Goal: Task Accomplishment & Management: Use online tool/utility

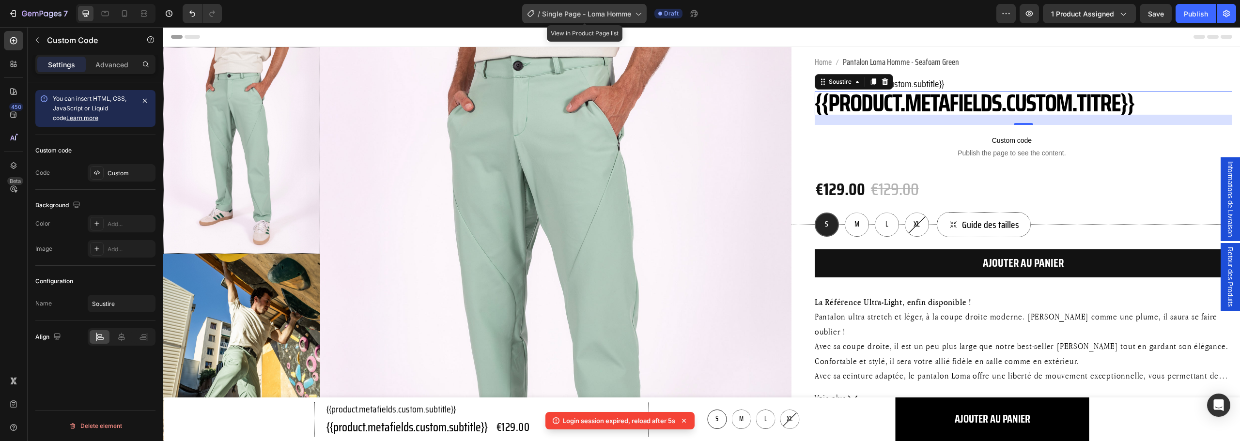
click at [606, 15] on span "Single Page - Loma Homme" at bounding box center [586, 14] width 89 height 10
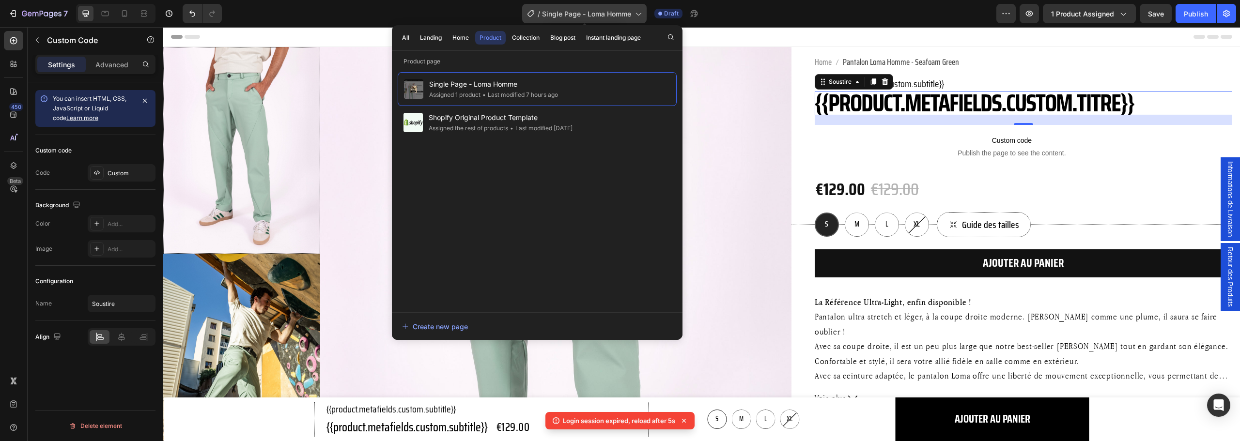
click at [606, 15] on span "Single Page - Loma Homme" at bounding box center [586, 14] width 89 height 10
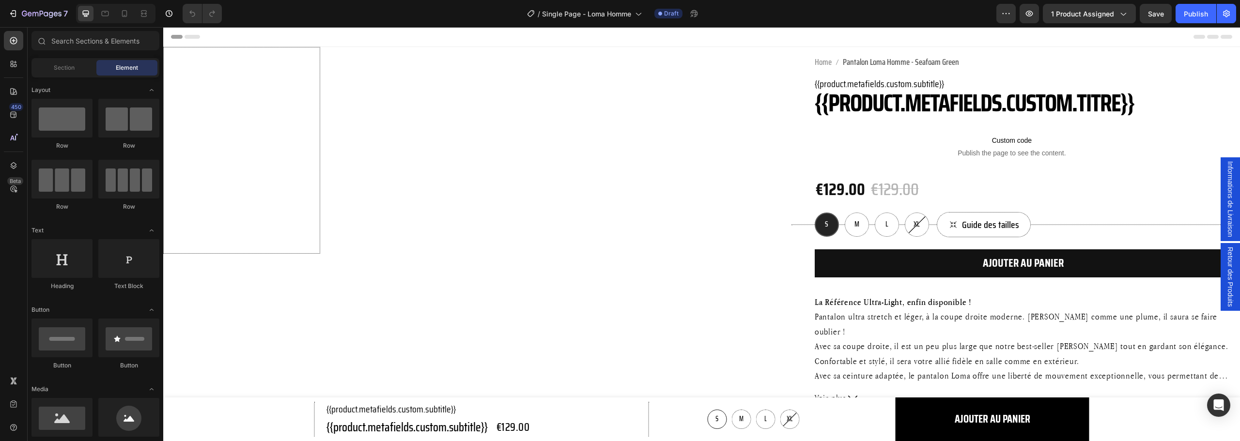
radio input "false"
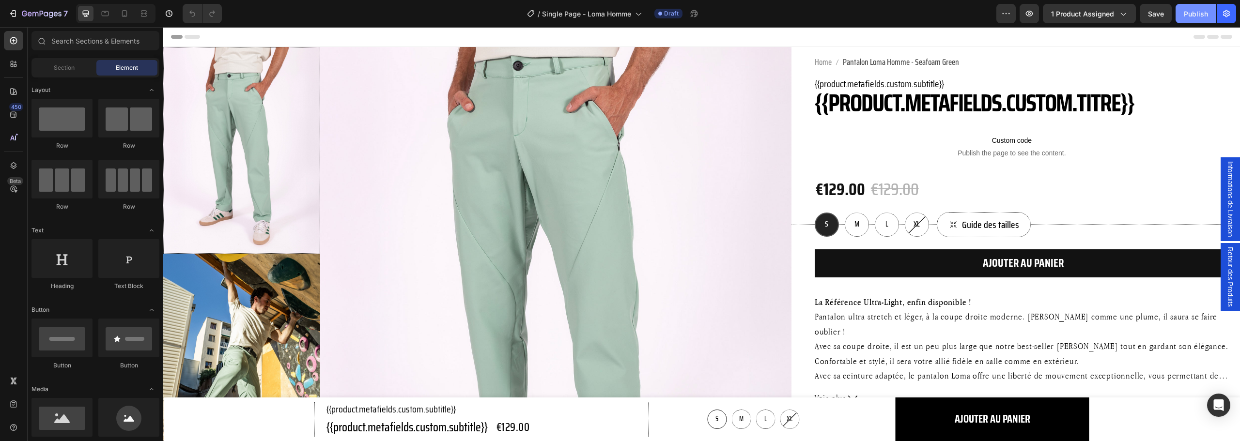
click at [1200, 11] on div "Publish" at bounding box center [1196, 14] width 24 height 10
click at [1031, 17] on icon "button" at bounding box center [1029, 14] width 10 height 10
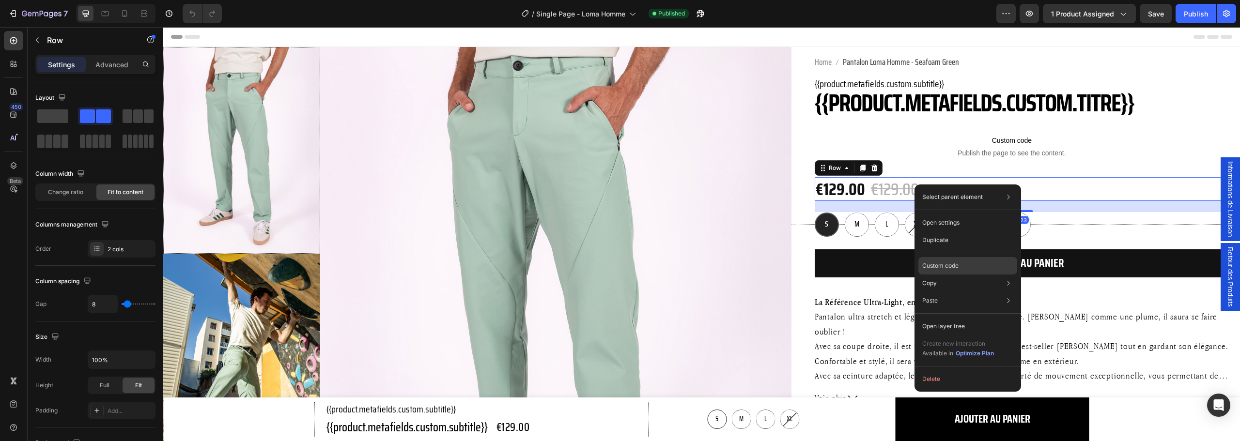
click at [963, 292] on div "Custom code" at bounding box center [967, 300] width 99 height 17
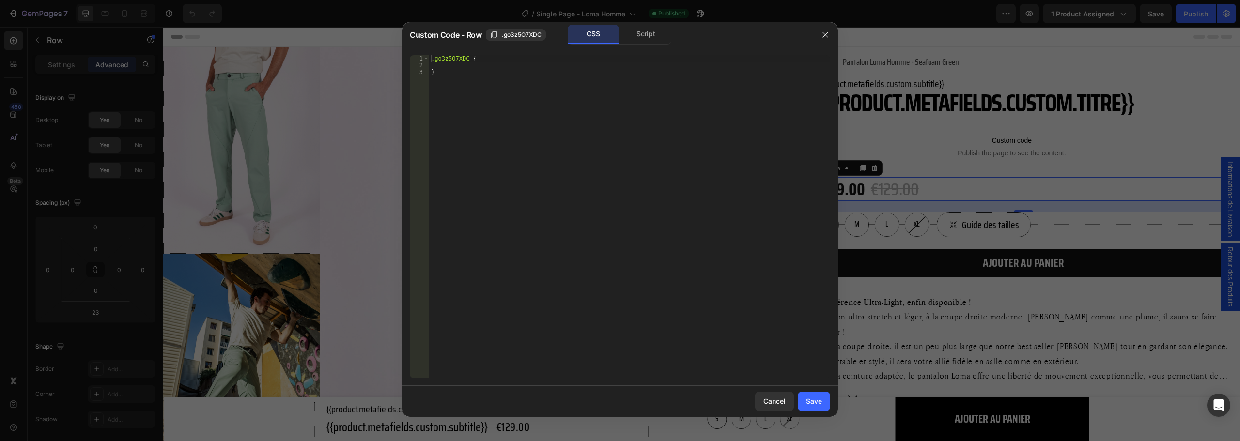
click at [575, 65] on div ".go3z5O7XDC { }" at bounding box center [629, 223] width 401 height 337
click at [455, 54] on div "1 2 3 .go3z5O7XDC { } ההההההההההההההההההההההההההההההההההההההההההההההההההההההההה…" at bounding box center [620, 216] width 436 height 339
click at [456, 57] on div ".go3z5O7XDC { }" at bounding box center [629, 223] width 401 height 337
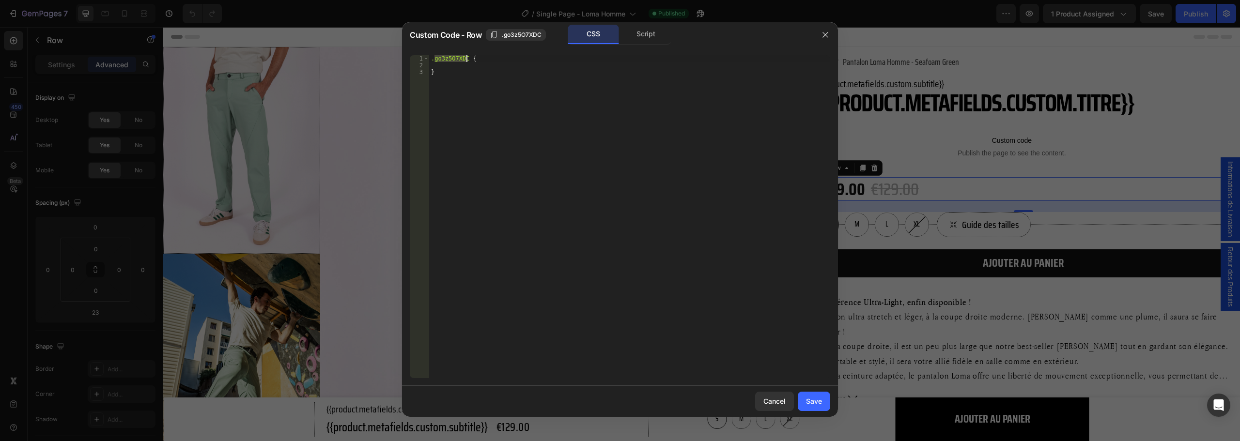
paste textarea "wd_discount"
type textarea ".wd_discount {"
click at [471, 67] on div ".wd_discount { }" at bounding box center [629, 223] width 401 height 337
paste textarea "gap: 10px;"
click at [528, 62] on div ".wd_discount { display : flex !important ; gap : 10 px ; }" at bounding box center [629, 223] width 401 height 337
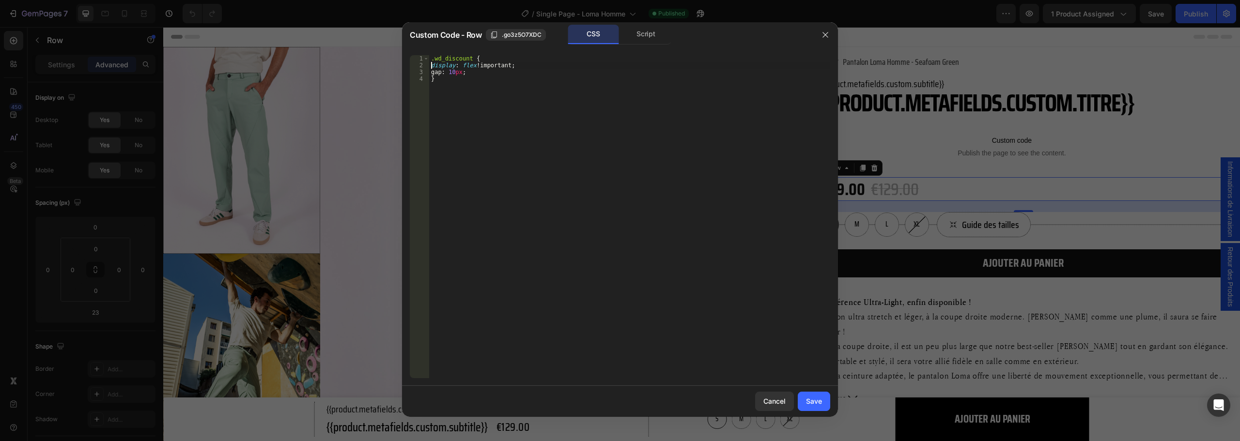
click at [430, 67] on div ".wd_discount { display : flex !important ; gap : 10 px ; }" at bounding box center [629, 223] width 401 height 337
click at [484, 74] on div ".wd_discount { display : flex !important ; gap : 10 px ; }" at bounding box center [629, 223] width 401 height 337
type textarea "gap: 10px;"
type textarea "br {"
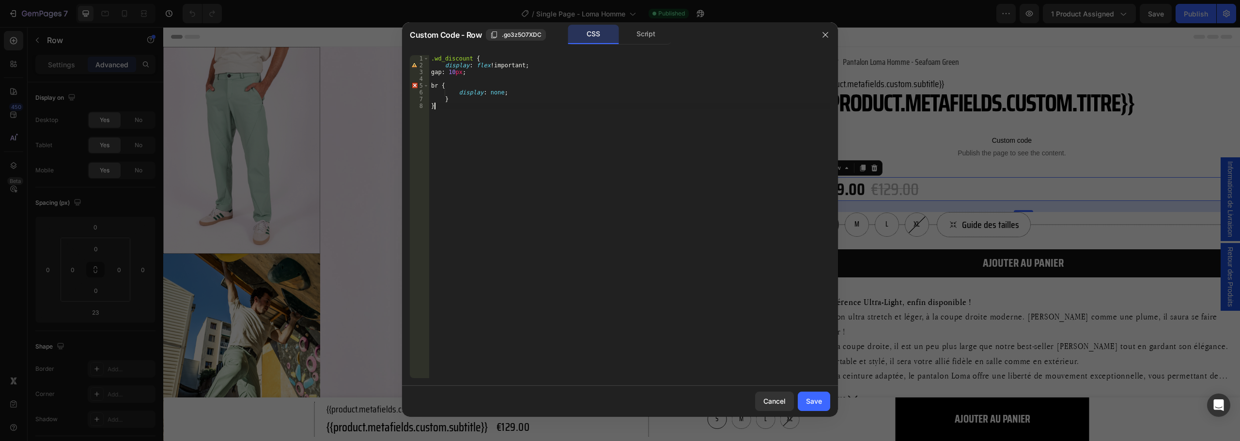
click at [456, 103] on div ".wd_discount { display : flex !important ; gap : 10 px ; br { display : none ; …" at bounding box center [629, 223] width 401 height 337
click at [474, 97] on div ".wd_discount { display : flex !important ; gap : 10 px ; br { display : none ; …" at bounding box center [629, 223] width 401 height 337
type textarea "}"
paste textarea "wpOriginalPriceBlock"
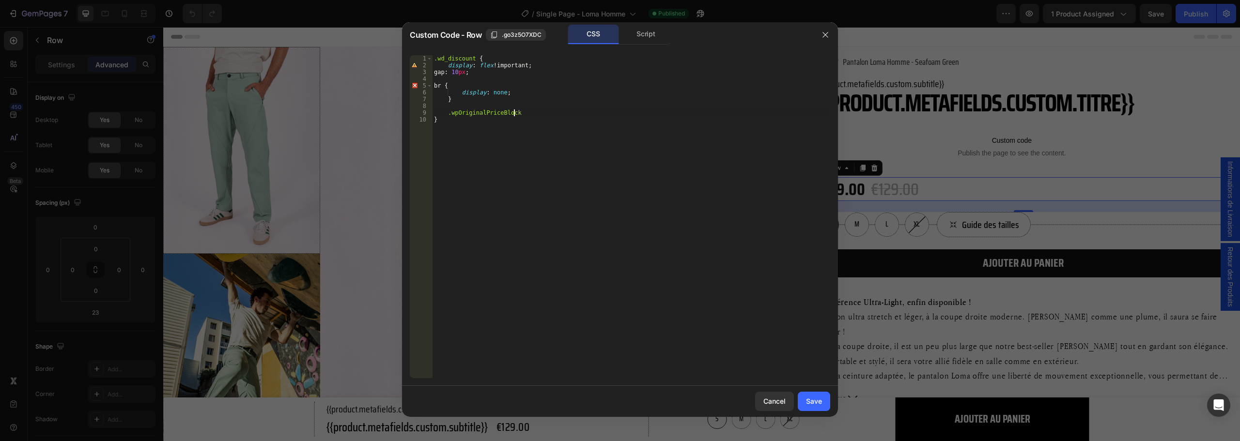
type textarea ".wpOriginalPriceBlock {"
click at [516, 113] on div ".wd_discount { display : flex !important ; gap : 10 px ; br { display : none ; …" at bounding box center [631, 223] width 398 height 337
paste textarea "wpDiscountPriceBlock"
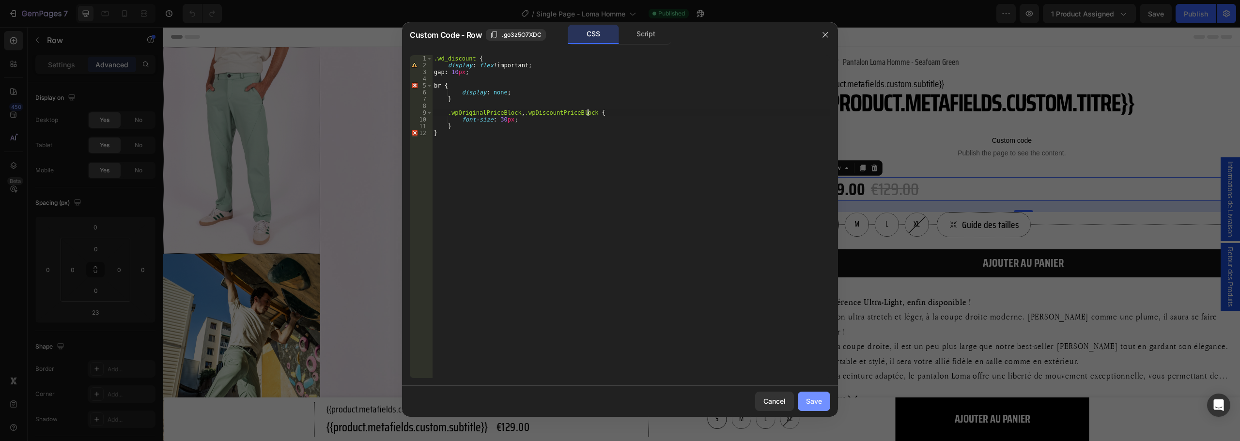
type textarea ".wpOriginalPriceBlock, .wpDiscountPriceBlock {"
click at [805, 400] on button "Save" at bounding box center [814, 401] width 32 height 19
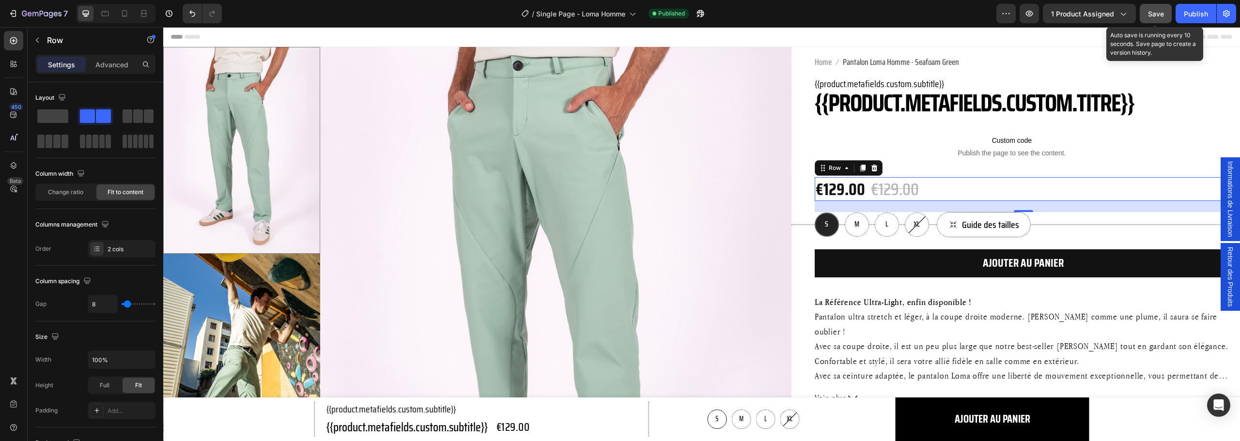
click at [1150, 13] on span "Save" at bounding box center [1156, 14] width 16 height 8
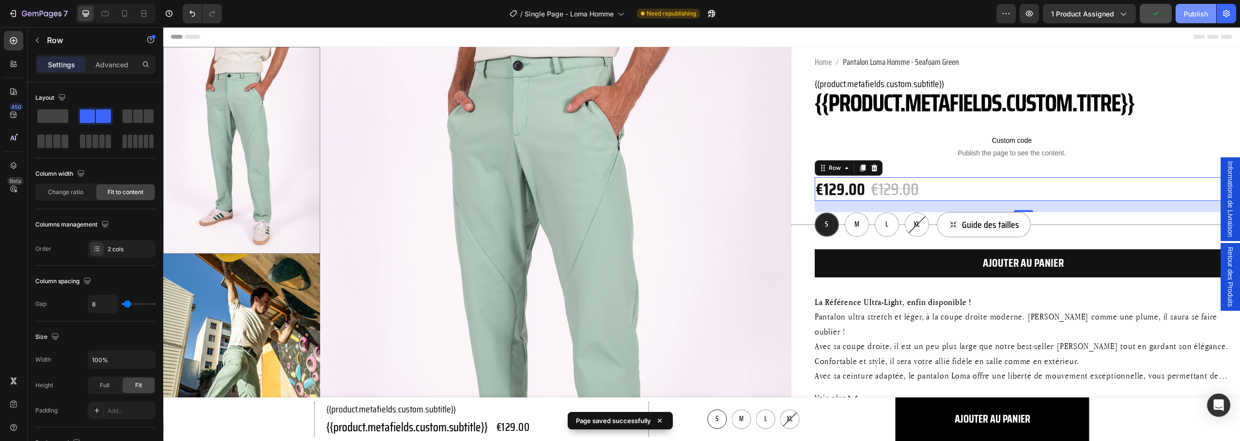
click at [1196, 12] on div "Publish" at bounding box center [1196, 14] width 24 height 10
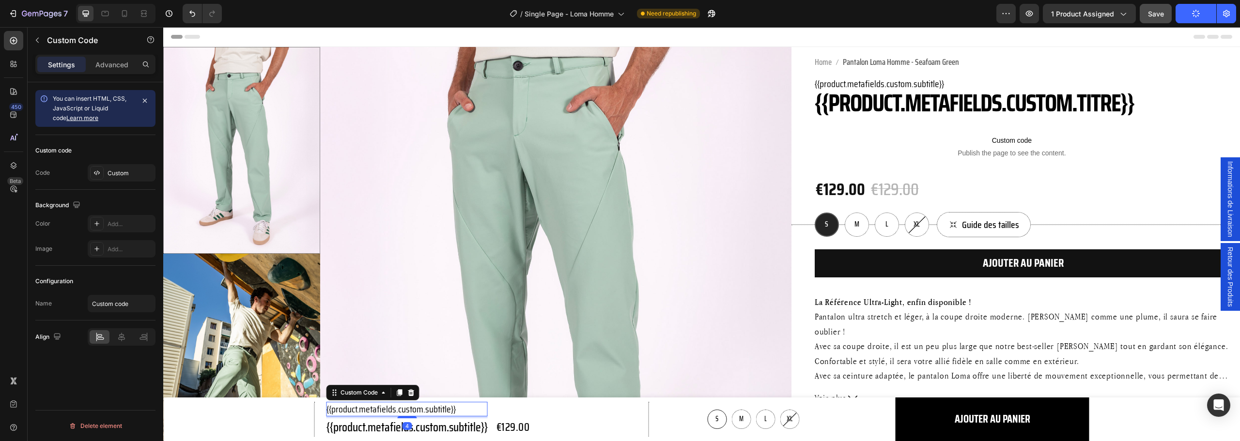
click at [455, 413] on p "{{product.metafields.custom.subtitle}}" at bounding box center [406, 409] width 161 height 15
click at [504, 424] on div "€129.00" at bounding box center [512, 427] width 35 height 19
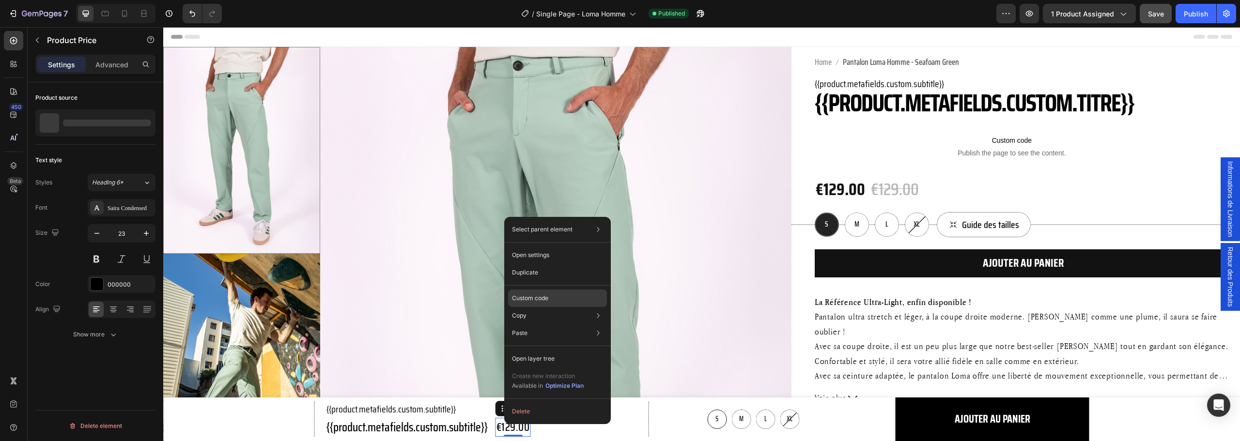
click at [554, 324] on div "Custom code" at bounding box center [557, 332] width 99 height 17
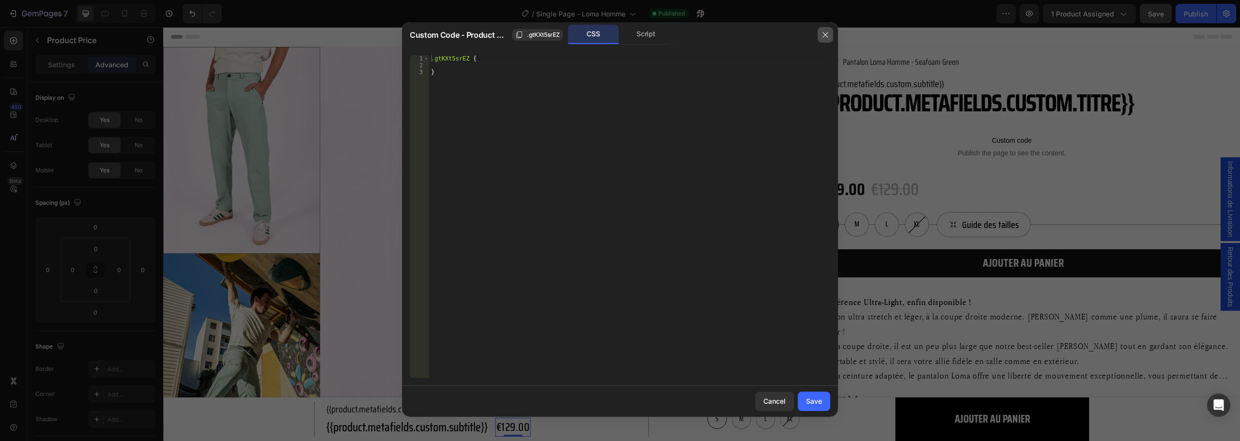
click at [825, 38] on icon "button" at bounding box center [825, 35] width 8 height 8
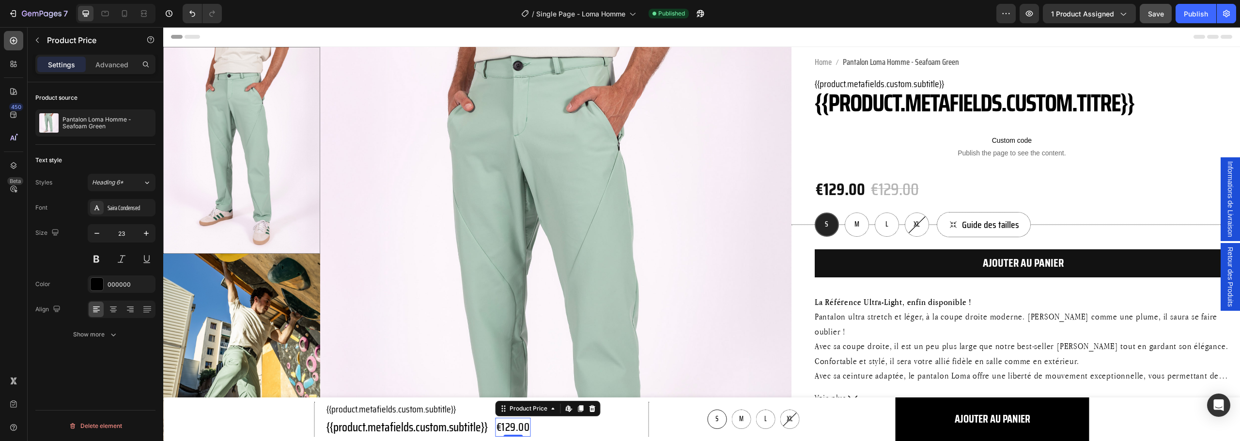
click at [10, 38] on icon at bounding box center [14, 41] width 10 height 10
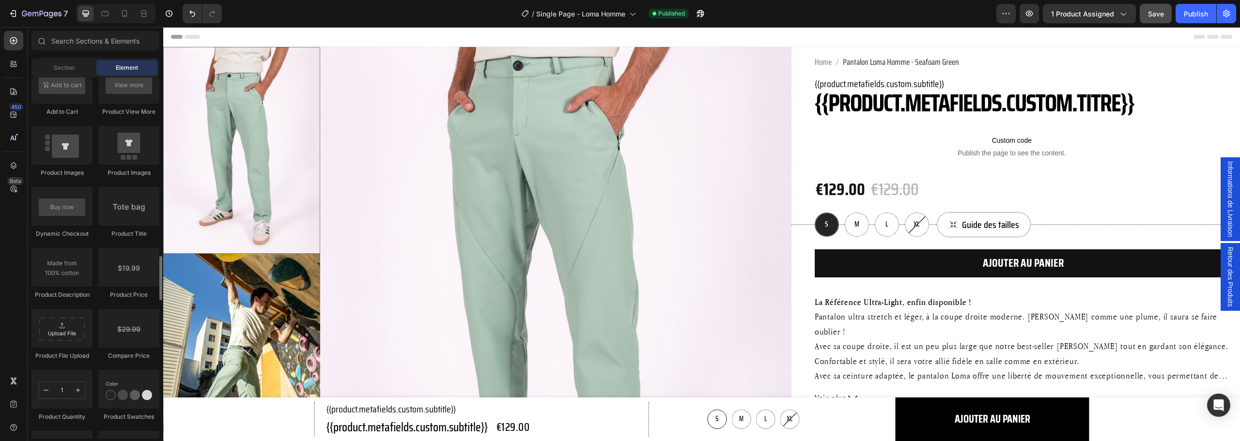
scroll to position [1598, 0]
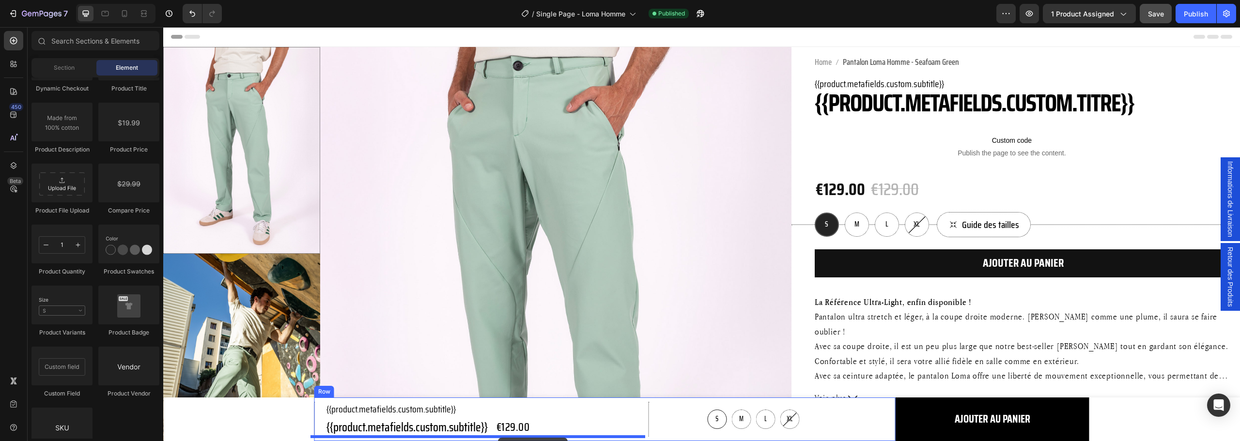
drag, startPoint x: 283, startPoint y: 210, endPoint x: 499, endPoint y: 437, distance: 313.4
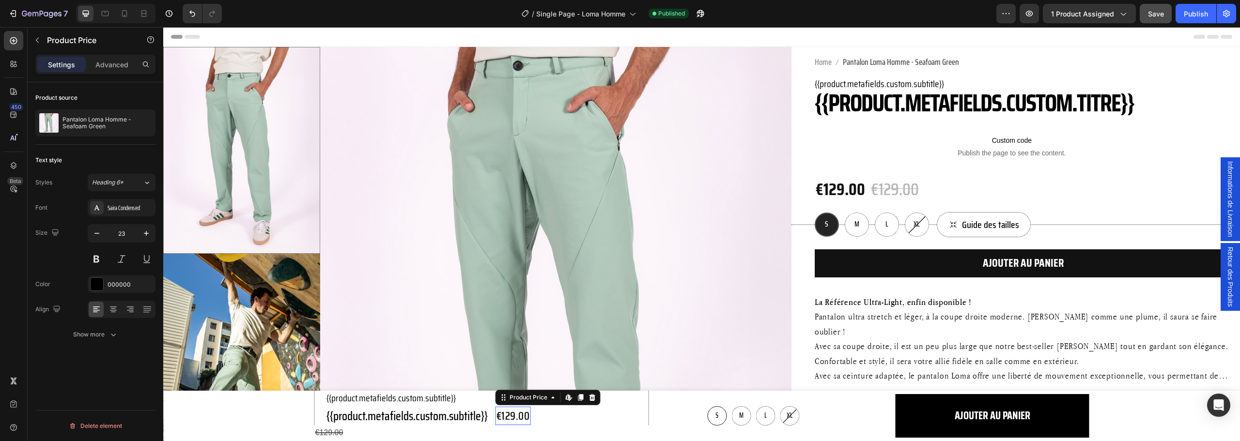
click at [505, 417] on div "€129.00" at bounding box center [512, 416] width 35 height 19
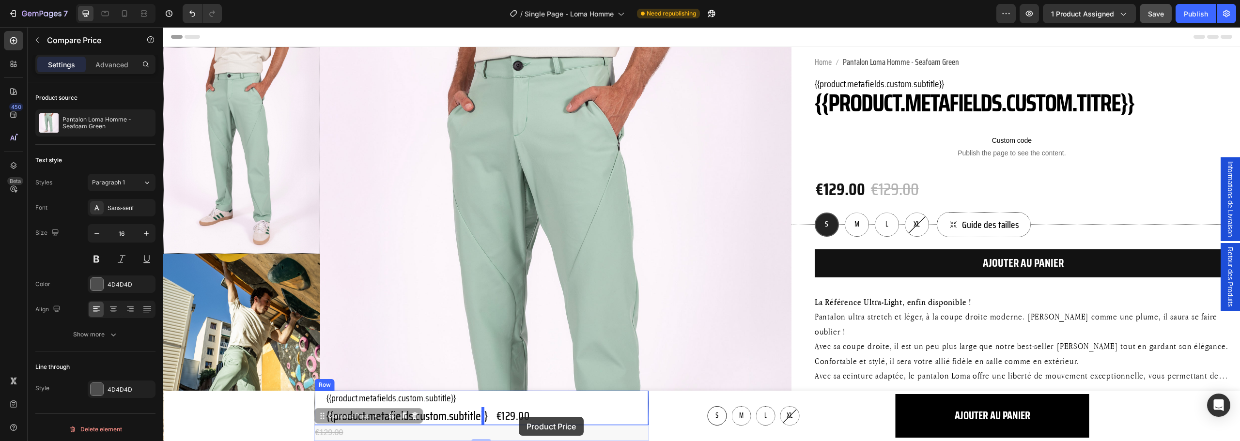
drag, startPoint x: 315, startPoint y: 431, endPoint x: 519, endPoint y: 417, distance: 203.9
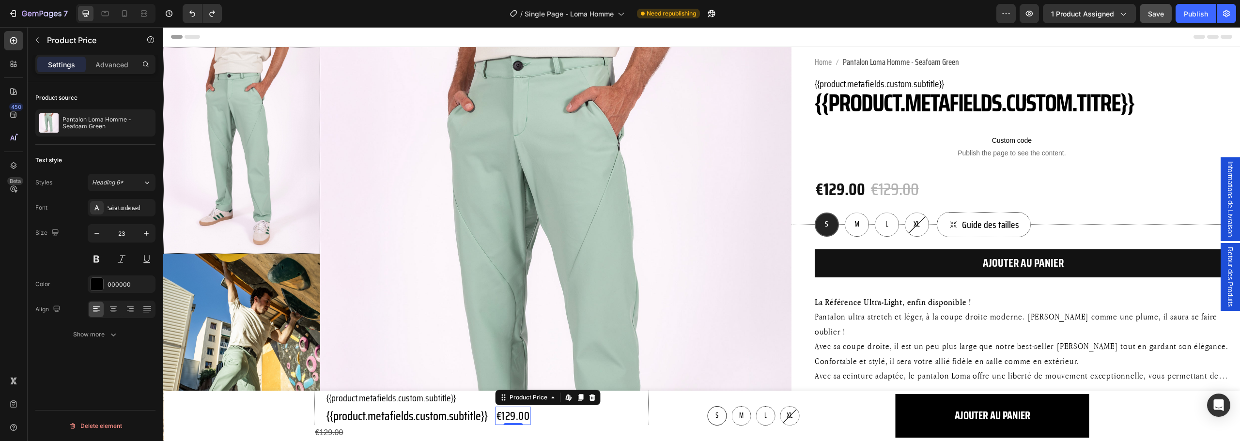
click at [512, 416] on div "€129.00" at bounding box center [512, 416] width 35 height 19
click at [15, 167] on icon at bounding box center [14, 166] width 10 height 10
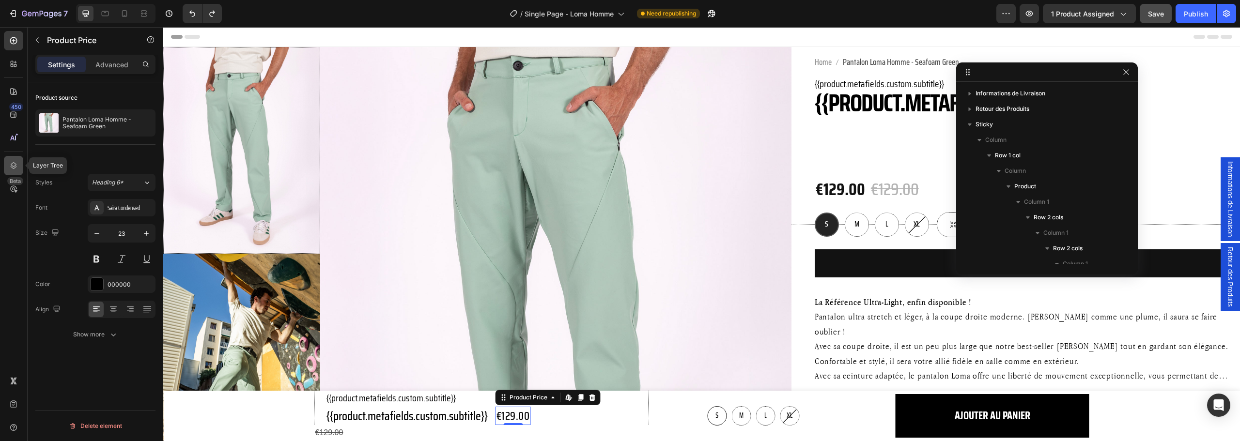
scroll to position [162, 0]
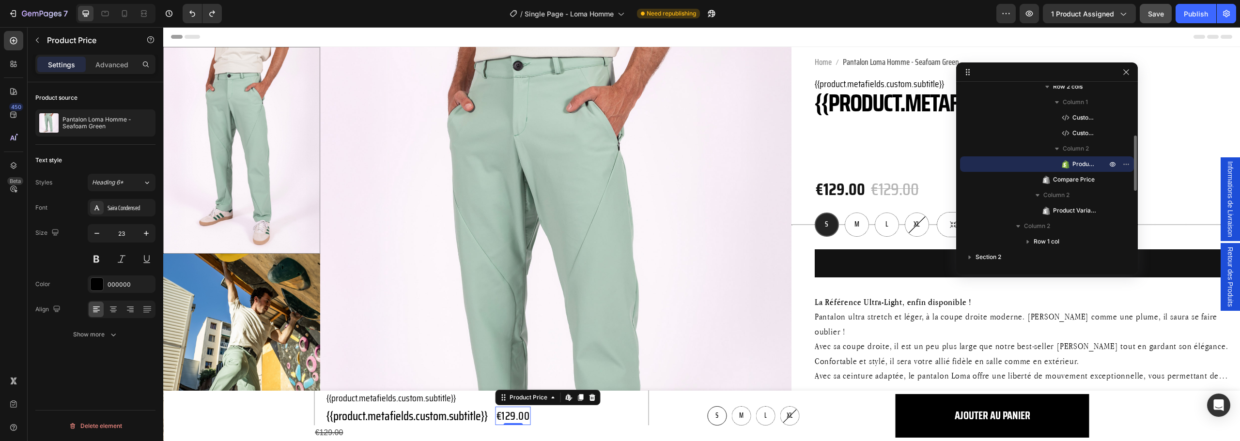
click at [1087, 164] on span "Product Price" at bounding box center [1084, 164] width 25 height 10
click at [9, 40] on icon at bounding box center [14, 41] width 10 height 10
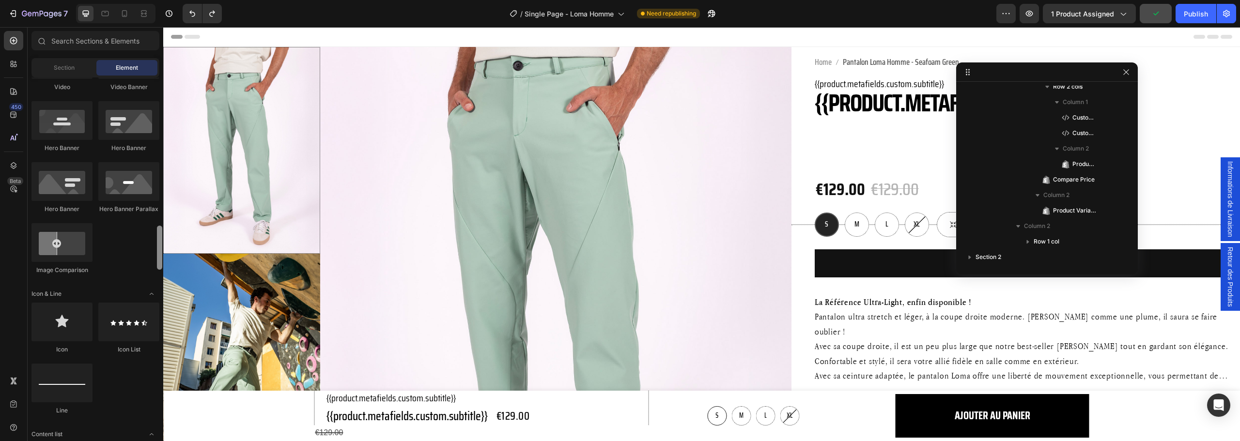
scroll to position [0, 0]
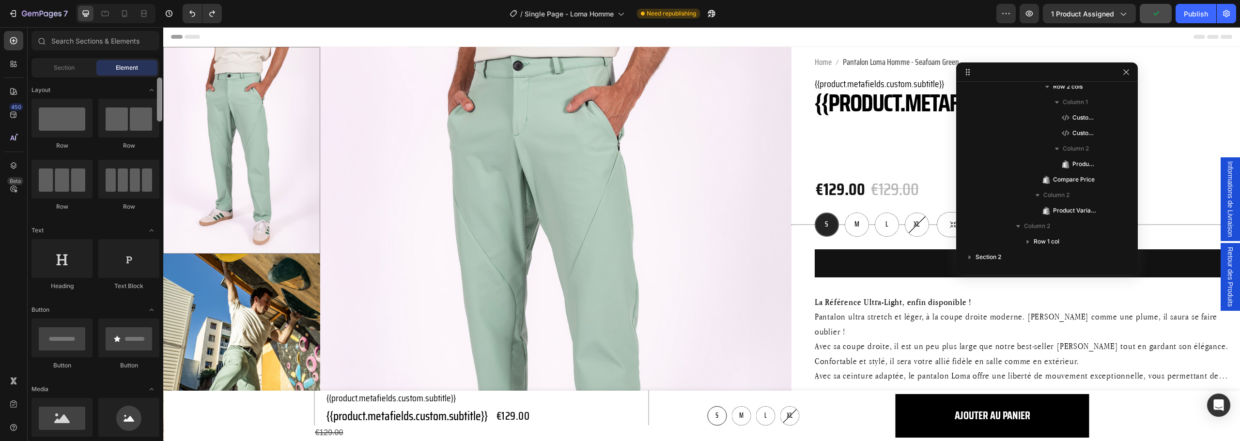
drag, startPoint x: 161, startPoint y: 194, endPoint x: 116, endPoint y: 77, distance: 125.6
click at [160, 60] on div "Sections(18) Elements(84) Section Element Hero Section Product Detail Brands Tr…" at bounding box center [96, 235] width 136 height 408
drag, startPoint x: 287, startPoint y: 158, endPoint x: 511, endPoint y: 415, distance: 340.1
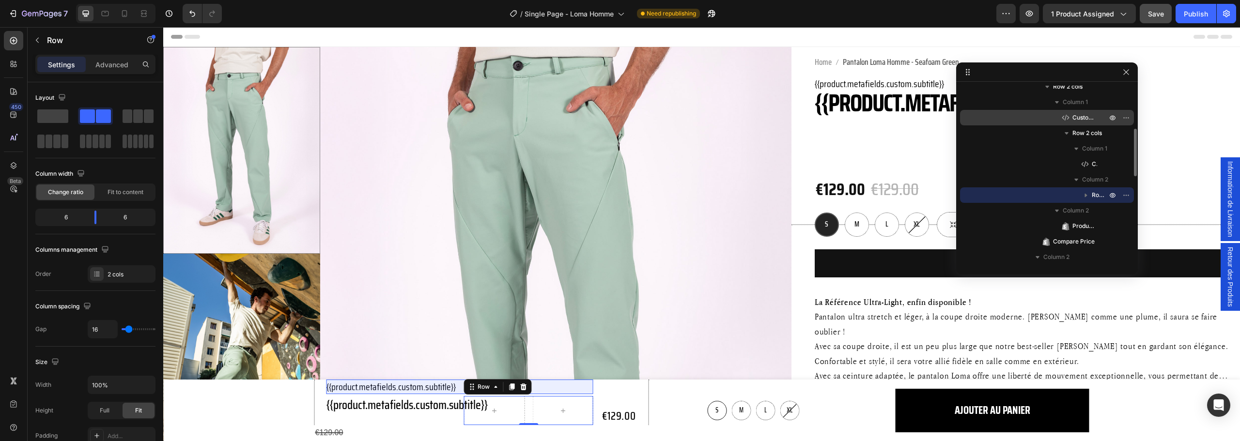
scroll to position [113, 0]
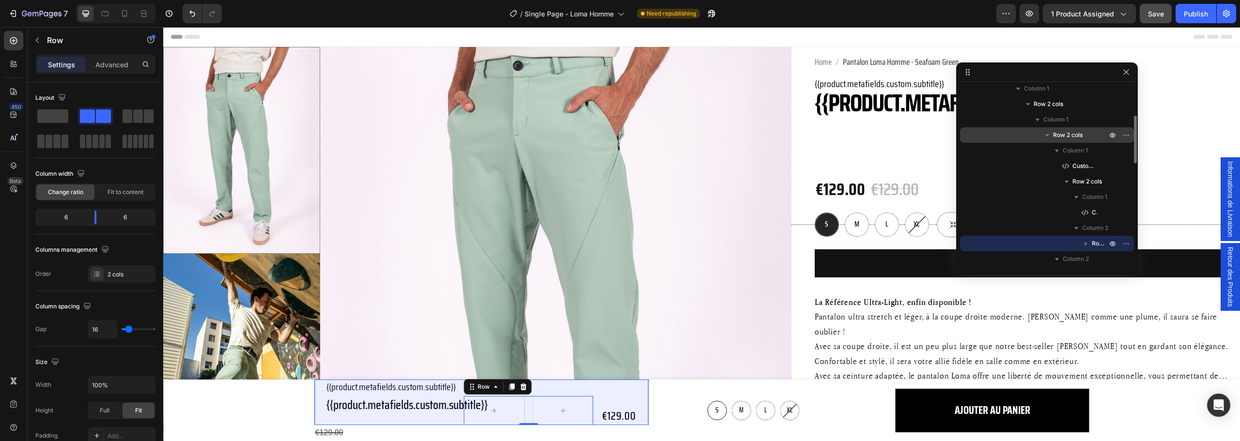
drag, startPoint x: 1085, startPoint y: 133, endPoint x: 517, endPoint y: 113, distance: 568.4
click at [1085, 133] on p "Row 2 cols" at bounding box center [1081, 135] width 56 height 10
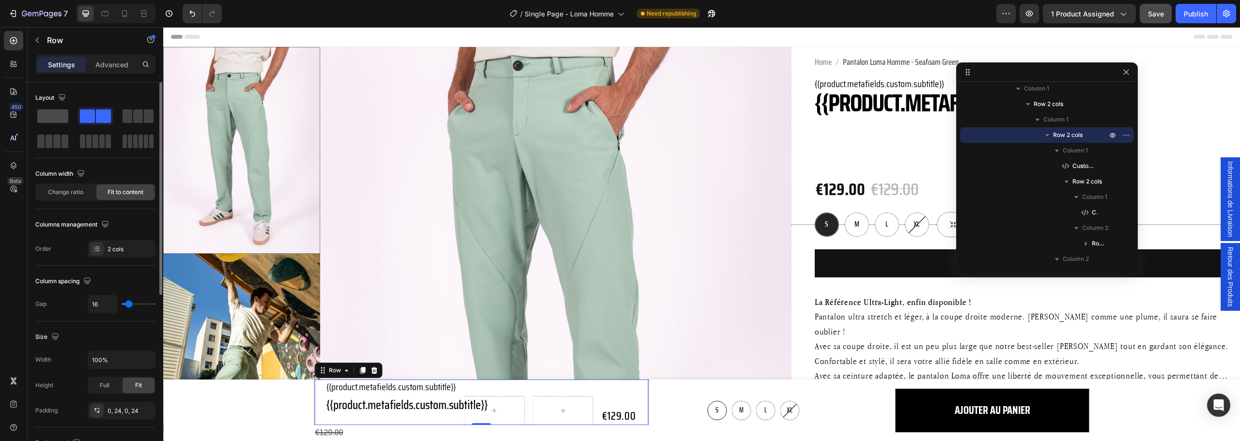
click at [51, 112] on span at bounding box center [52, 116] width 31 height 14
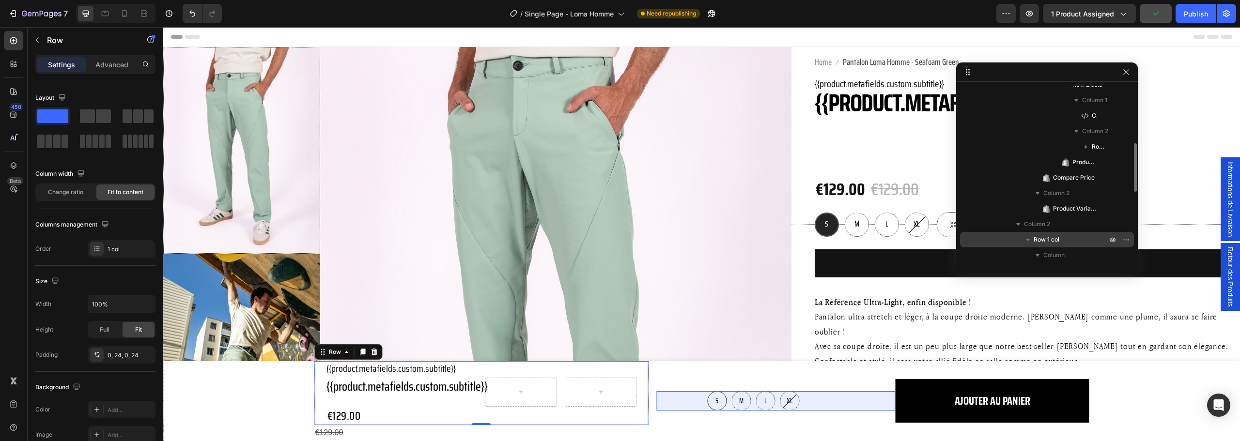
scroll to position [259, 0]
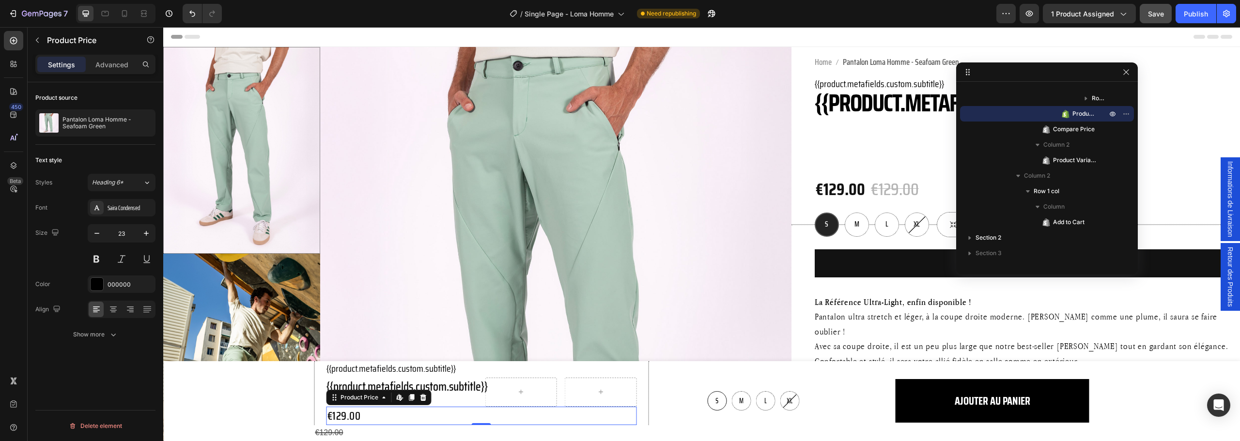
click at [338, 412] on div "€129.00" at bounding box center [481, 416] width 310 height 19
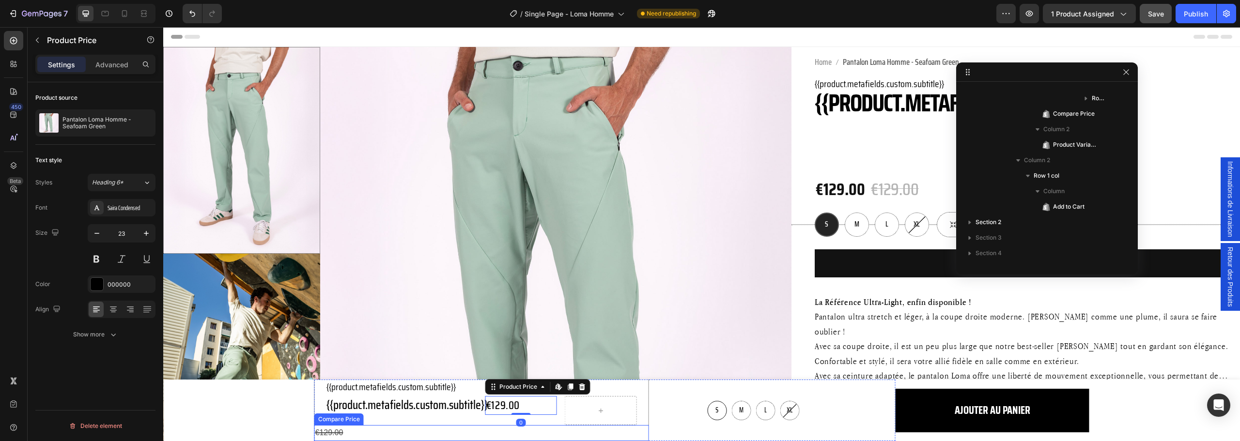
click at [321, 429] on div "€129.00" at bounding box center [481, 433] width 335 height 16
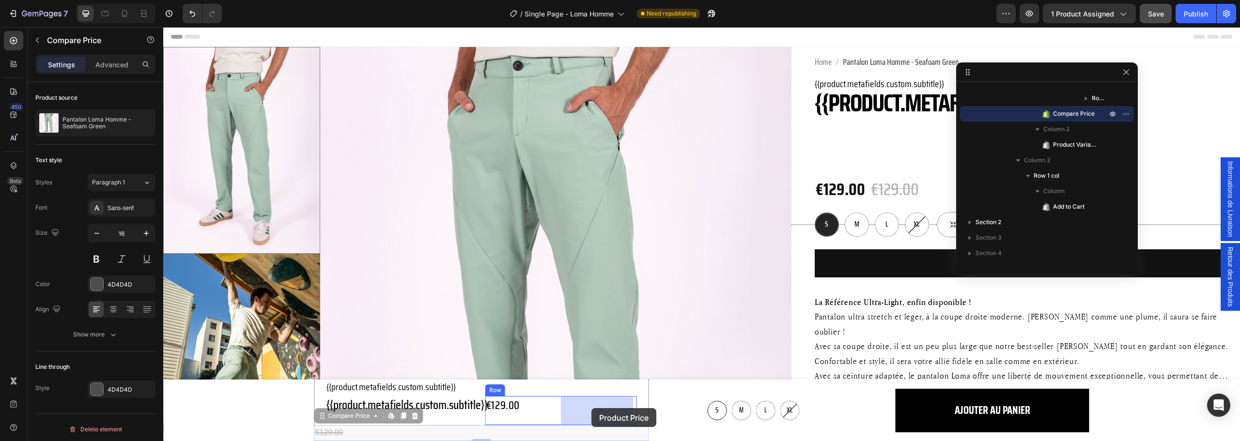
drag, startPoint x: 322, startPoint y: 432, endPoint x: 550, endPoint y: 416, distance: 228.2
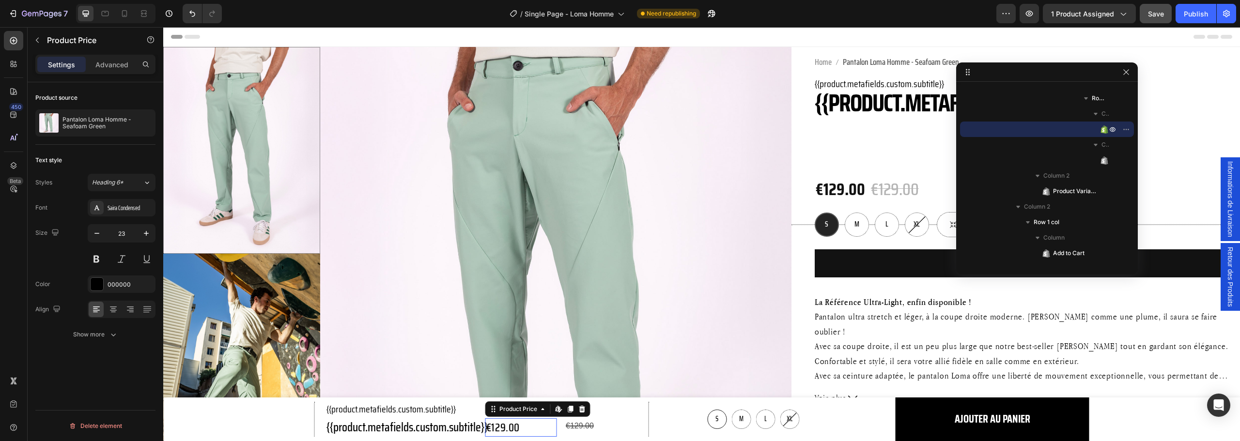
click at [539, 421] on div "€129.00" at bounding box center [521, 427] width 72 height 19
click at [1097, 97] on span "Row 2 cols" at bounding box center [1100, 98] width 17 height 10
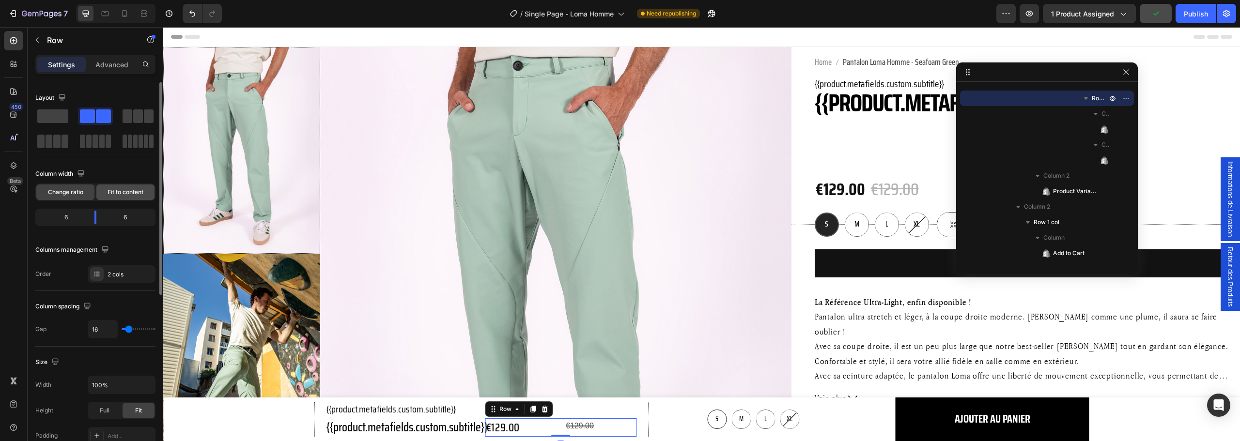
click at [119, 190] on span "Fit to content" at bounding box center [126, 192] width 36 height 9
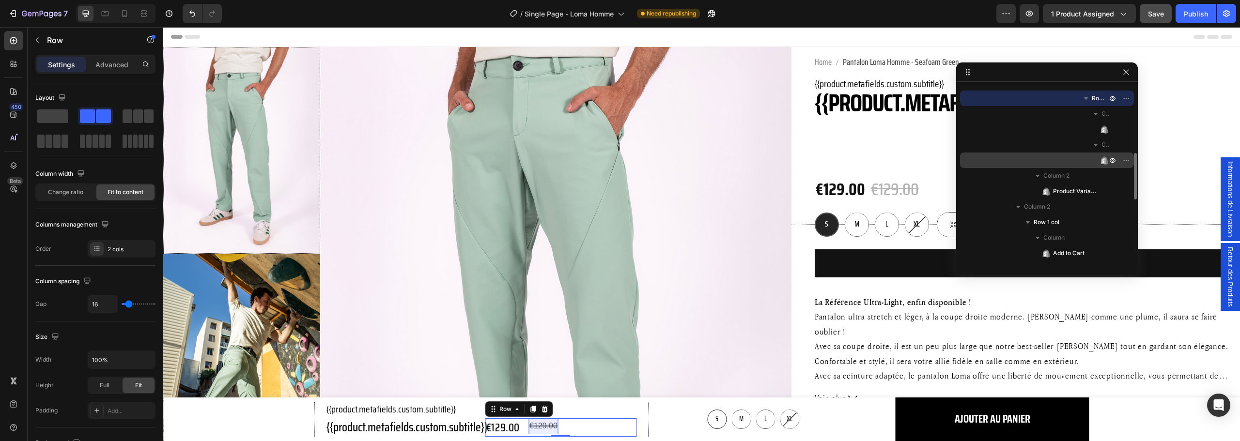
click at [1100, 158] on icon at bounding box center [1104, 160] width 10 height 10
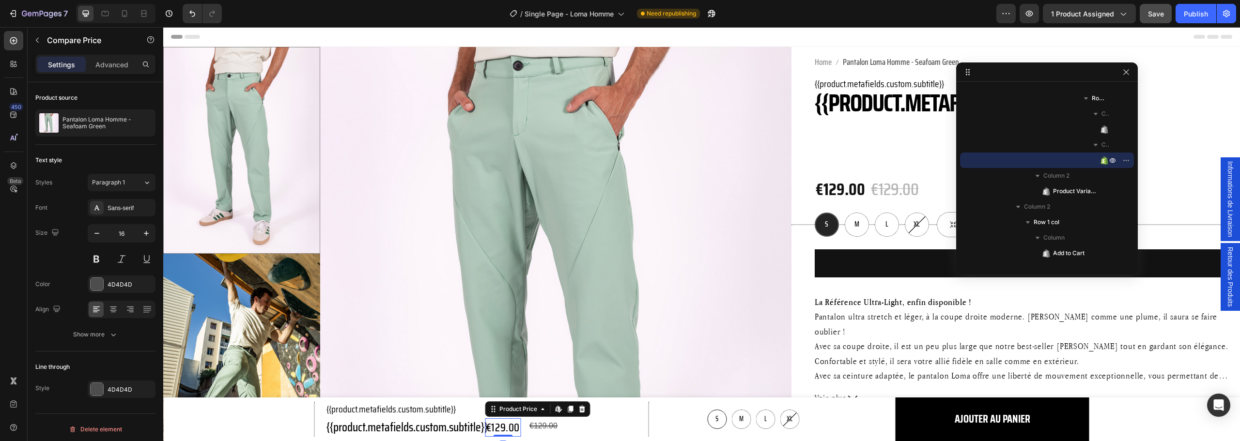
click at [491, 430] on div "€129.00" at bounding box center [502, 427] width 35 height 19
click at [545, 430] on div "€129.00" at bounding box center [543, 426] width 30 height 16
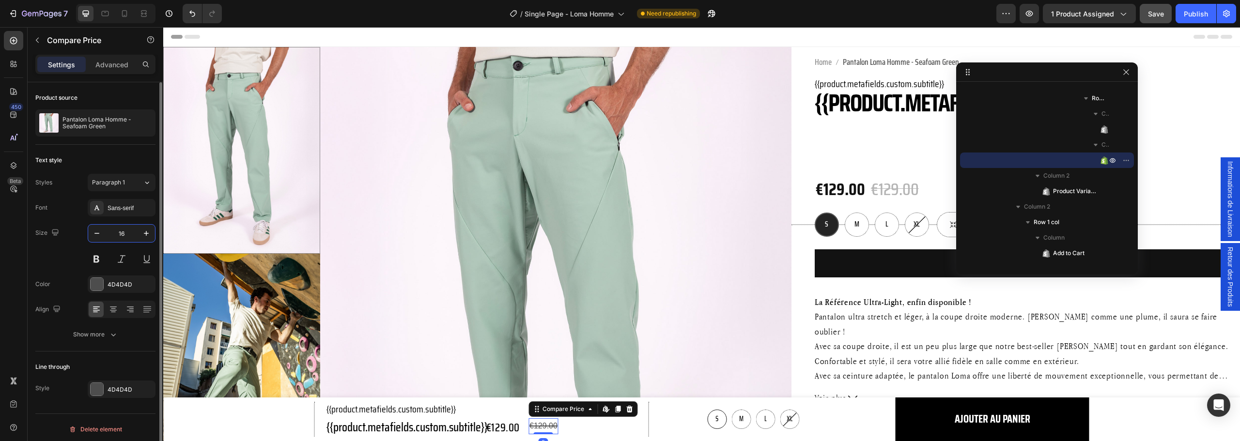
click at [116, 237] on input "16" at bounding box center [122, 233] width 32 height 17
type input "23"
click at [80, 335] on div "Show more" at bounding box center [95, 335] width 45 height 10
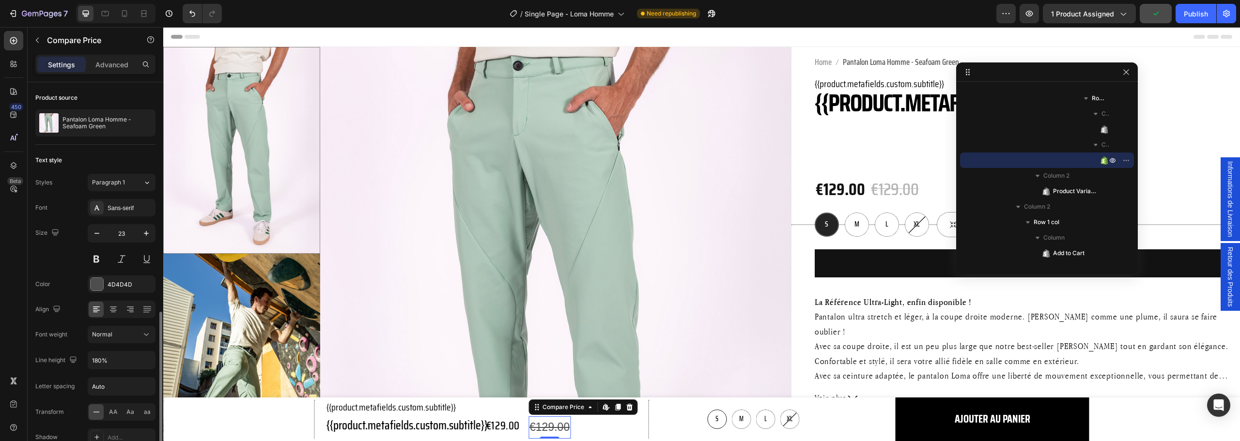
scroll to position [131, 0]
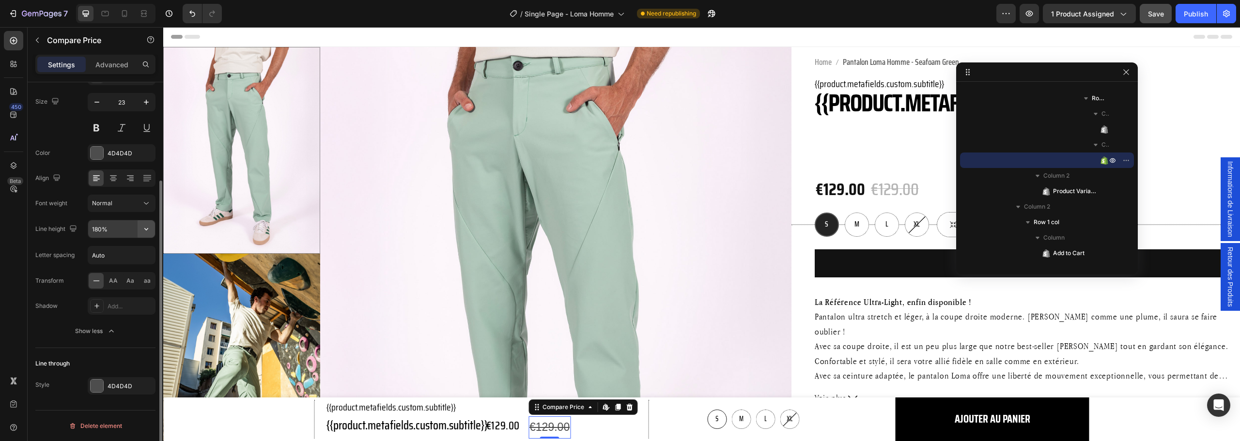
click at [141, 228] on button "button" at bounding box center [146, 228] width 17 height 17
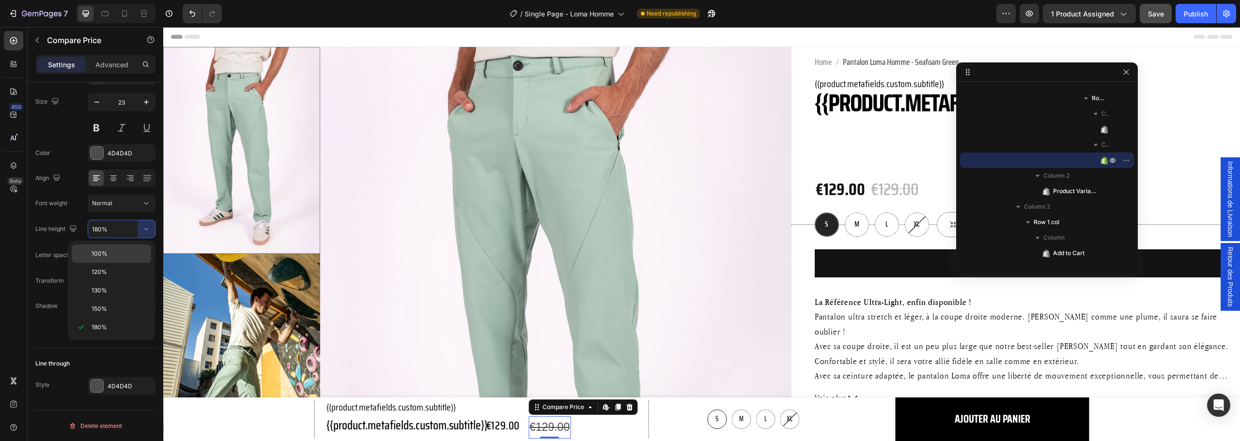
click at [118, 255] on p "100%" at bounding box center [119, 253] width 55 height 9
type input "100%"
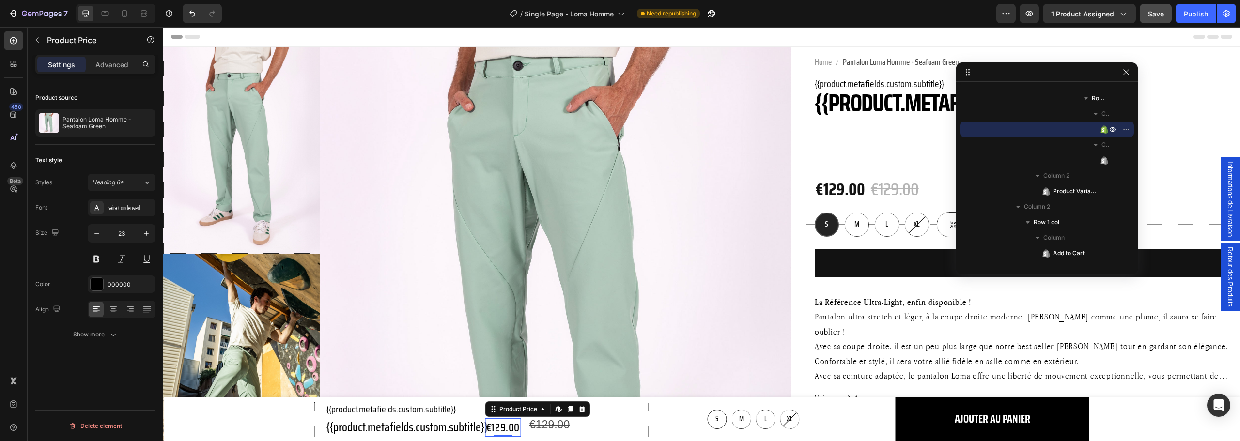
scroll to position [0, 0]
click at [500, 429] on div "€129.00" at bounding box center [502, 427] width 35 height 19
click at [92, 340] on button "Show more" at bounding box center [95, 334] width 120 height 17
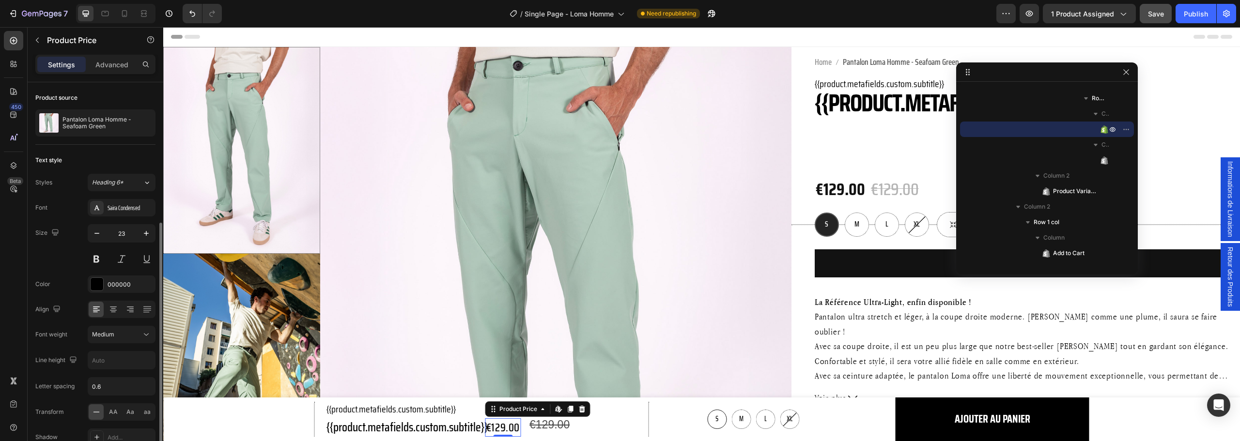
scroll to position [77, 0]
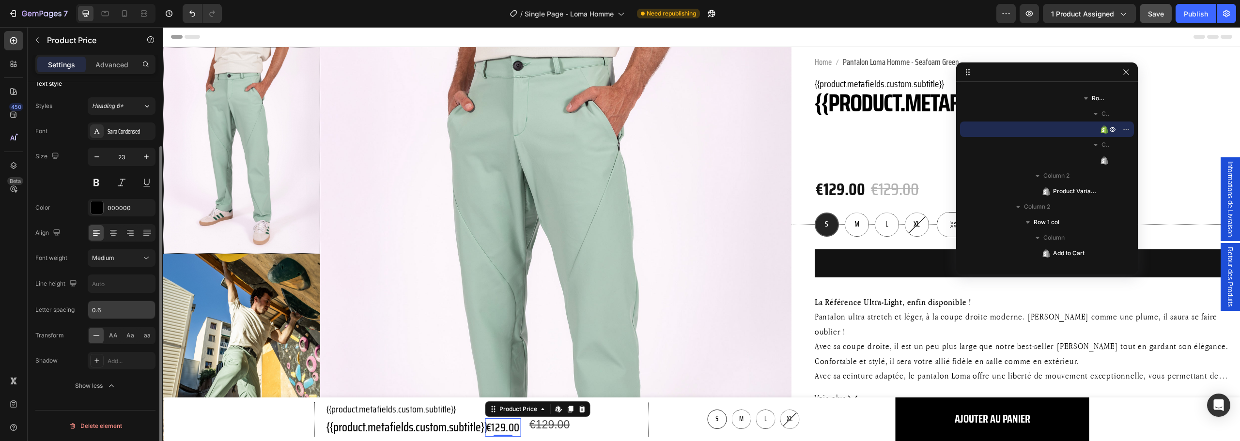
click at [144, 310] on input "0.6" at bounding box center [121, 309] width 67 height 17
click at [145, 289] on button "button" at bounding box center [146, 283] width 17 height 17
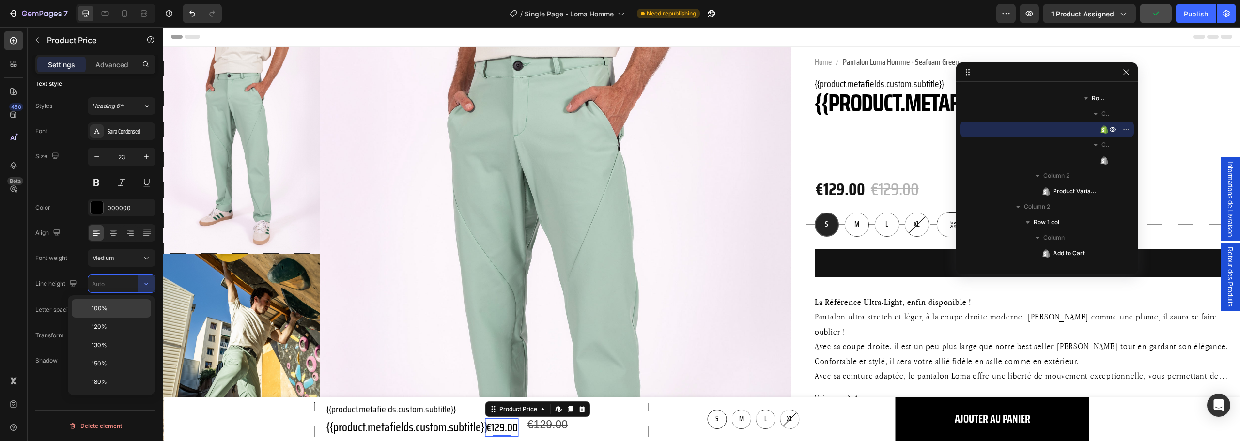
click at [130, 306] on p "100%" at bounding box center [119, 308] width 55 height 9
type input "100%"
click at [543, 426] on div "€129.00" at bounding box center [547, 424] width 42 height 13
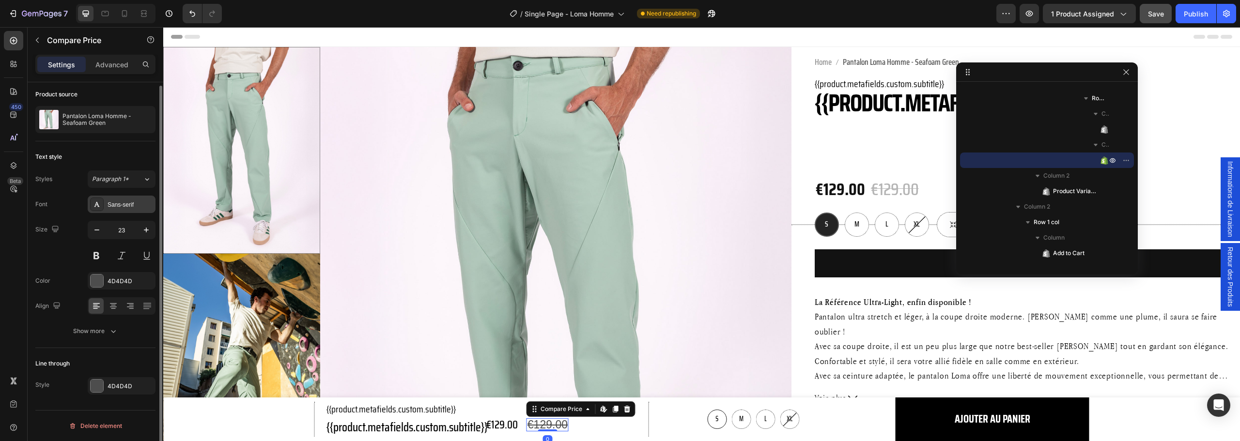
click at [115, 212] on div "Sans-serif" at bounding box center [122, 204] width 68 height 17
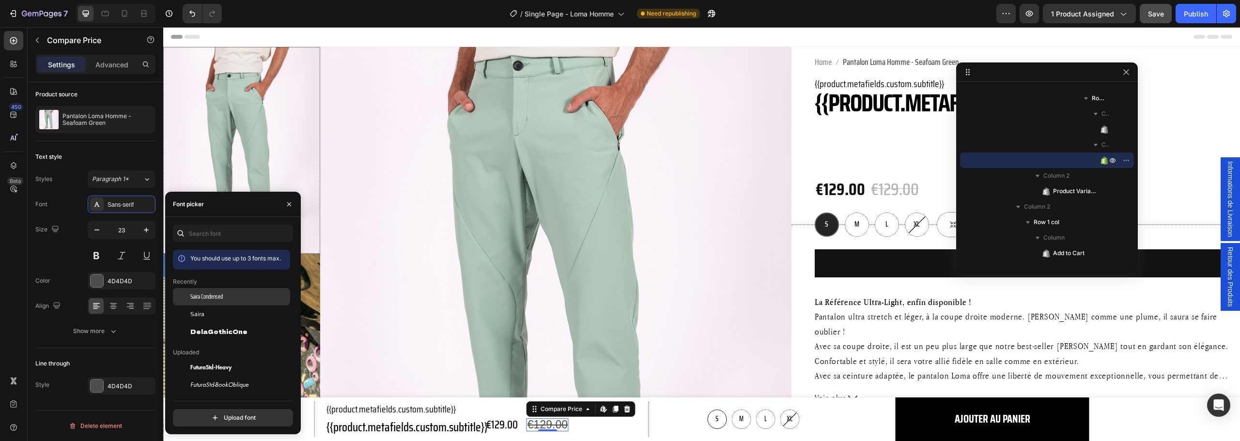
click at [213, 295] on span "Saira Condensed" at bounding box center [206, 297] width 32 height 9
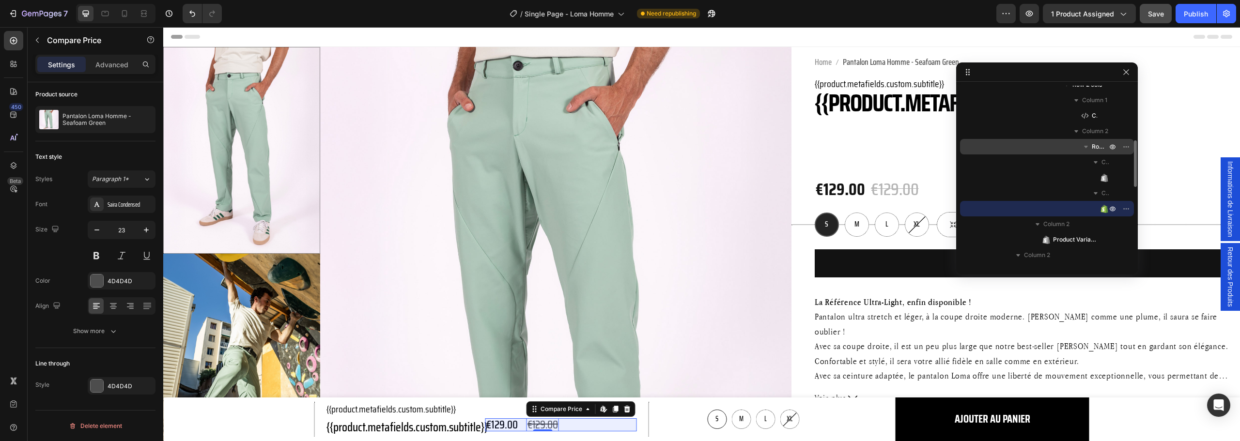
click at [1094, 150] on span "Row 2 cols" at bounding box center [1100, 147] width 17 height 10
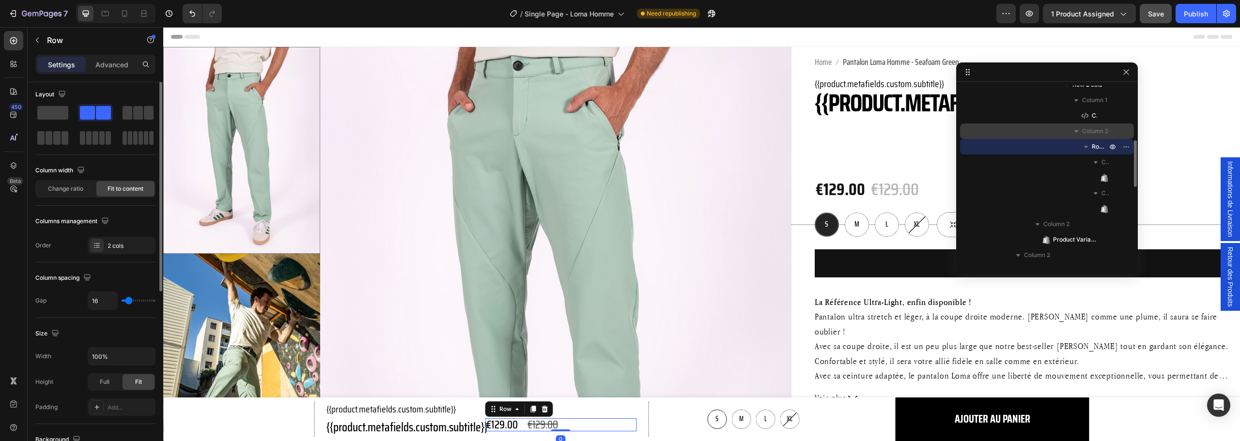
scroll to position [0, 0]
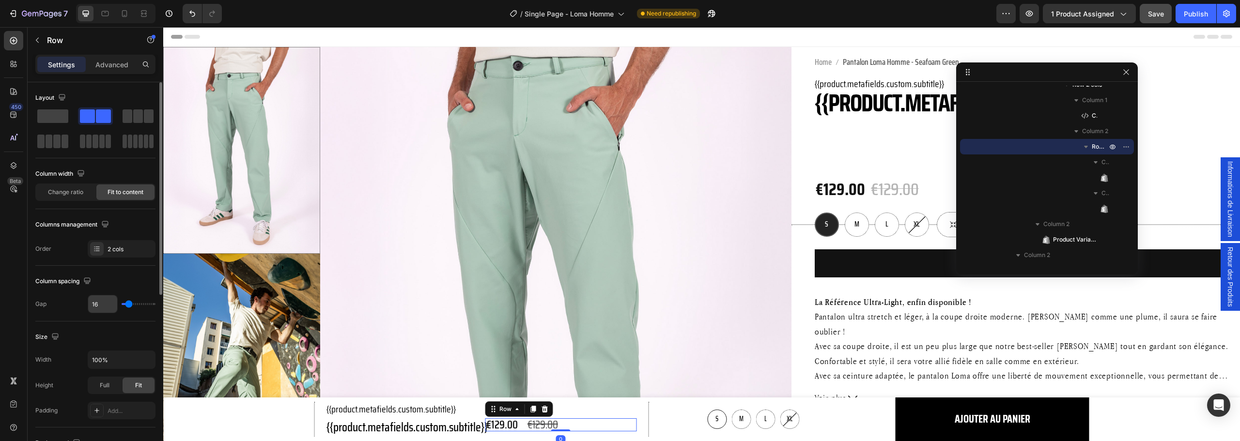
click at [102, 300] on input "16" at bounding box center [102, 303] width 29 height 17
type input "0"
drag, startPoint x: 99, startPoint y: 308, endPoint x: 82, endPoint y: 301, distance: 18.2
click at [82, 301] on div "Gap 0" at bounding box center [95, 304] width 120 height 18
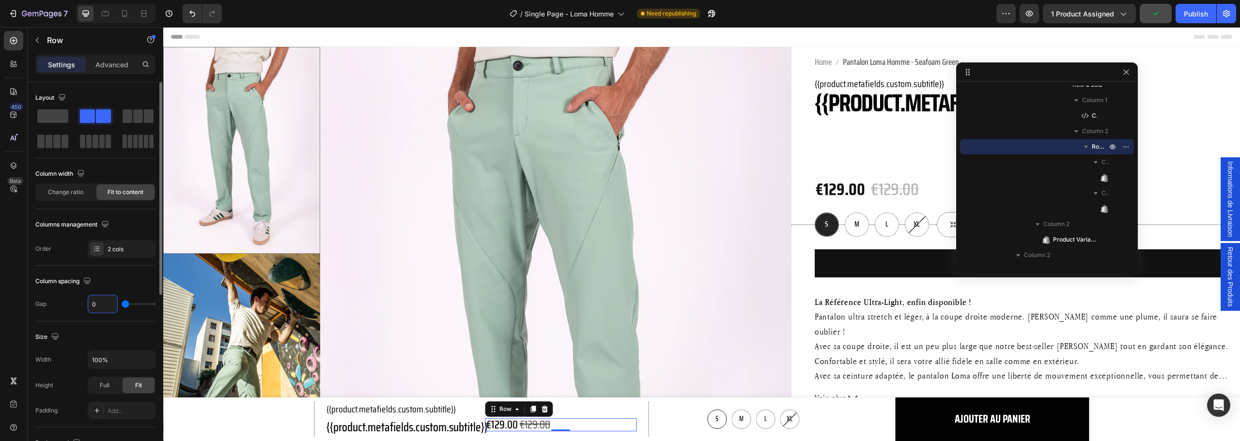
type input "5"
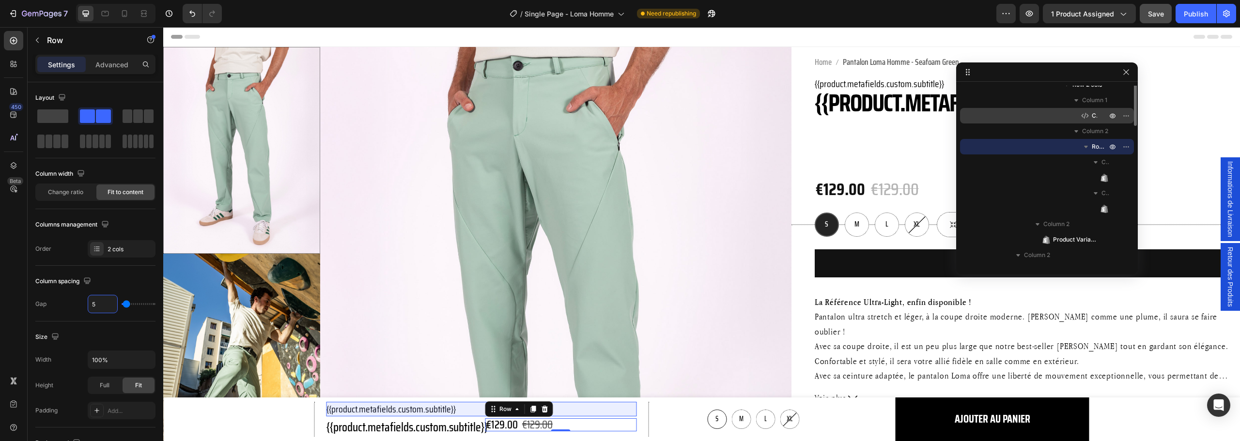
scroll to position [162, 0]
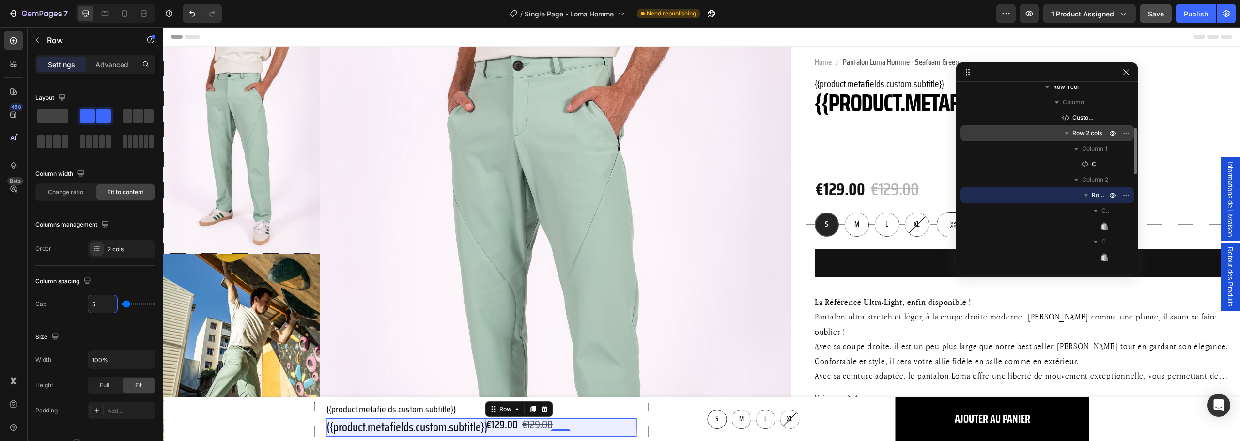
click at [1093, 136] on span "Row 2 cols" at bounding box center [1087, 133] width 30 height 10
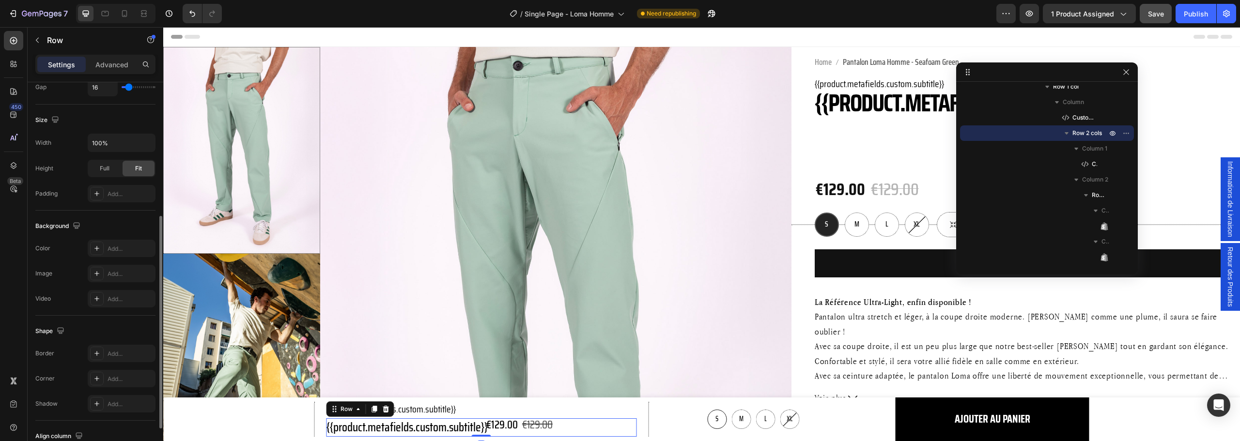
scroll to position [315, 0]
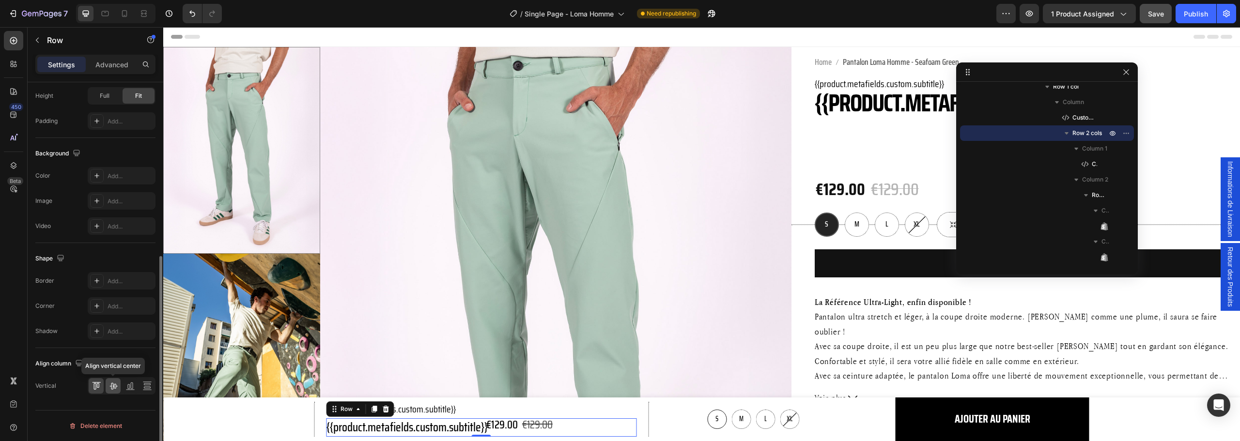
click at [113, 385] on icon at bounding box center [113, 386] width 8 height 7
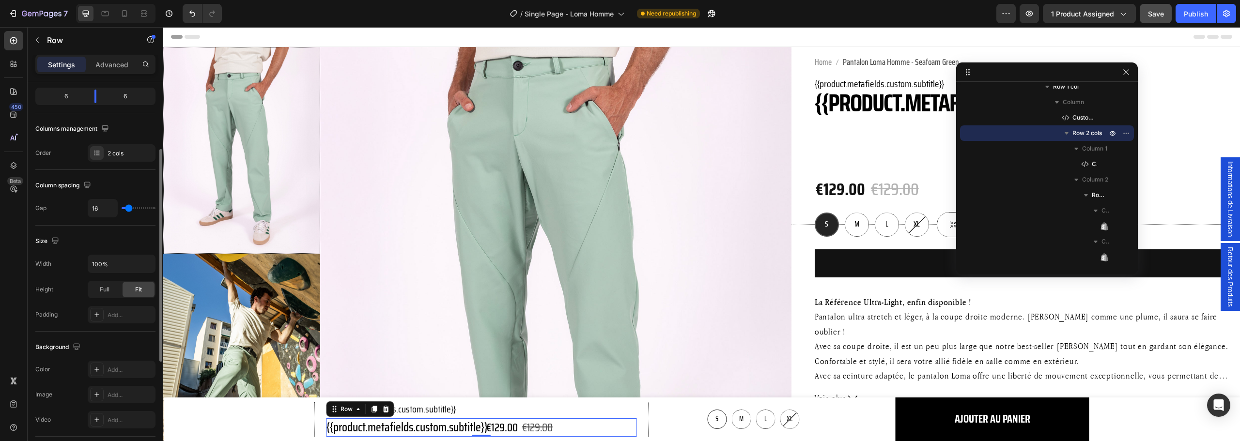
drag, startPoint x: 133, startPoint y: 210, endPoint x: 147, endPoint y: 211, distance: 14.6
click at [147, 211] on div "16" at bounding box center [122, 208] width 68 height 18
type input "24"
type input "27"
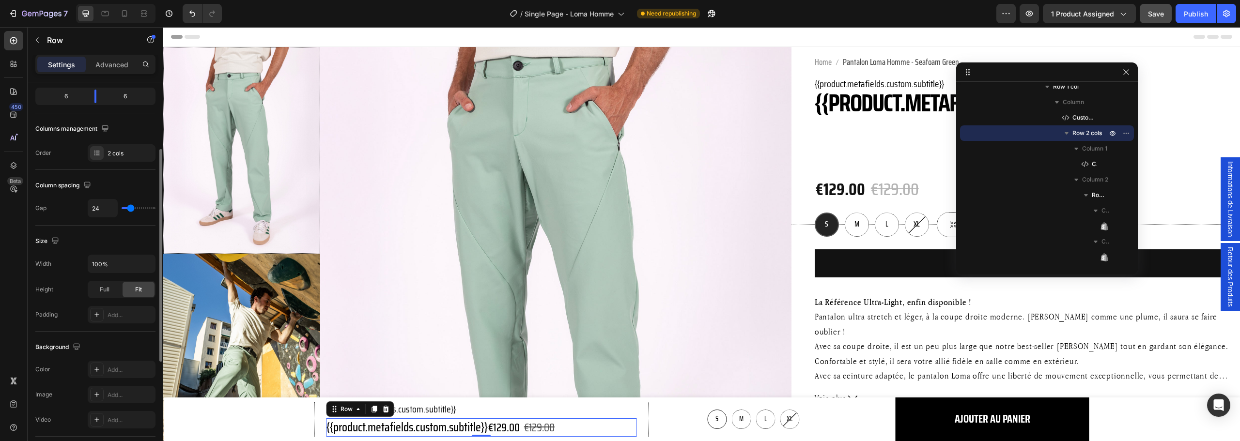
type input "27"
type input "29"
type input "31"
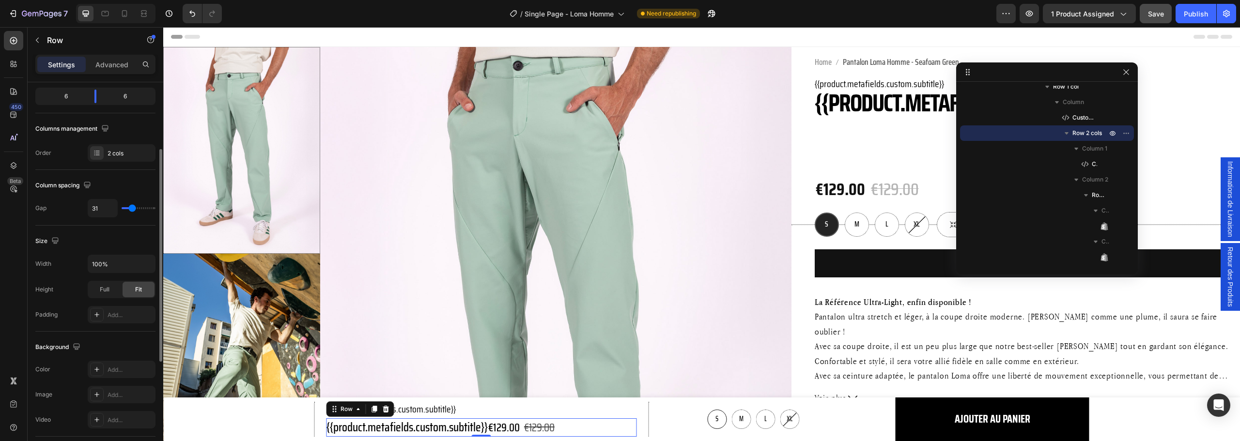
type input "33"
type input "36"
type input "38"
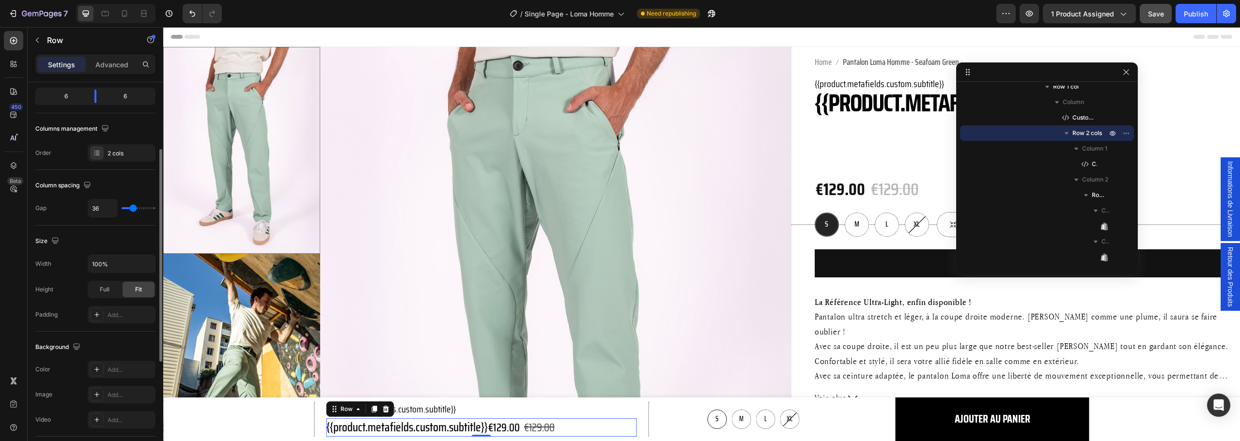
type input "38"
type input "40"
type input "42"
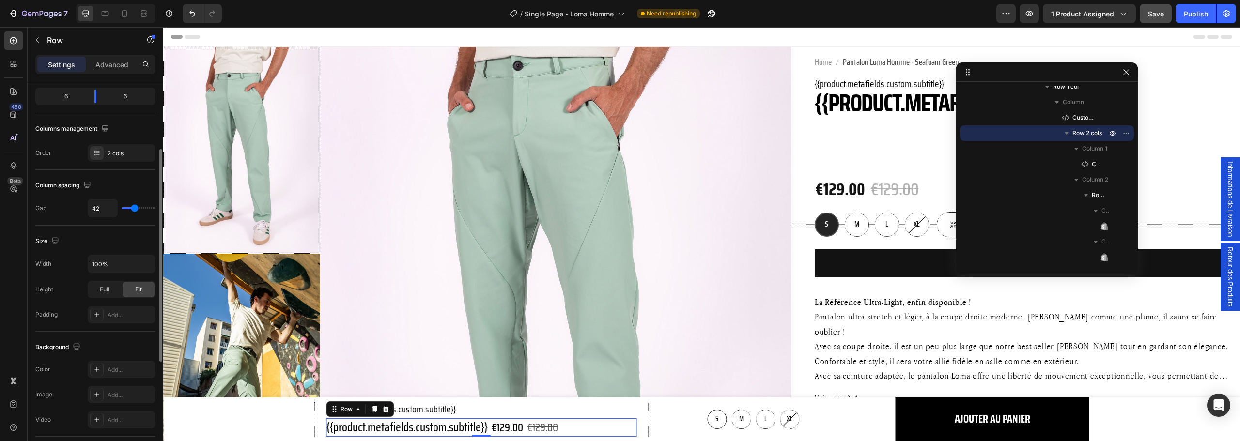
type input "44"
type input "47"
type input "49"
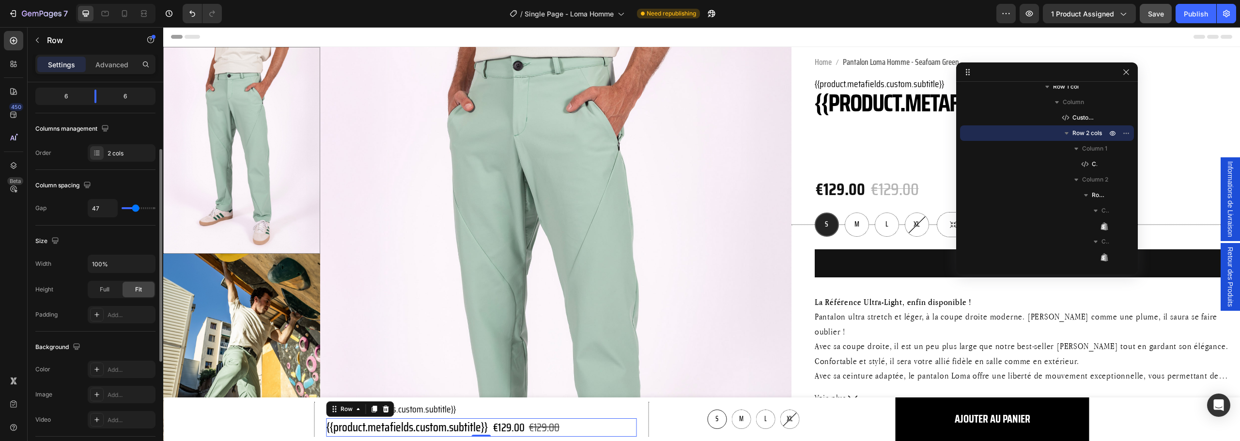
type input "49"
type input "51"
type input "53"
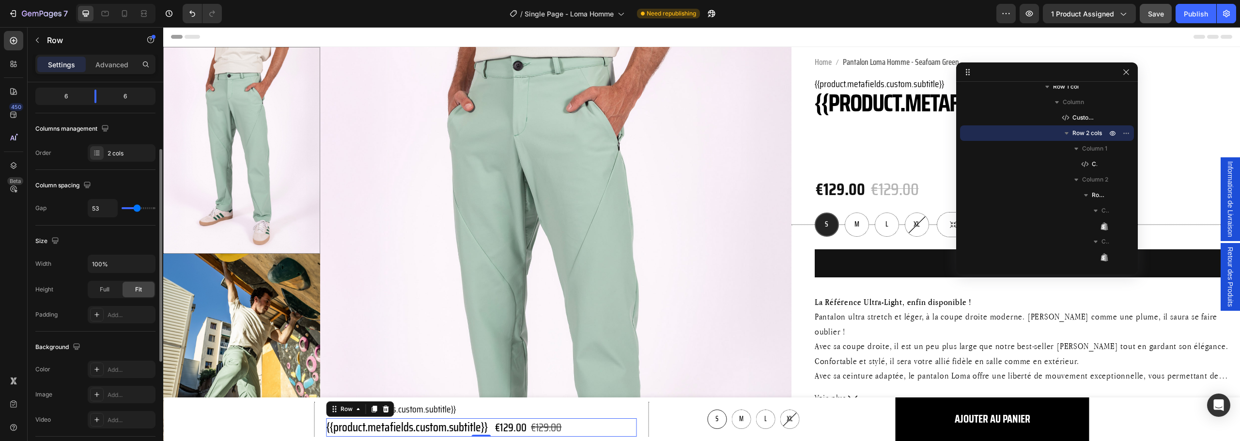
type input "56"
type input "58"
type input "60"
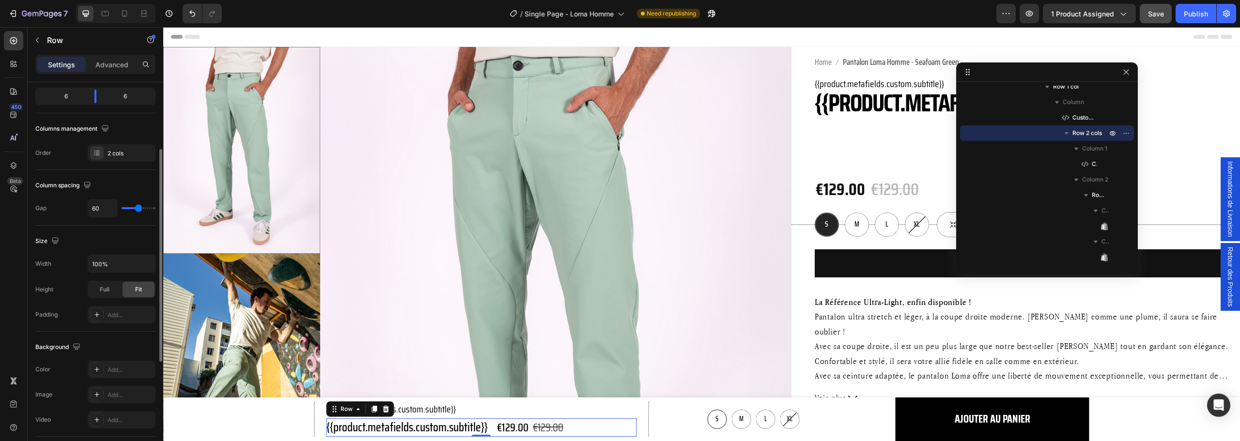
drag, startPoint x: 130, startPoint y: 208, endPoint x: 139, endPoint y: 209, distance: 8.2
type input "60"
click at [139, 209] on input "range" at bounding box center [139, 208] width 34 height 2
click at [1195, 11] on div "Publish" at bounding box center [1196, 14] width 24 height 10
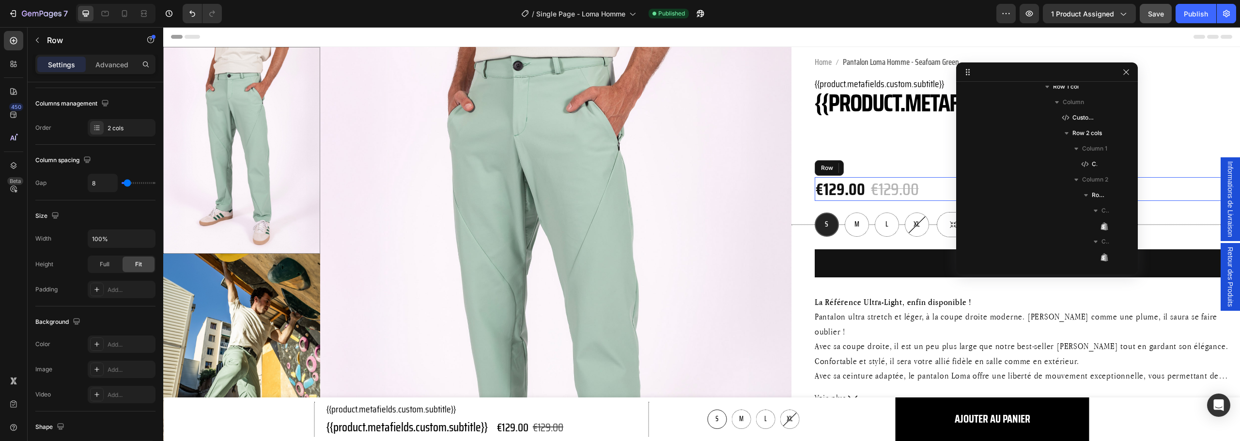
click at [918, 185] on div "€129.00 Product Price Product Price €129.00 Product Price Product Price Row" at bounding box center [1023, 189] width 417 height 24
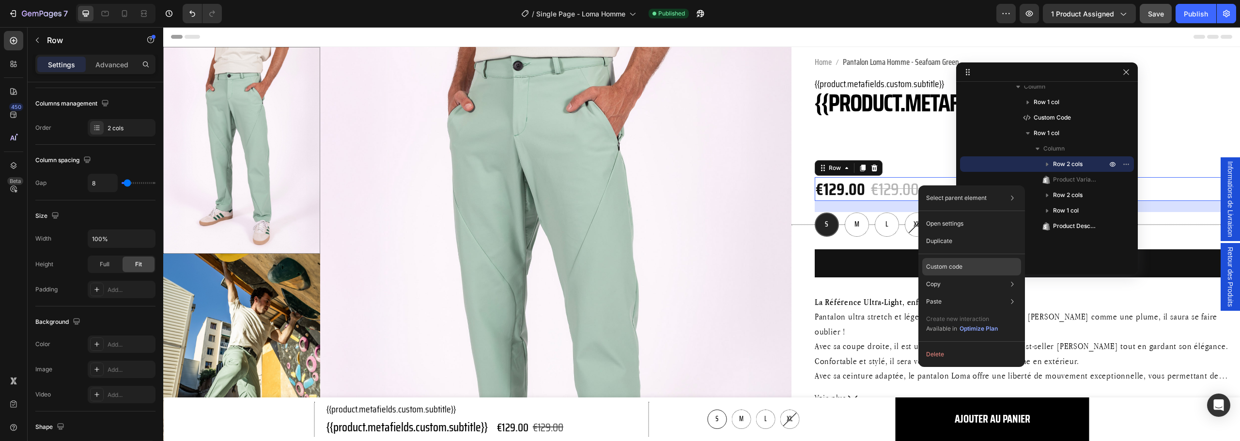
click at [936, 293] on div "Custom code" at bounding box center [971, 301] width 99 height 17
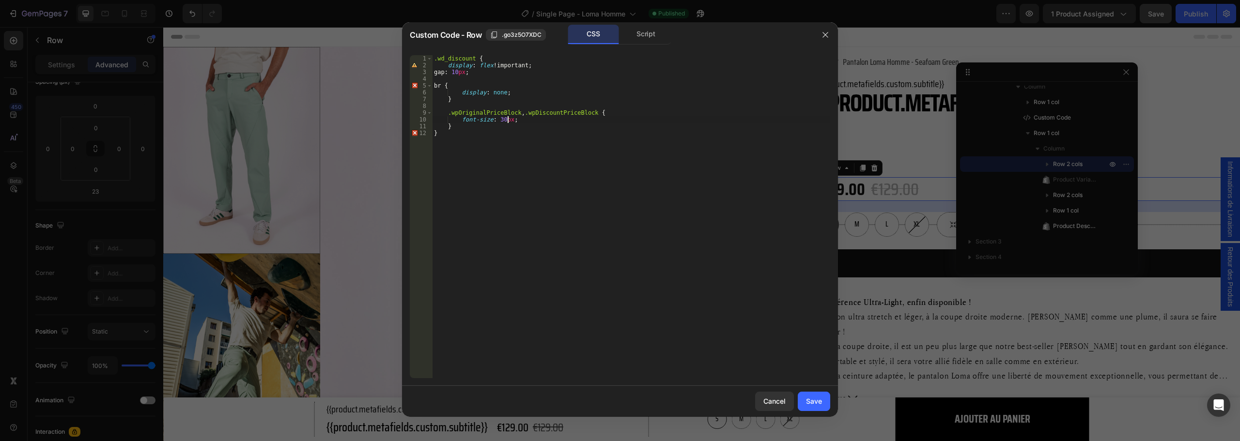
click at [509, 122] on div ".wd_discount { display : flex !important ; gap : 10 px ; br { display : none ; …" at bounding box center [631, 223] width 398 height 337
type textarea "font-size: 30px !;"
drag, startPoint x: 814, startPoint y: 397, endPoint x: 651, endPoint y: 369, distance: 164.7
click at [814, 397] on div "Save" at bounding box center [814, 401] width 16 height 10
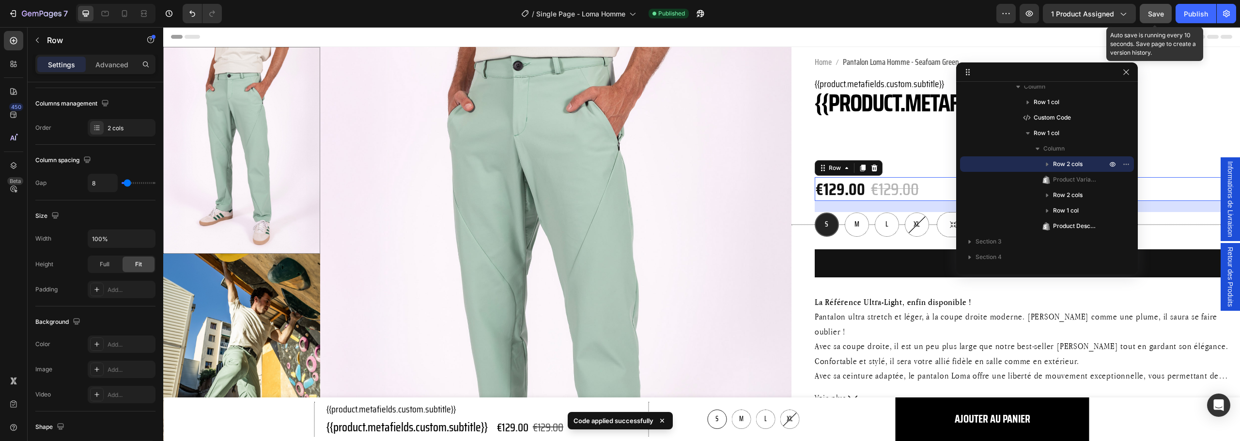
click at [1149, 14] on span "Save" at bounding box center [1156, 14] width 16 height 8
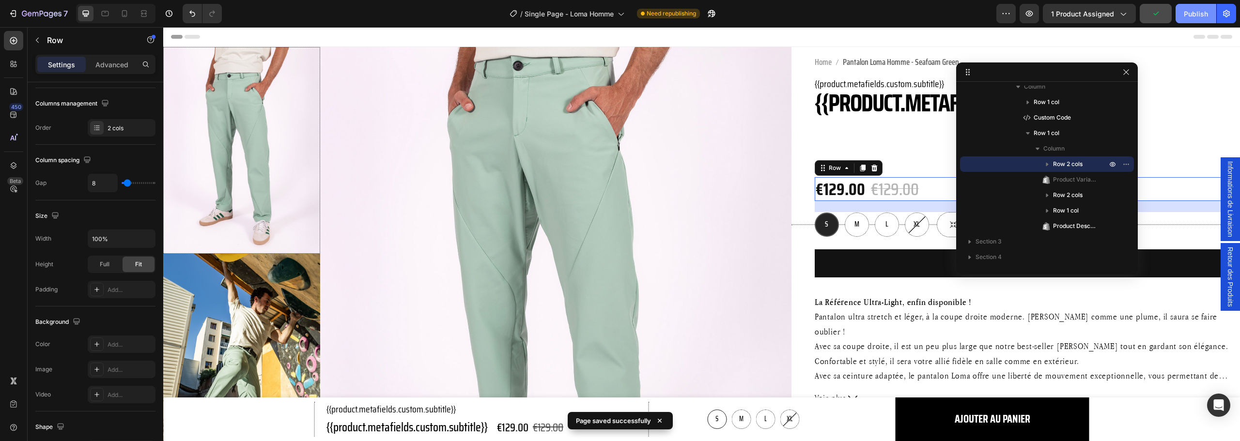
click at [1194, 18] on div "Publish" at bounding box center [1196, 14] width 24 height 10
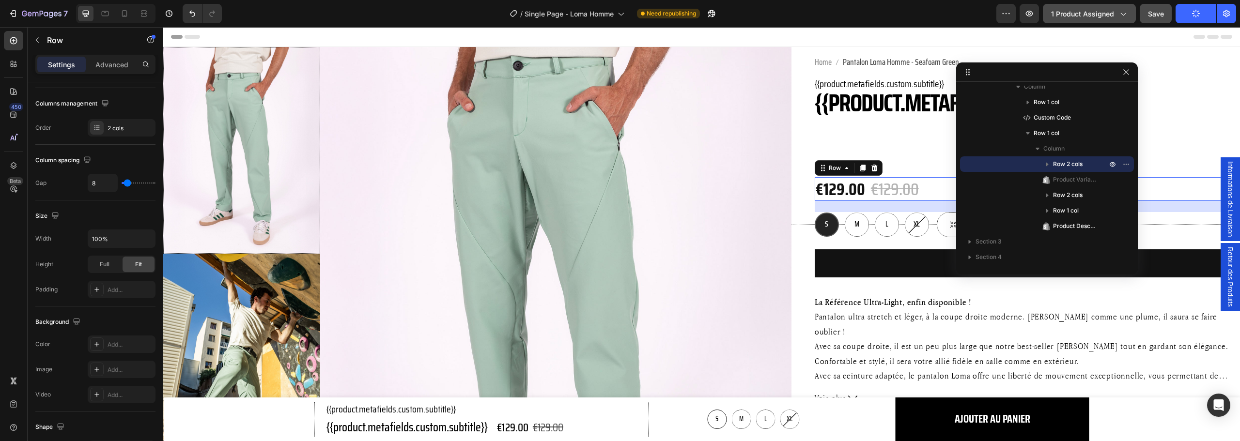
click at [1112, 23] on button "1 product assigned" at bounding box center [1089, 13] width 93 height 19
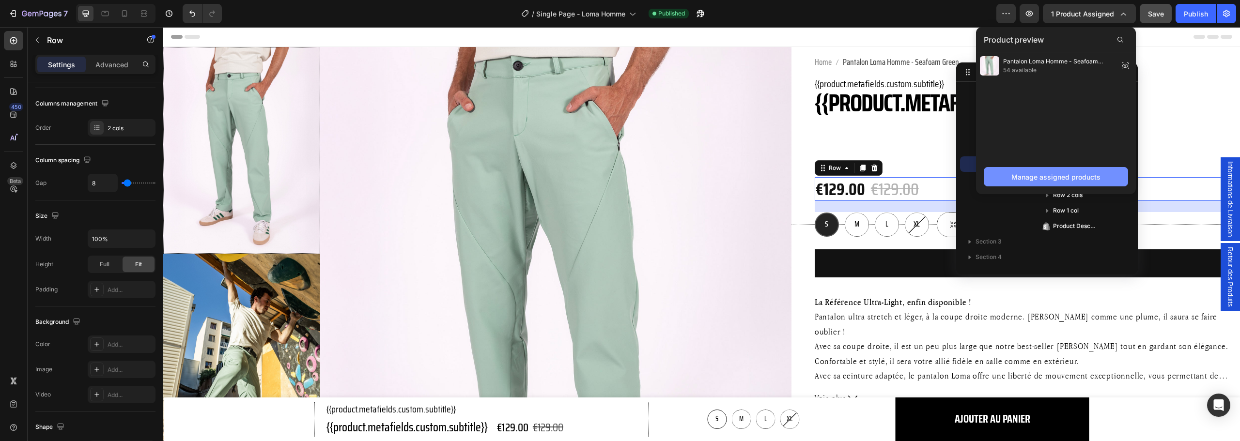
click at [1036, 172] on div "Manage assigned products" at bounding box center [1055, 177] width 89 height 10
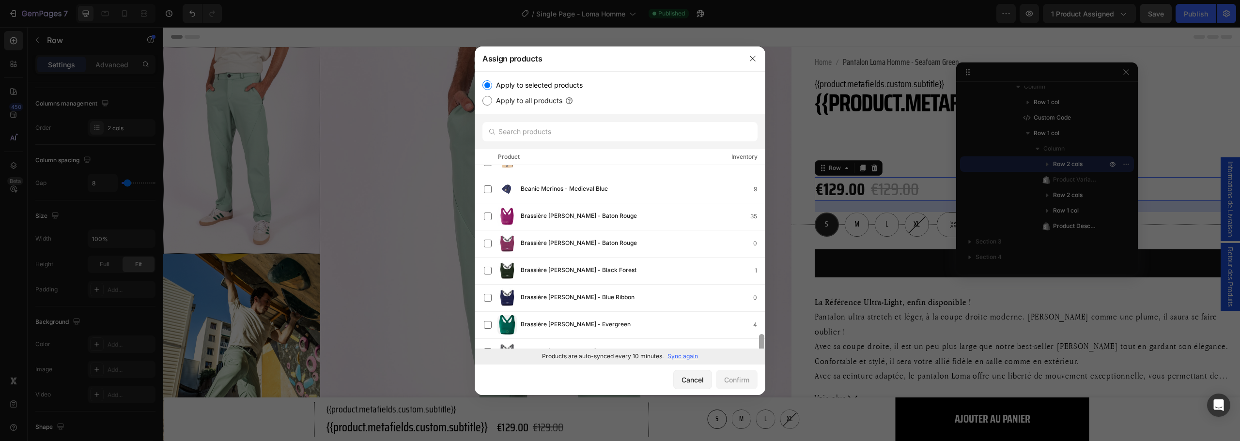
scroll to position [0, 0]
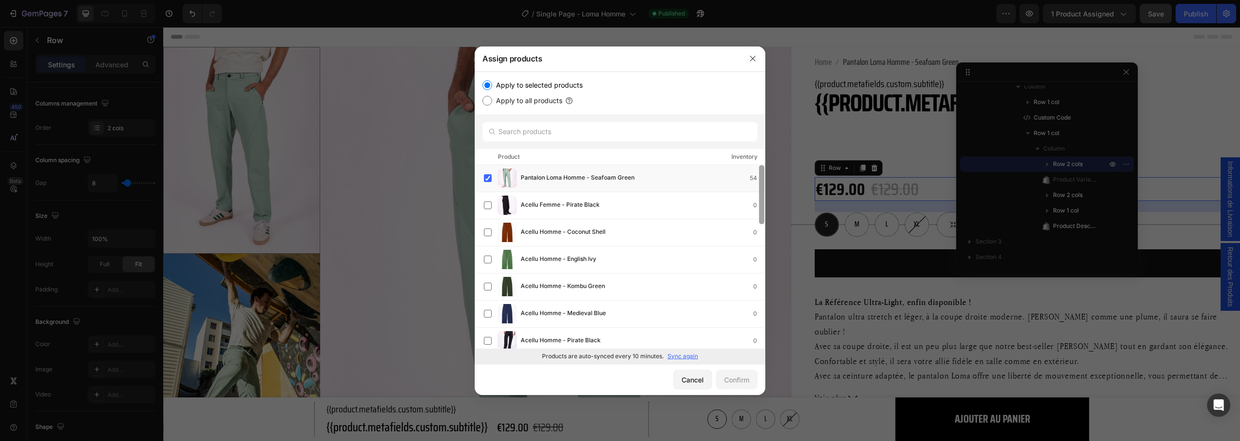
drag, startPoint x: 759, startPoint y: 185, endPoint x: 767, endPoint y: 153, distance: 33.8
click at [767, 153] on div "Assign products Apply to selected products Apply to all products Product Invent…" at bounding box center [620, 220] width 1240 height 441
click at [759, 59] on button "button" at bounding box center [752, 58] width 15 height 15
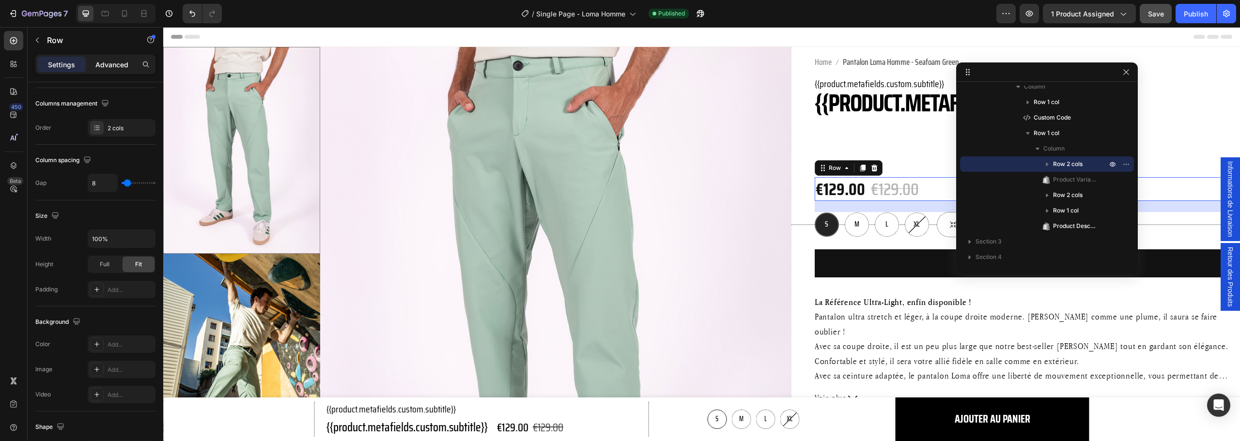
click at [118, 64] on p "Advanced" at bounding box center [111, 65] width 33 height 10
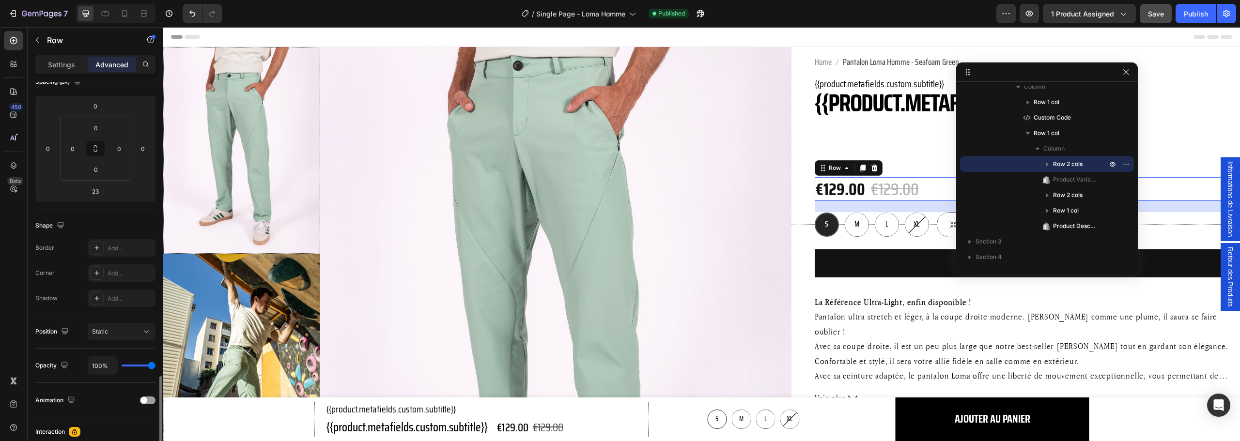
scroll to position [260, 0]
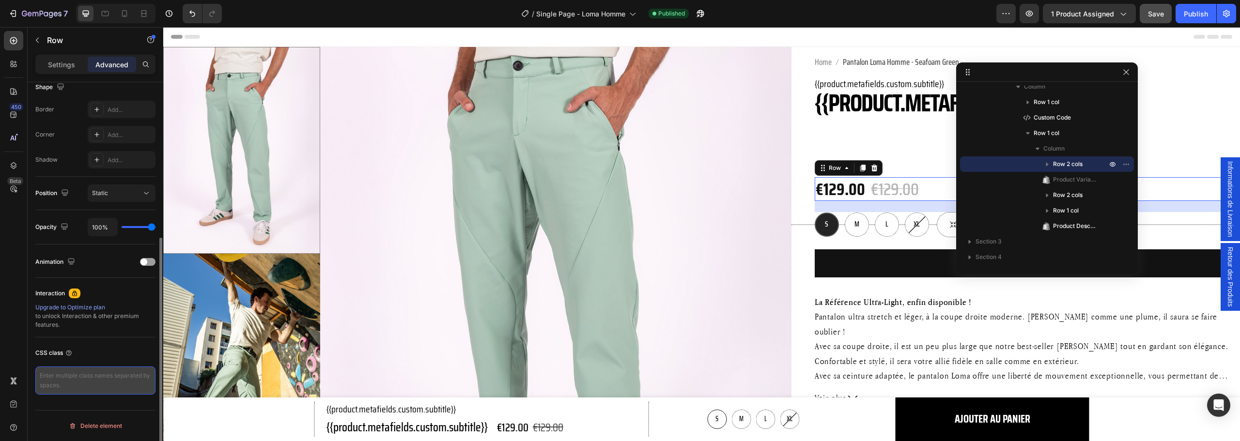
click at [77, 377] on textarea at bounding box center [95, 381] width 120 height 28
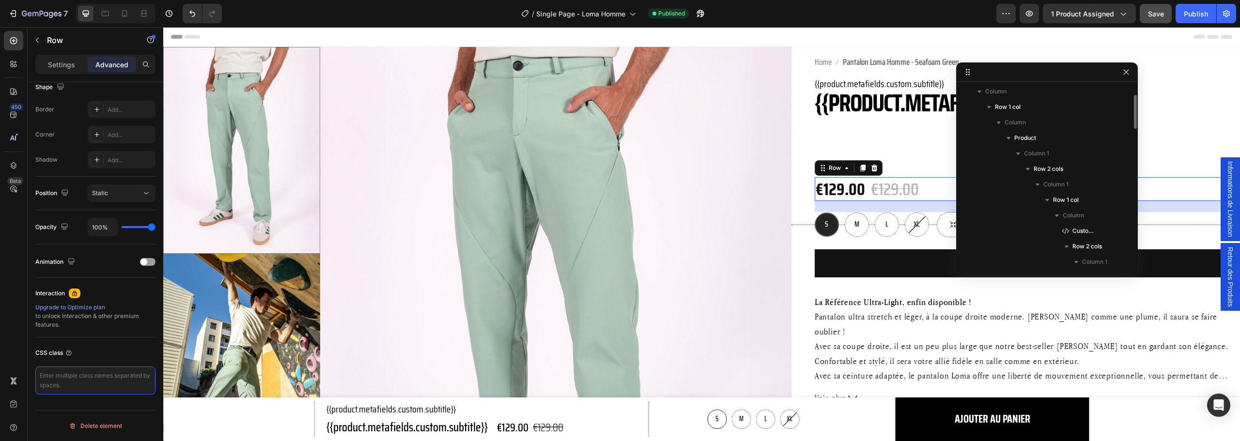
scroll to position [0, 0]
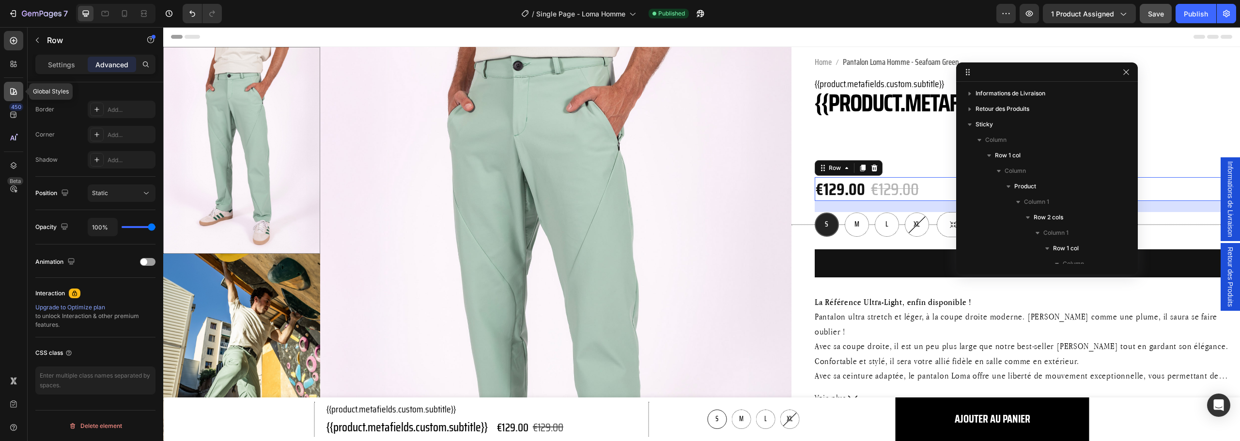
click at [11, 90] on icon at bounding box center [13, 91] width 7 height 7
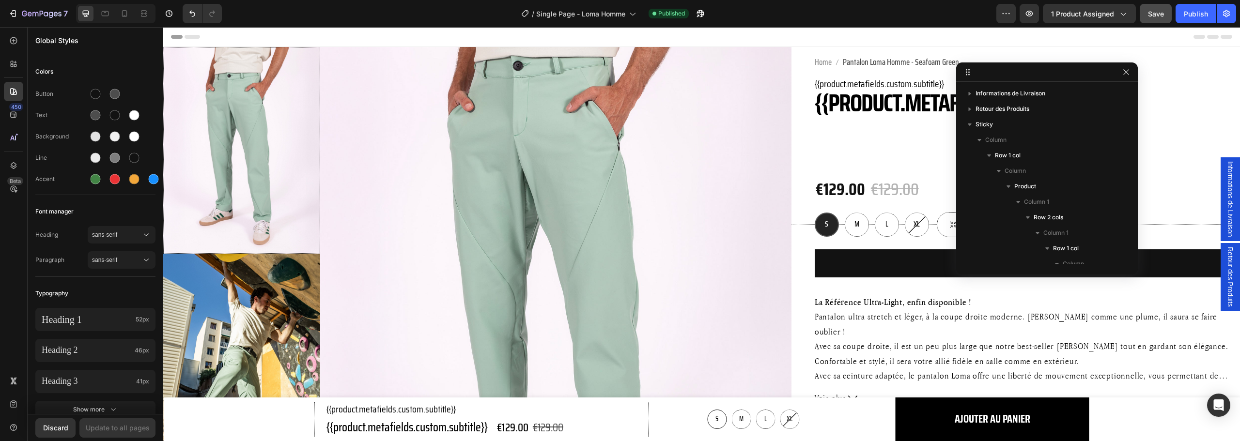
radio input "false"
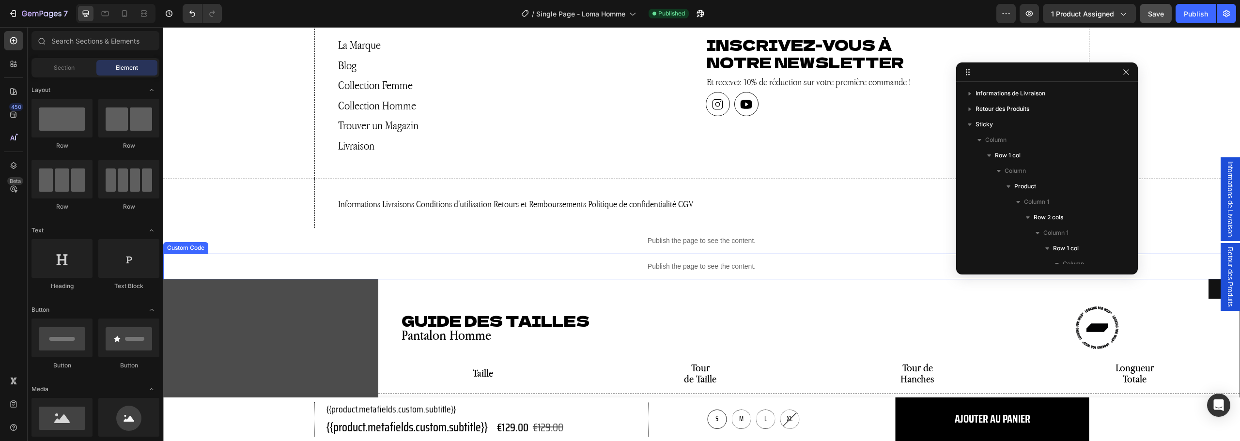
scroll to position [783, 0]
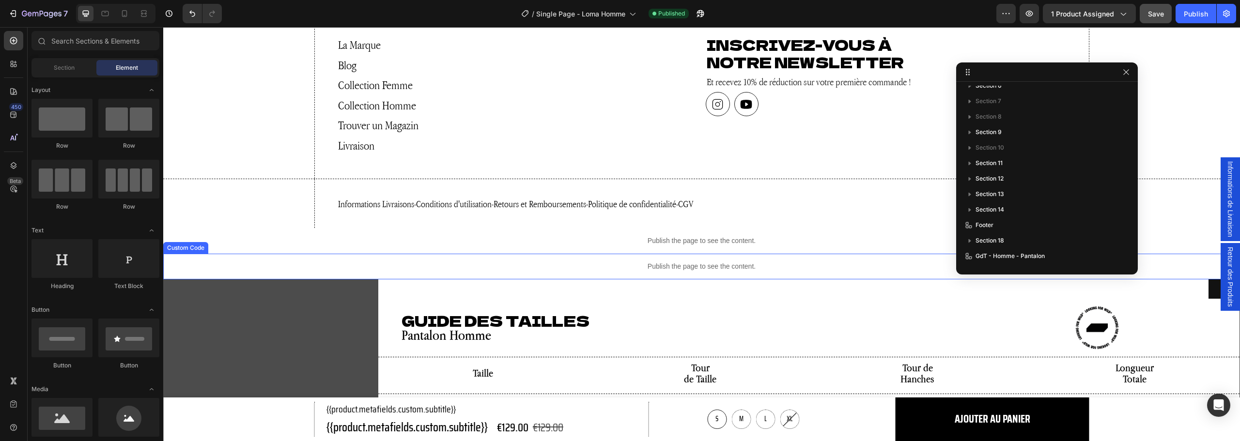
click at [801, 272] on p "Publish the page to see the content." at bounding box center [701, 267] width 1077 height 10
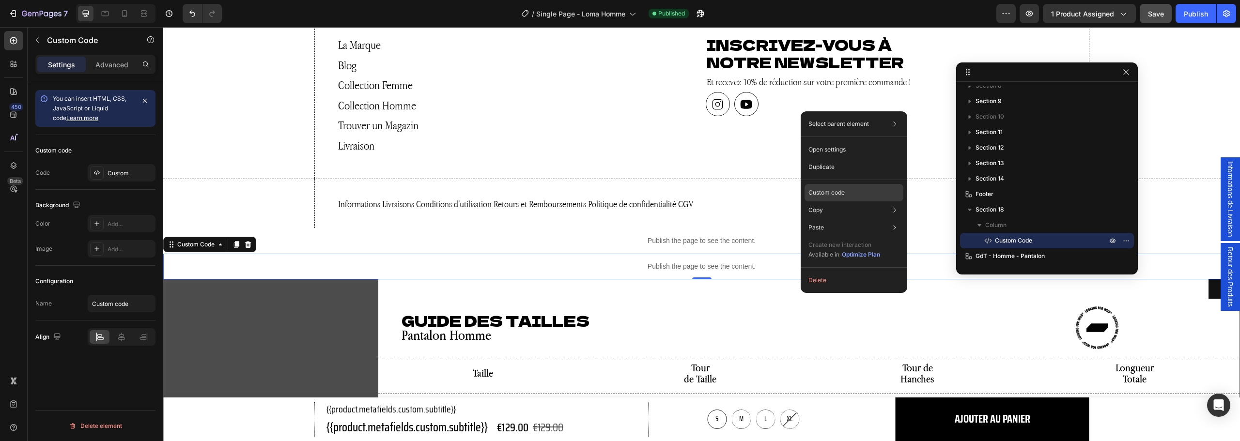
click at [845, 219] on div "Custom code" at bounding box center [853, 227] width 99 height 17
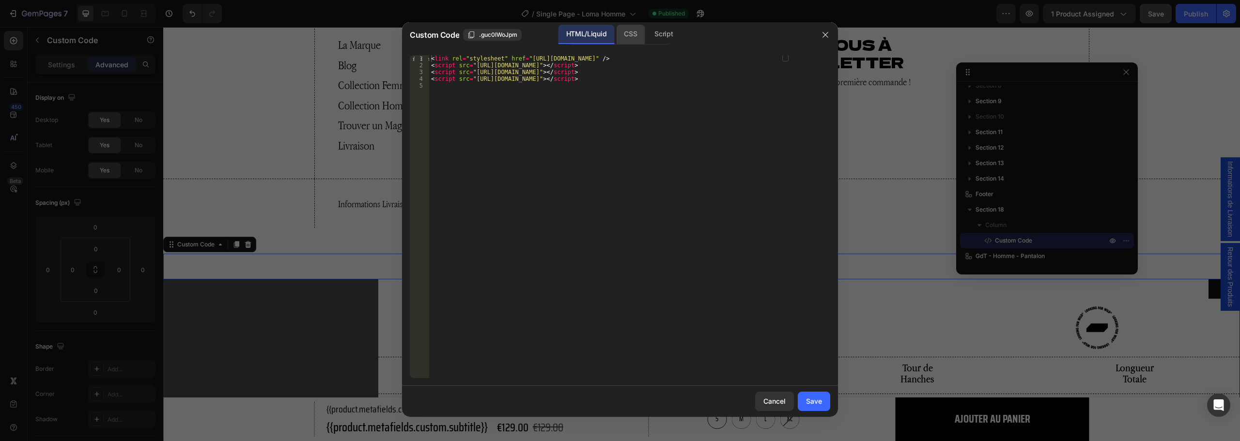
click at [647, 31] on div "CSS" at bounding box center [664, 34] width 34 height 19
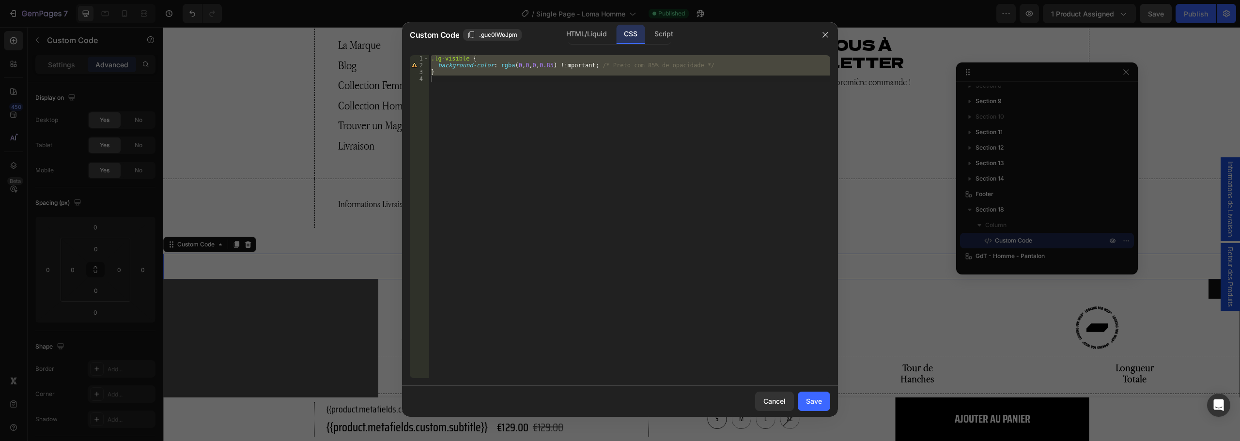
type textarea "}"
click at [541, 99] on div ".lg-visible { background-color : rgba ( 0 , 0 , 0 , 0.85 ) !important ; /* Pret…" at bounding box center [629, 216] width 401 height 323
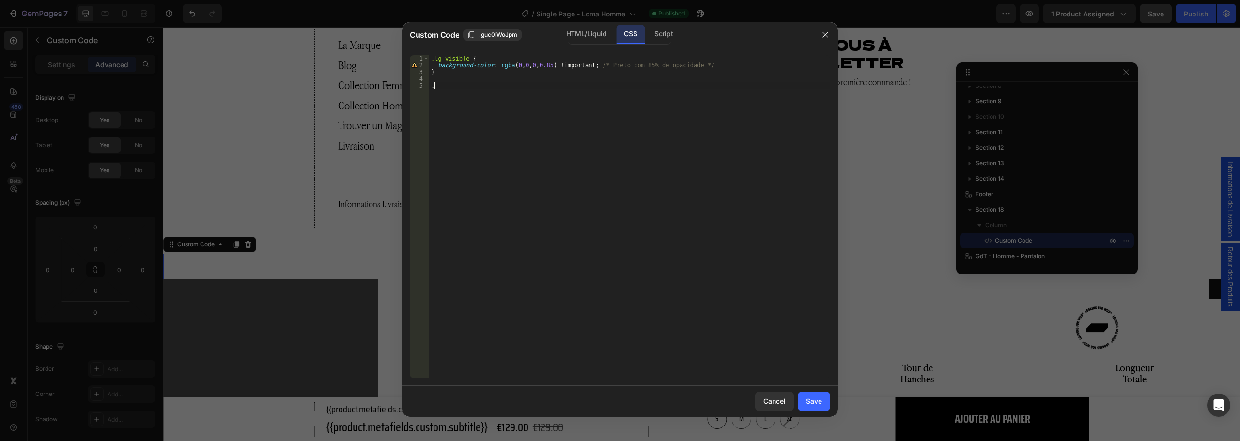
paste textarea "pl-swatches"
type textarea ".pl-swatches {"
type textarea "display: none !;"
click at [811, 401] on div "Save" at bounding box center [814, 401] width 16 height 10
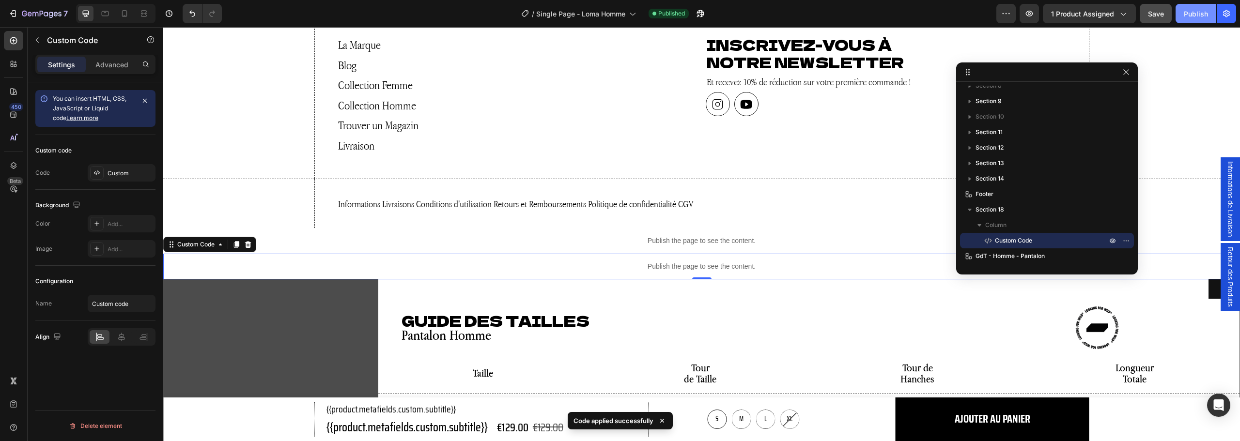
click at [1188, 13] on div "Publish" at bounding box center [1196, 14] width 24 height 10
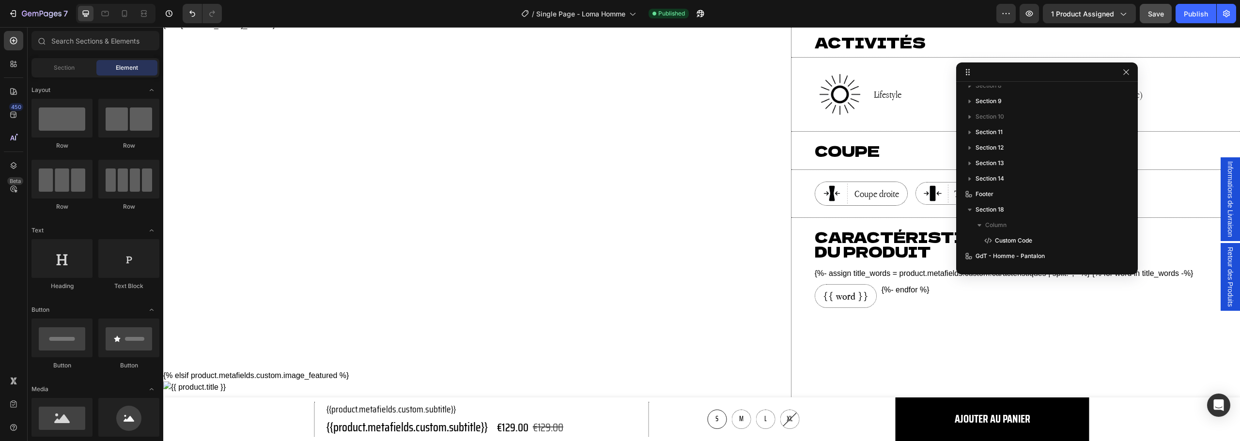
scroll to position [0, 0]
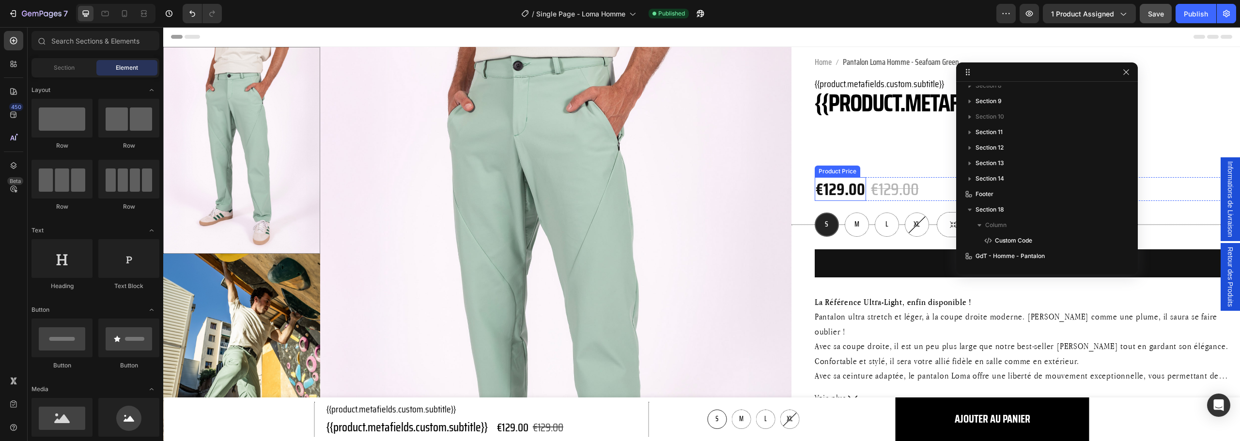
click at [845, 187] on div "€129.00" at bounding box center [840, 189] width 51 height 24
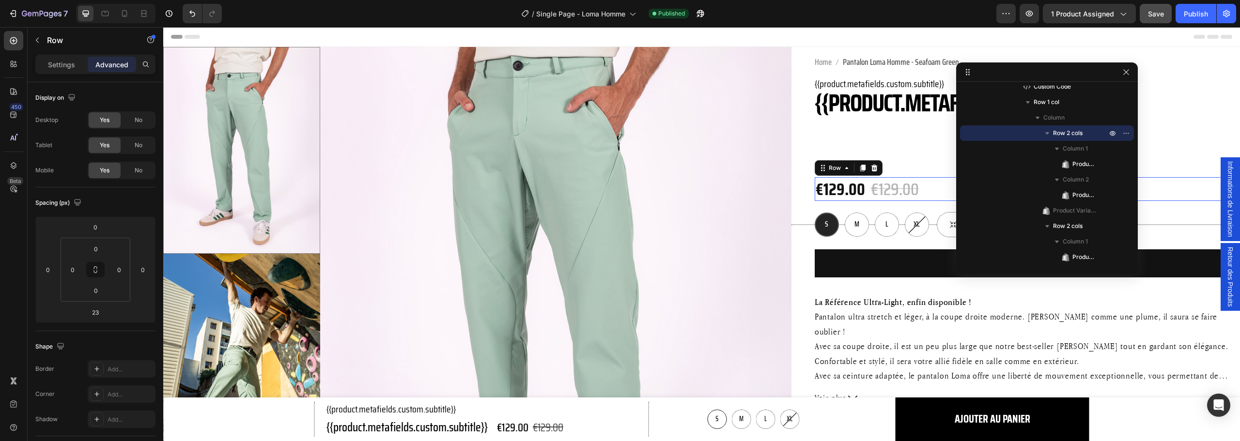
click at [921, 188] on div "€129.00 Product Price Product Price €129.00 Product Price Product Price Row 0" at bounding box center [1023, 189] width 417 height 24
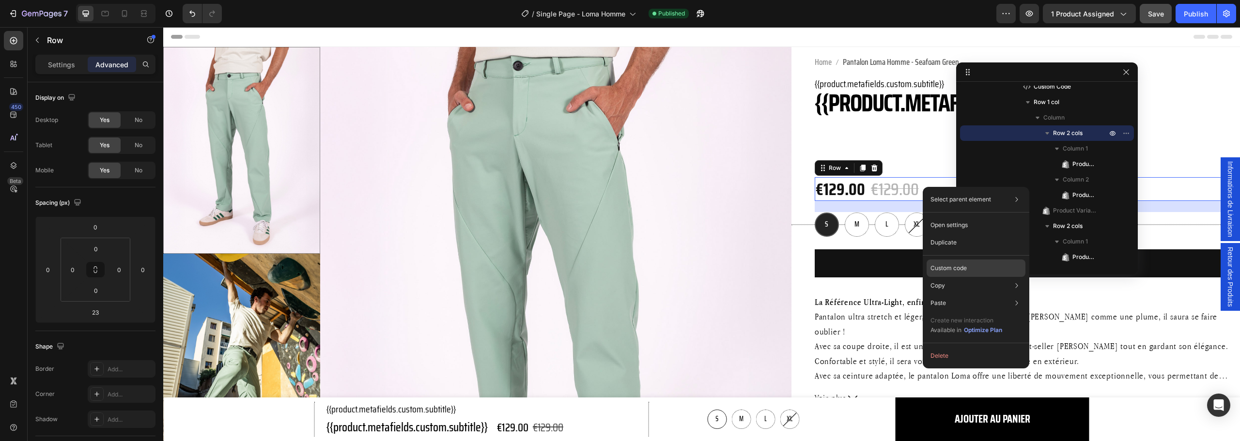
click at [952, 268] on p "Custom code" at bounding box center [948, 268] width 36 height 9
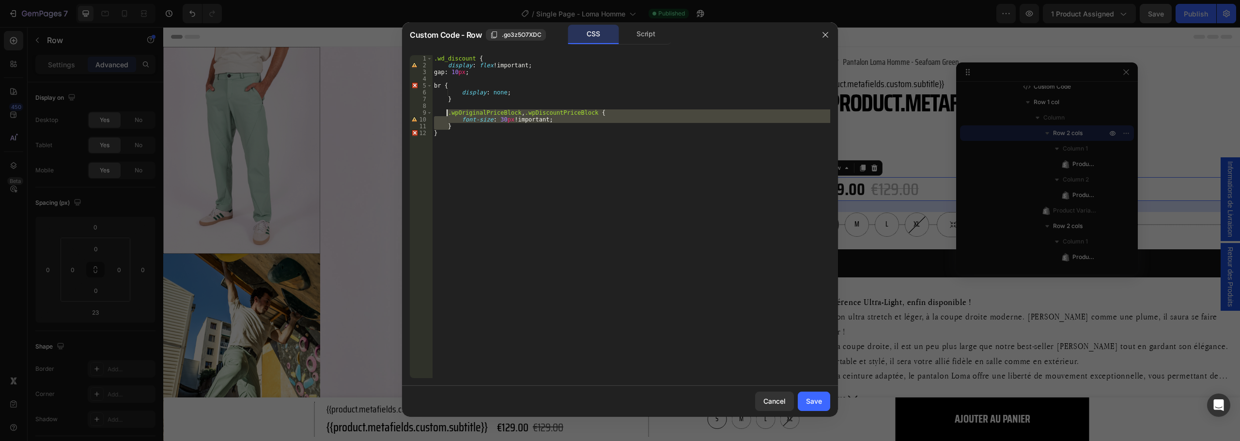
drag, startPoint x: 462, startPoint y: 128, endPoint x: 446, endPoint y: 114, distance: 21.3
click at [446, 114] on div ".wd_discount { display : flex !important ; gap : 10 px ; br { display : none ; …" at bounding box center [631, 223] width 398 height 337
click at [453, 125] on div ".wd_discount { display : flex !important ; gap : 10 px ; br { display : none ; …" at bounding box center [631, 216] width 398 height 323
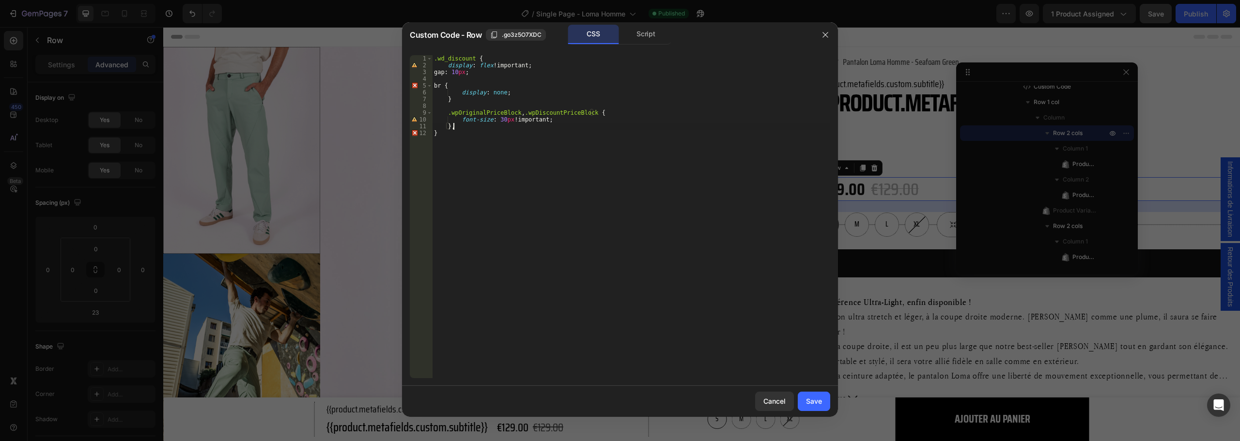
scroll to position [0, 1]
type textarea "}"
paste textarea "}"
type textarea "}"
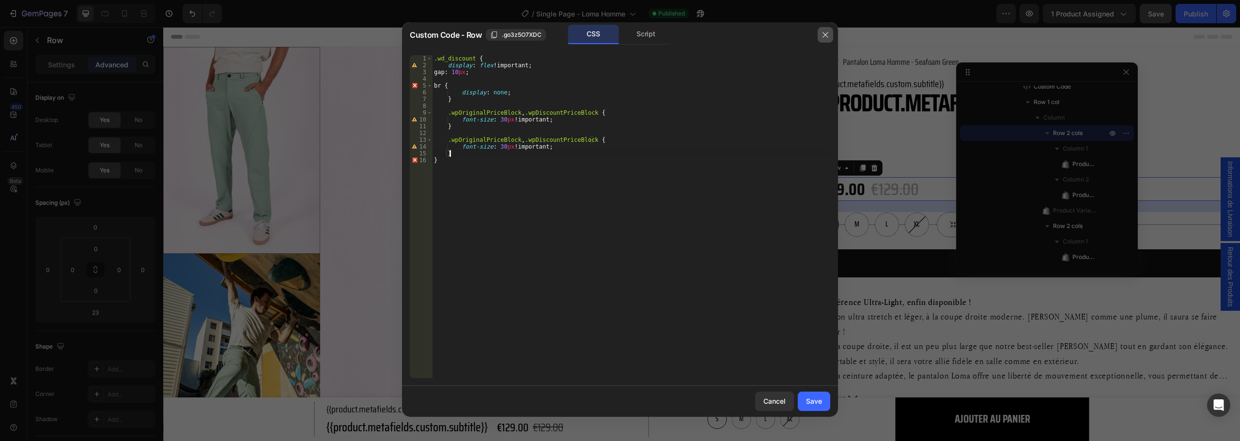
click at [825, 34] on icon "button" at bounding box center [824, 34] width 5 height 5
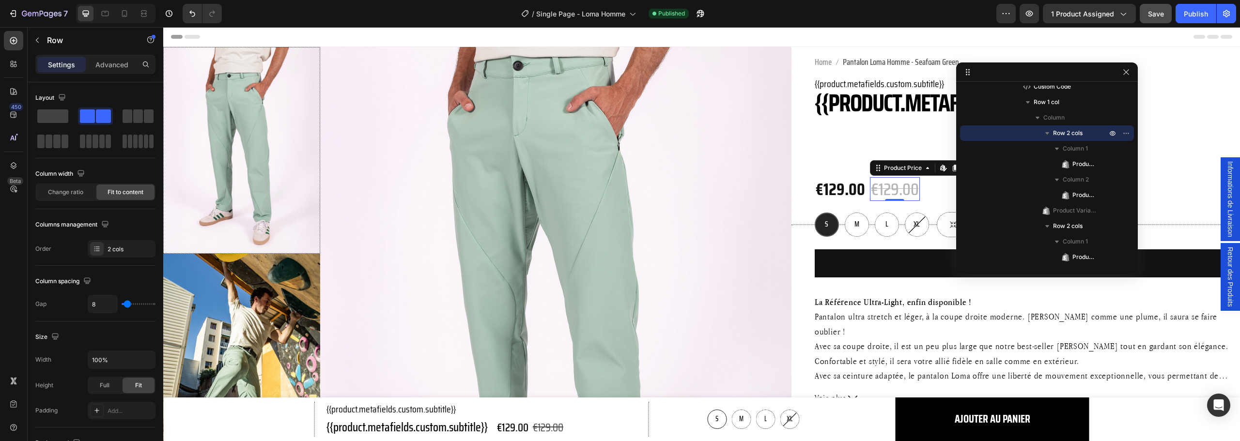
click at [897, 186] on div "€129.00" at bounding box center [895, 189] width 50 height 24
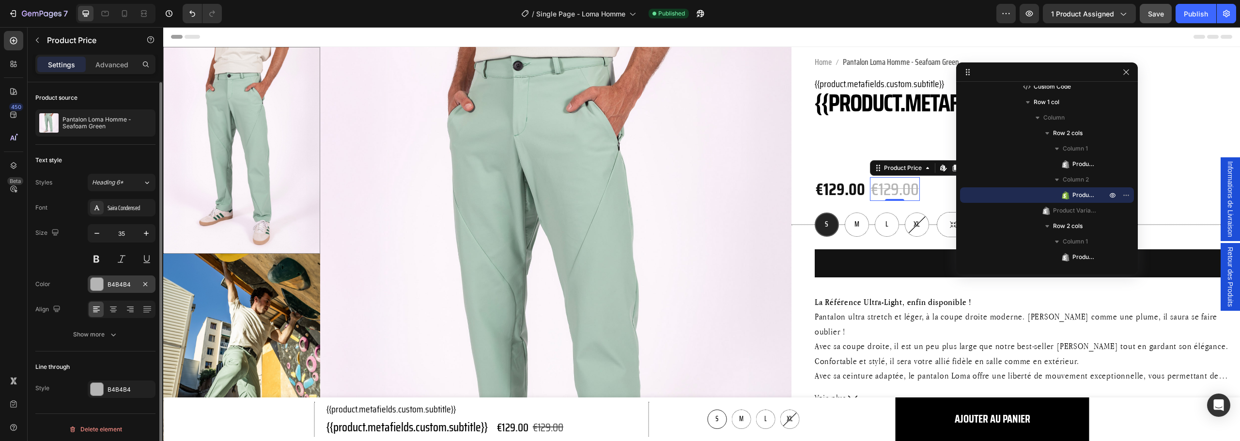
click at [110, 287] on div "B4B4B4" at bounding box center [122, 284] width 28 height 9
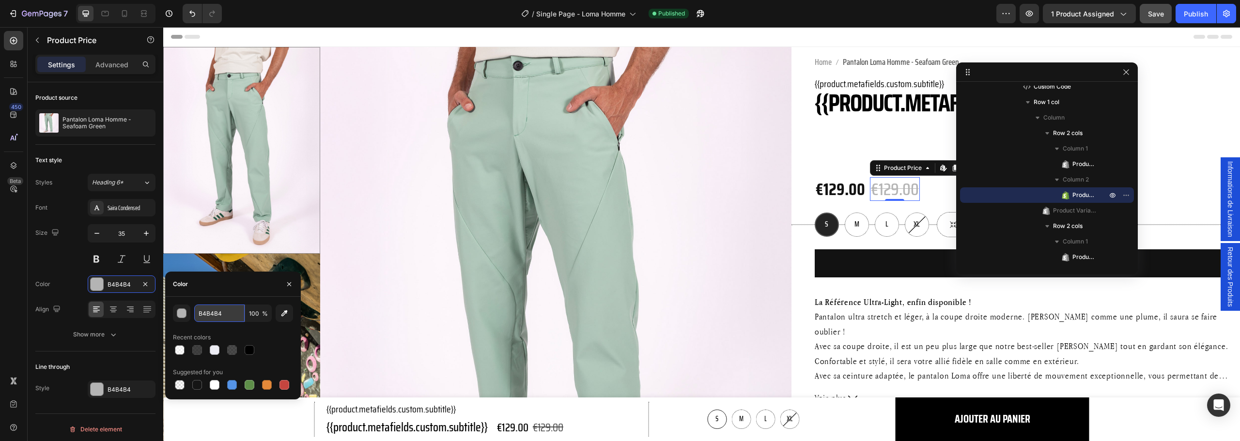
click at [216, 309] on input "B4B4B4" at bounding box center [219, 313] width 50 height 17
click at [931, 186] on div "€129.00 Product Price Product Price €129.00 Product Price Edit content in Shopi…" at bounding box center [1023, 189] width 417 height 24
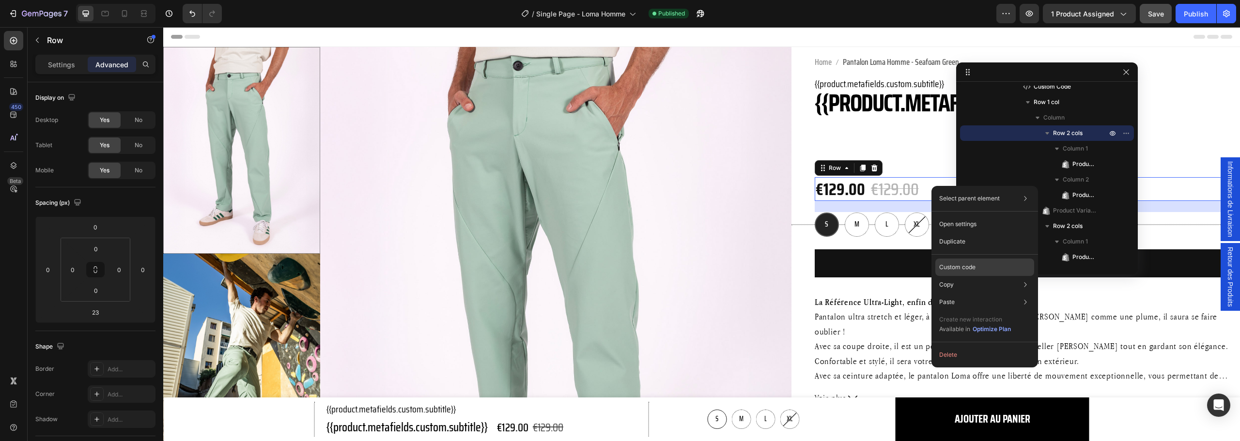
click at [975, 268] on p "Custom code" at bounding box center [957, 267] width 36 height 9
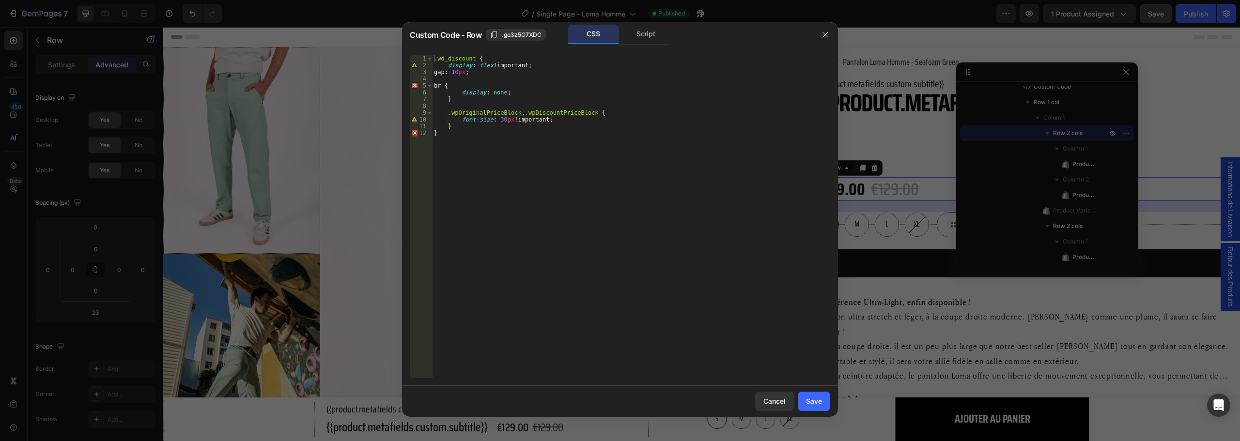
click at [559, 120] on div ".wd_discount { display : flex !important ; gap : 10 px ; br { display : none ; …" at bounding box center [631, 223] width 398 height 337
type textarea "font-size: 30px !important;"
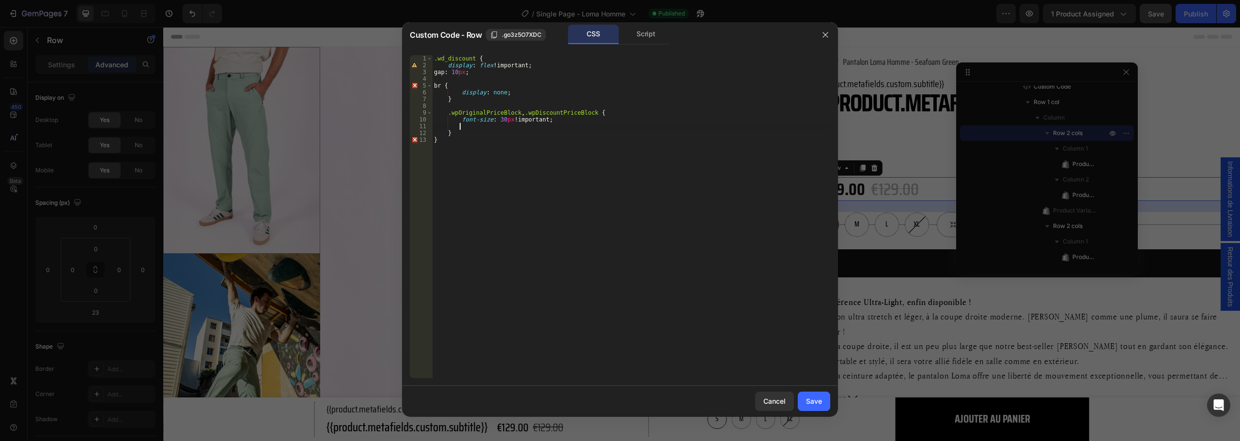
type textarea "v"
paste textarea "B4B4B4;"
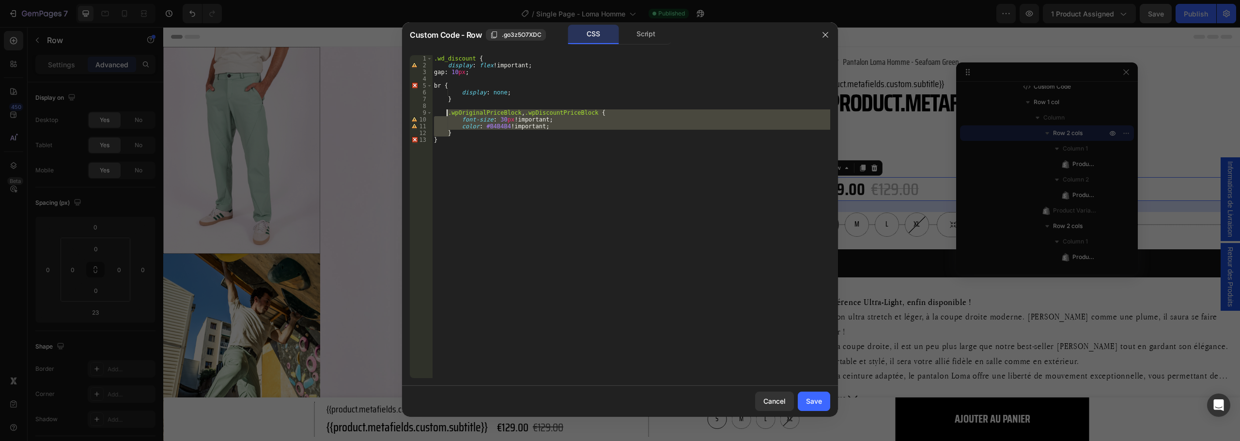
drag, startPoint x: 456, startPoint y: 132, endPoint x: 447, endPoint y: 111, distance: 22.8
click at [447, 111] on div ".wd_discount { display : flex !important ; gap : 10 px ; br { display : none ; …" at bounding box center [631, 223] width 398 height 337
click at [451, 129] on div ".wd_discount { display : flex !important ; gap : 10 px ; br { display : none ; …" at bounding box center [631, 216] width 398 height 323
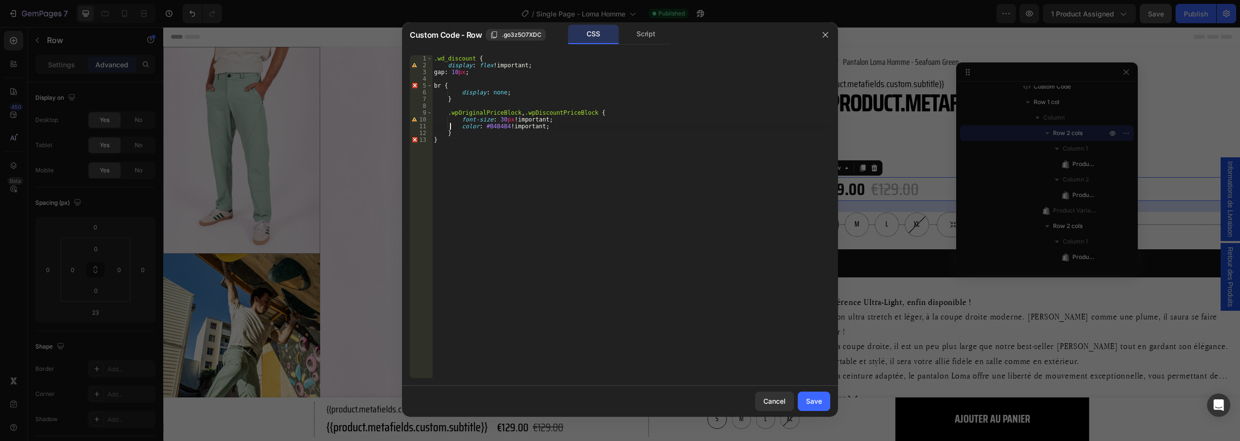
click at [452, 134] on div ".wd_discount { display : flex !important ; gap : 10 px ; br { display : none ; …" at bounding box center [631, 223] width 398 height 337
type textarea "}"
paste textarea "}"
click at [487, 159] on div ".wd_discount { display : flex !important ; gap : 10 px ; br { display : none ; …" at bounding box center [631, 223] width 398 height 337
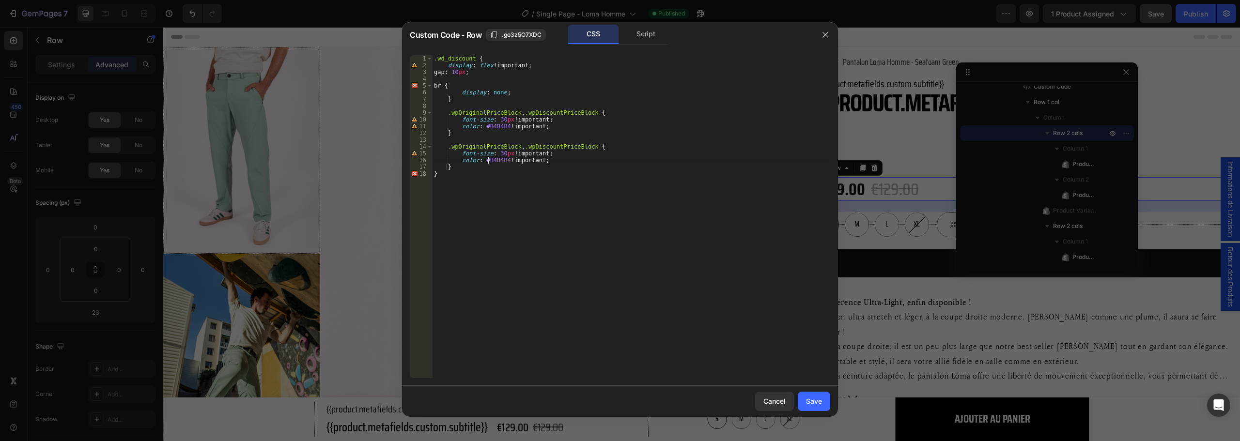
click at [487, 159] on div ".wd_discount { display : flex !important ; gap : 10 px ; br { display : none ; …" at bounding box center [631, 223] width 398 height 337
drag, startPoint x: 519, startPoint y: 148, endPoint x: 447, endPoint y: 147, distance: 72.7
click at [447, 147] on div ".wd_discount { display : flex !important ; gap : 10 px ; br { display : none ; …" at bounding box center [631, 223] width 398 height 337
drag, startPoint x: 521, startPoint y: 112, endPoint x: 575, endPoint y: 100, distance: 55.7
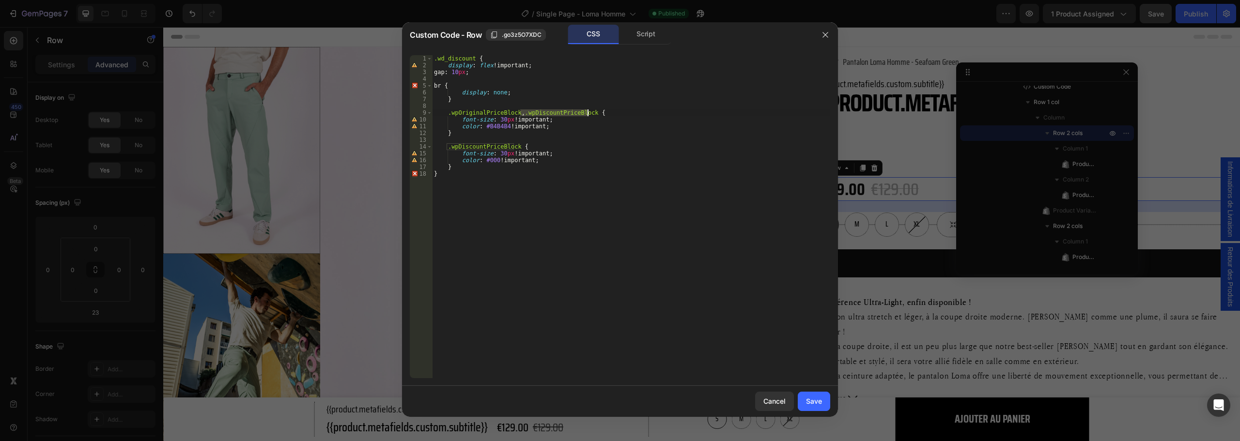
click at [587, 111] on div ".wd_discount { display : flex !important ; gap : 10 px ; br { display : none ; …" at bounding box center [631, 223] width 398 height 337
type textarea ".wpOriginalPriceBlock {"
drag, startPoint x: 808, startPoint y: 400, endPoint x: 725, endPoint y: 237, distance: 182.6
click at [808, 400] on div "Save" at bounding box center [814, 401] width 16 height 10
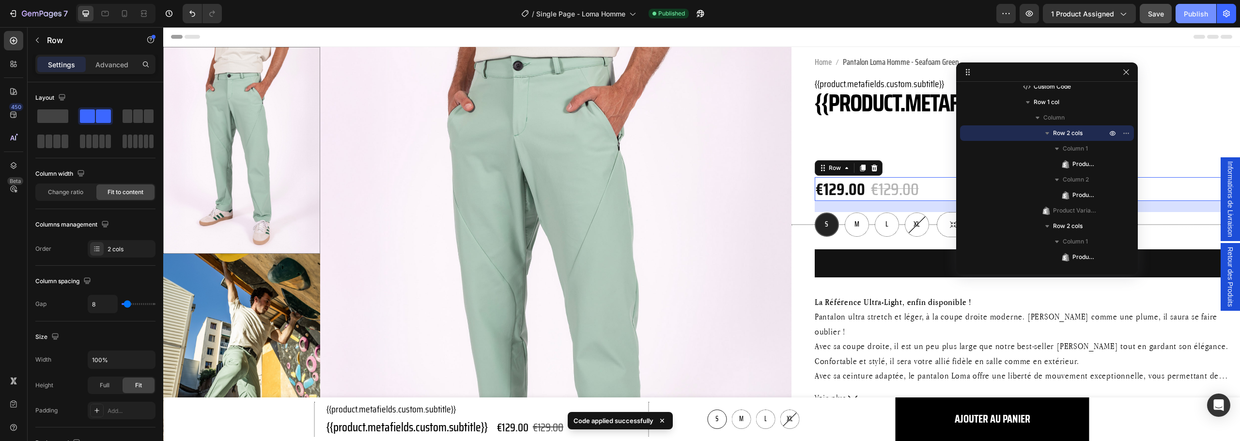
click at [1197, 14] on div "Publish" at bounding box center [1196, 14] width 24 height 10
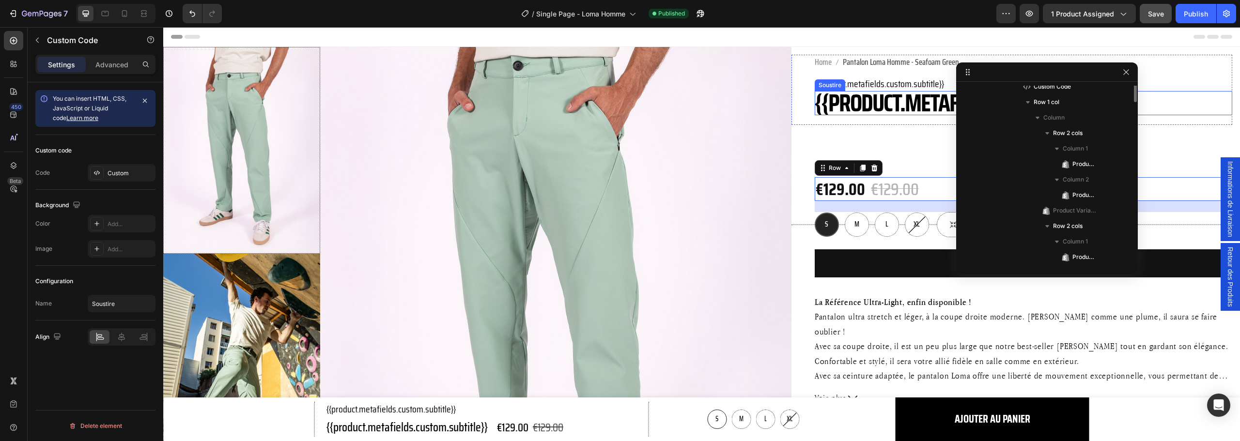
scroll to position [549, 0]
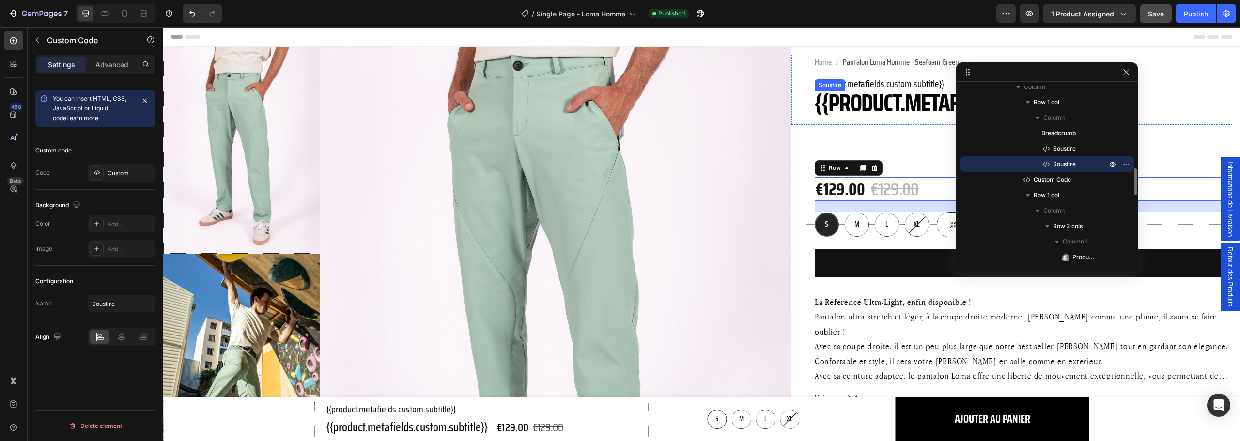
click at [869, 99] on h1 "{{product.metafields.custom.titre}}" at bounding box center [1023, 103] width 417 height 24
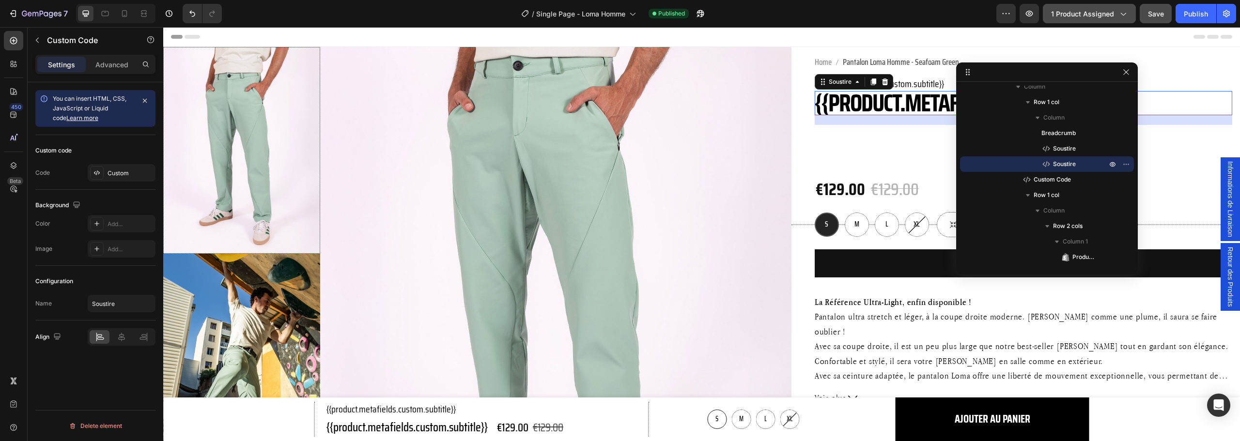
click at [1091, 14] on span "1 product assigned" at bounding box center [1082, 14] width 63 height 10
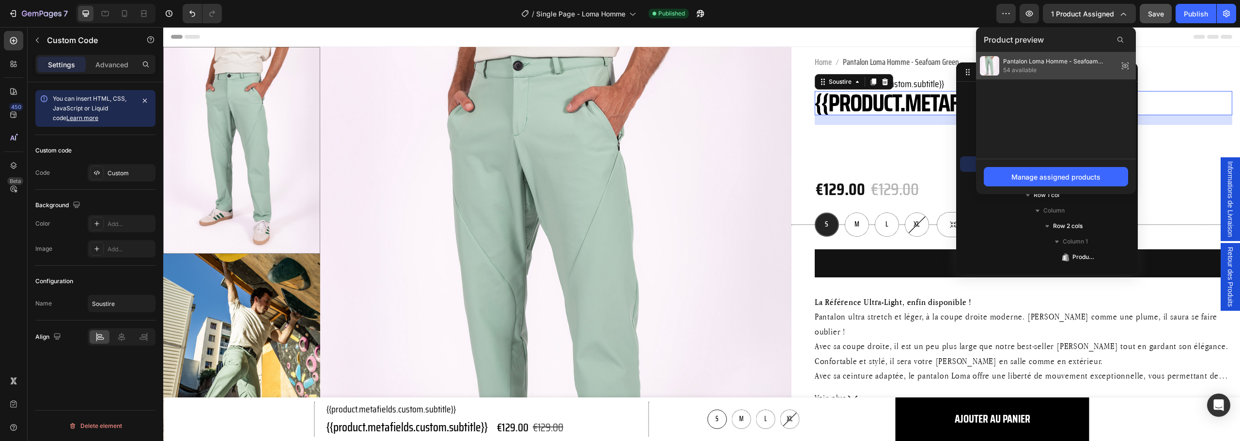
click at [1125, 63] on icon at bounding box center [1125, 66] width 14 height 14
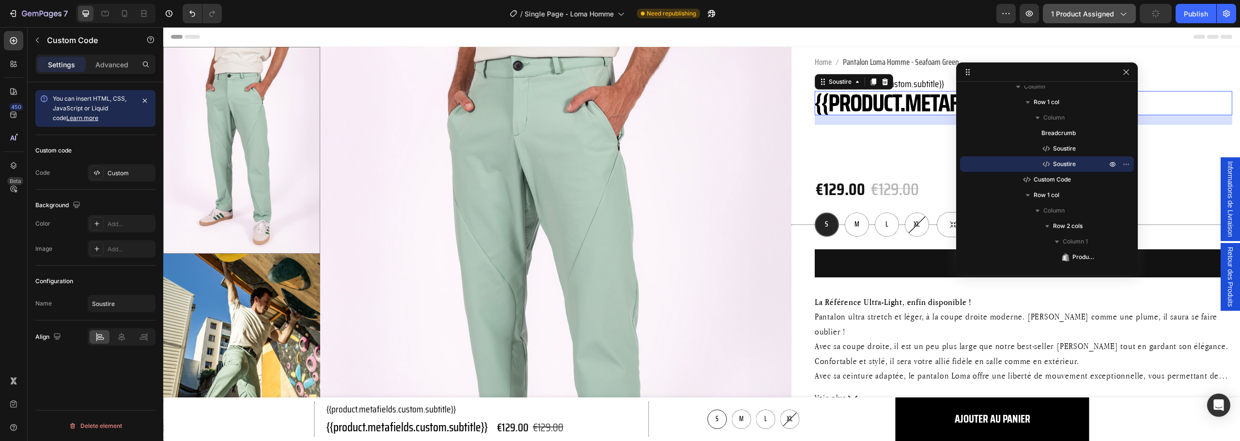
click at [1094, 9] on span "1 product assigned" at bounding box center [1082, 14] width 63 height 10
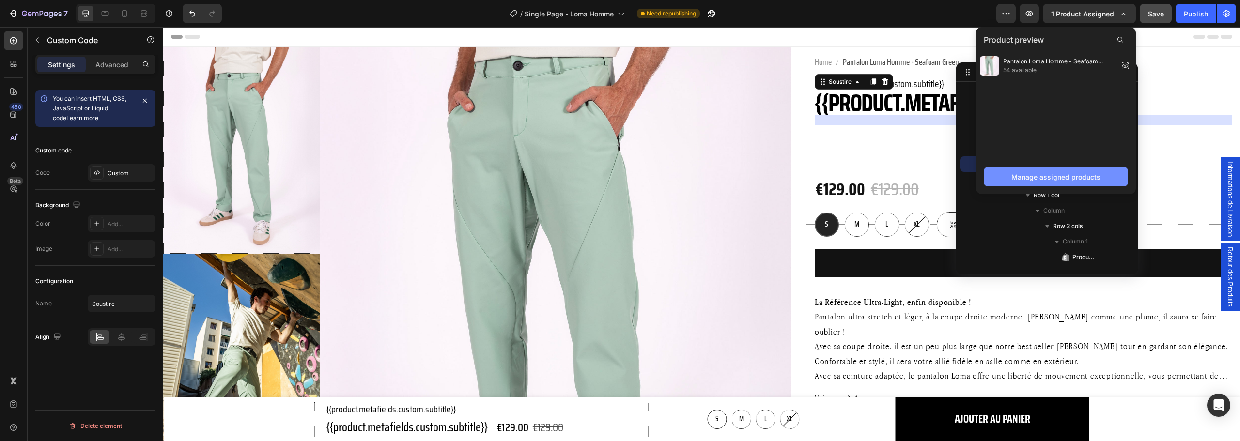
click at [1061, 174] on div "Manage assigned products" at bounding box center [1055, 177] width 89 height 10
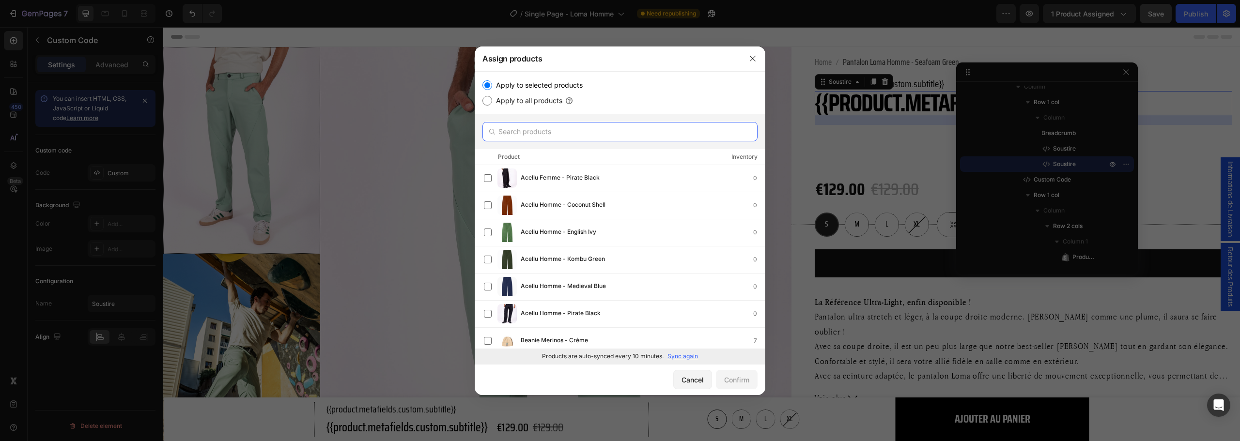
click at [601, 124] on input "text" at bounding box center [619, 131] width 275 height 19
click at [694, 382] on div "Cancel" at bounding box center [692, 380] width 22 height 10
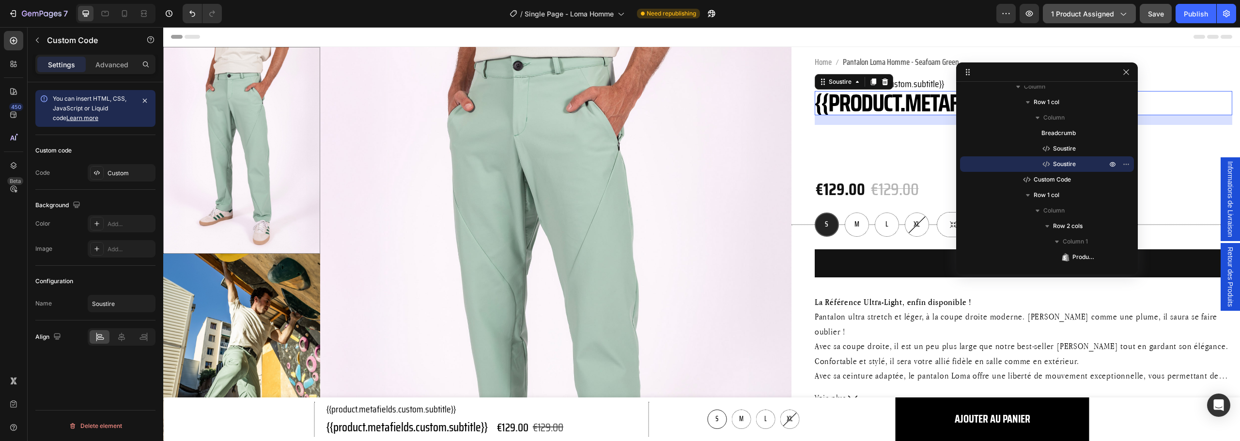
click at [1085, 13] on span "1 product assigned" at bounding box center [1082, 14] width 63 height 10
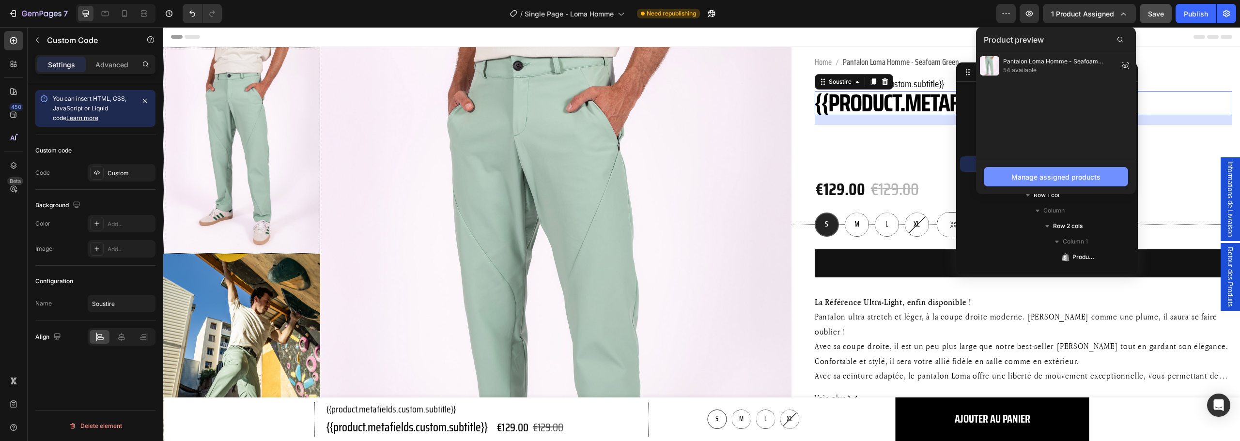
click at [1041, 172] on div "Manage assigned products" at bounding box center [1055, 177] width 89 height 10
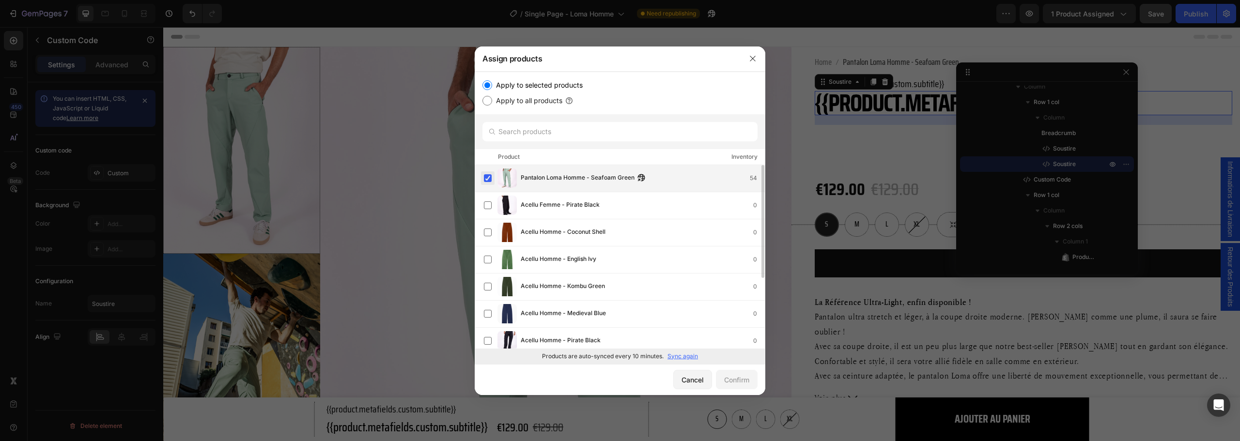
click at [484, 179] on label at bounding box center [488, 178] width 8 height 8
click at [737, 377] on div "Confirm" at bounding box center [736, 380] width 25 height 10
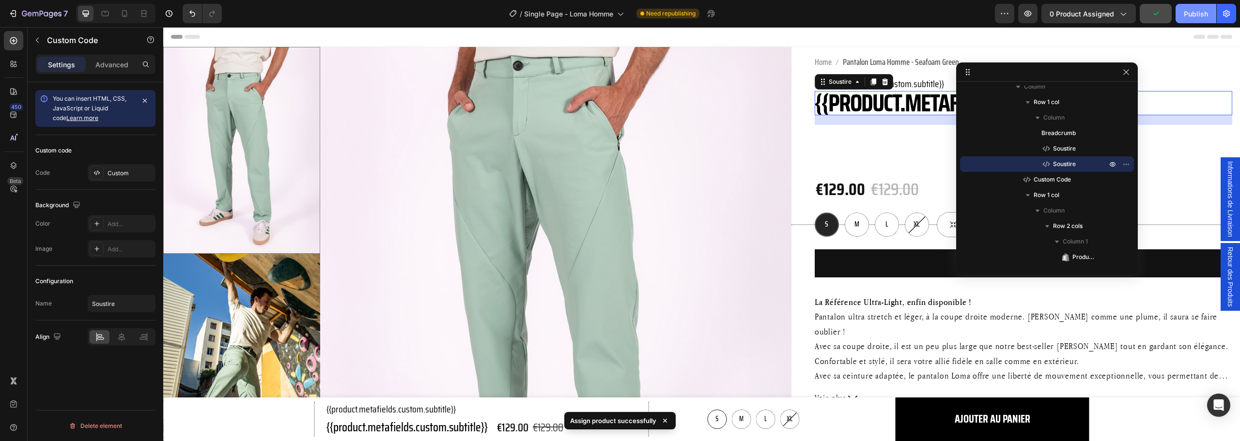
click at [1192, 9] on div "Publish" at bounding box center [1196, 14] width 24 height 10
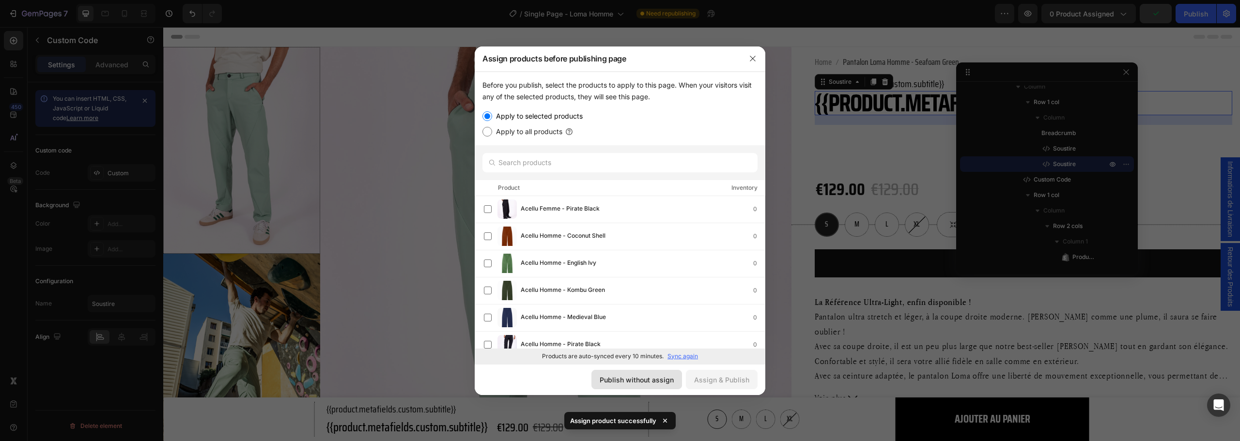
click at [648, 378] on div "Publish without assign" at bounding box center [637, 380] width 74 height 10
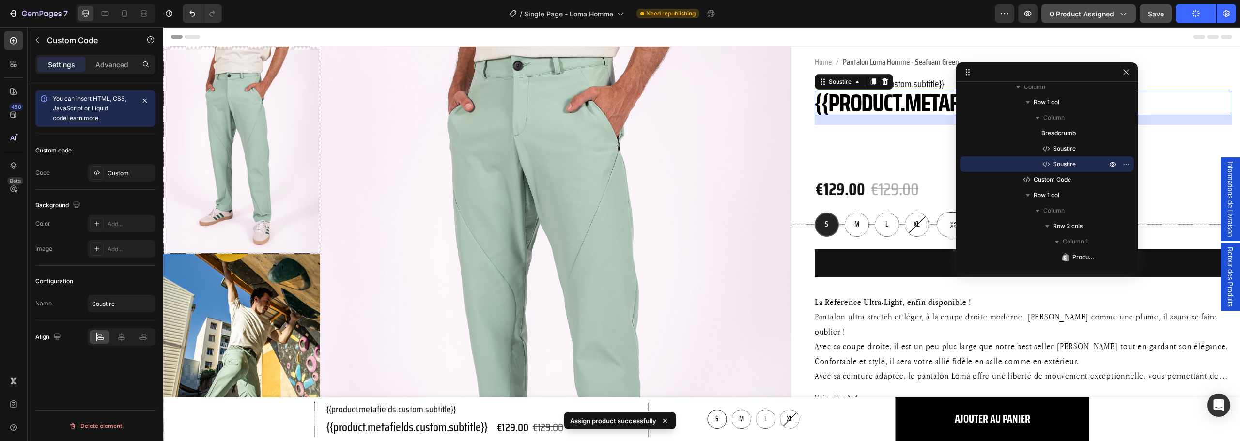
click at [1067, 15] on span "0 product assigned" at bounding box center [1081, 14] width 64 height 10
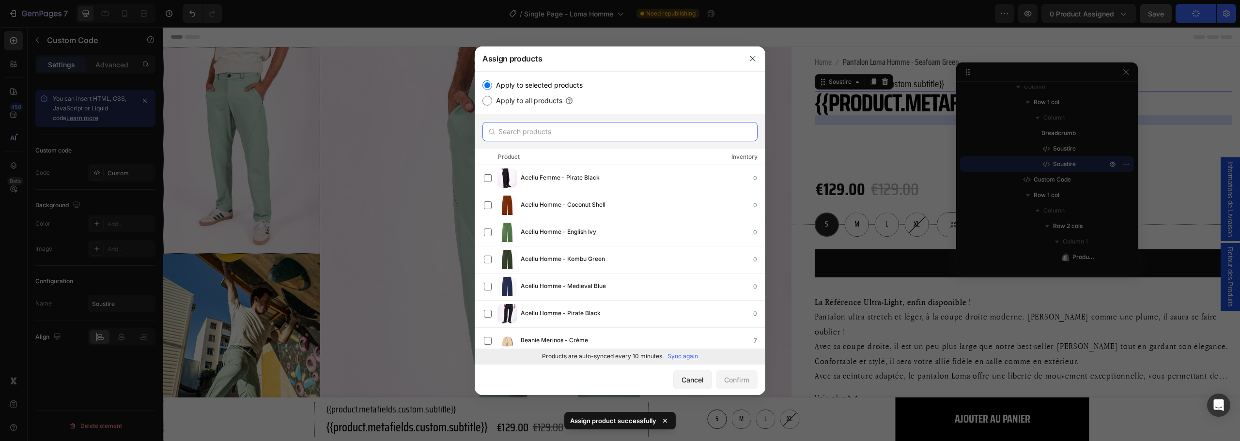
click at [627, 134] on input "text" at bounding box center [619, 131] width 275 height 19
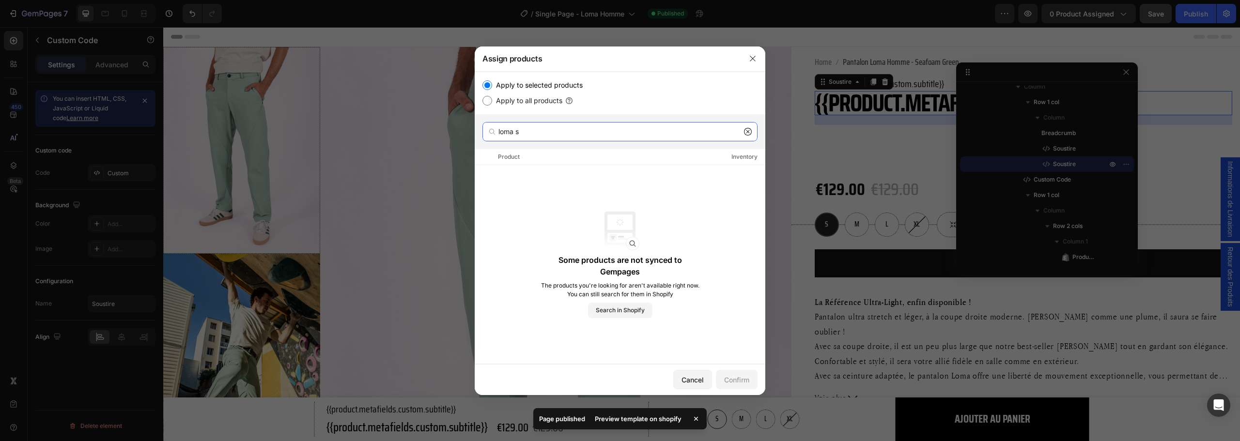
click at [627, 134] on input "loma s" at bounding box center [619, 131] width 275 height 19
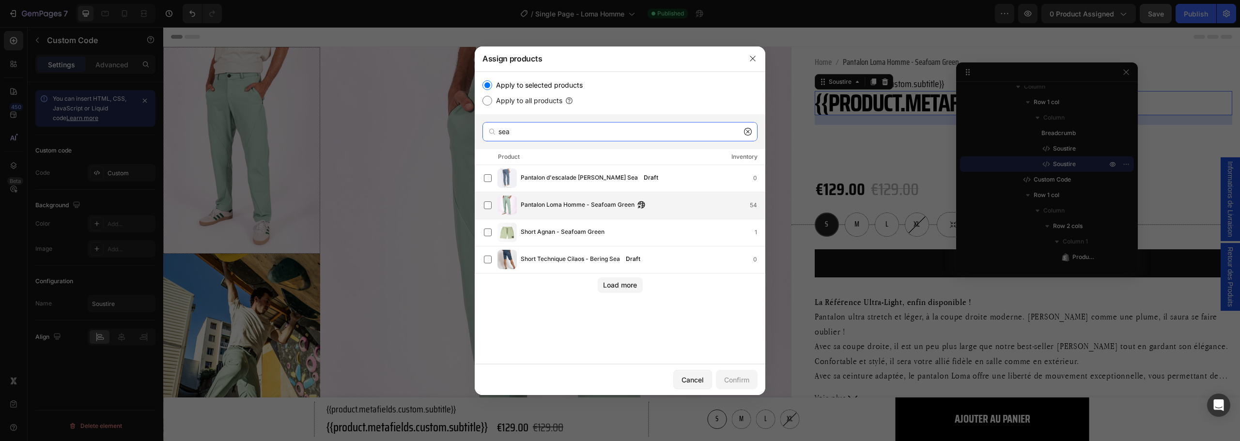
type input "sea"
click at [619, 204] on span "Pantalon Loma Homme - Seafoam Green" at bounding box center [578, 205] width 114 height 11
click at [736, 382] on div "Confirm" at bounding box center [736, 380] width 25 height 10
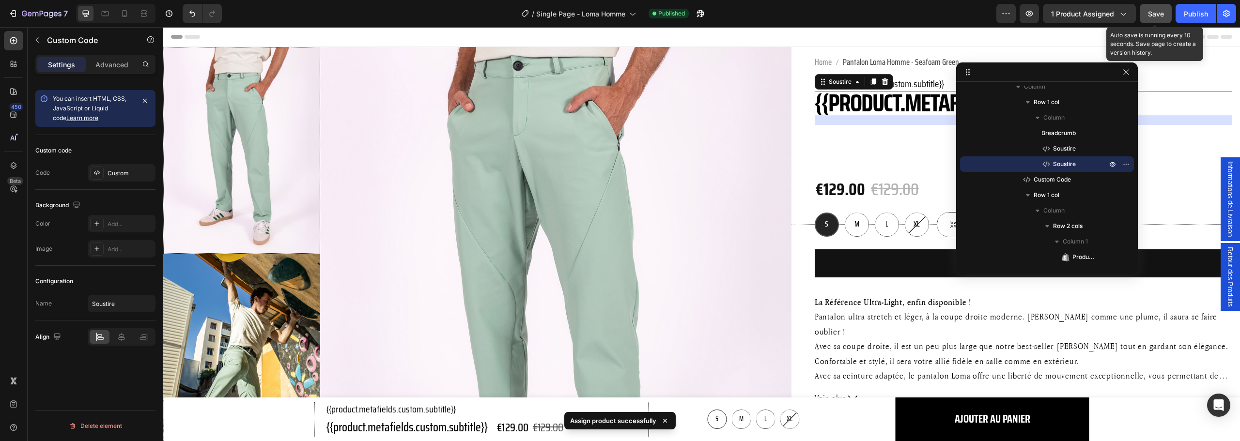
click at [1160, 17] on span "Save" at bounding box center [1156, 14] width 16 height 8
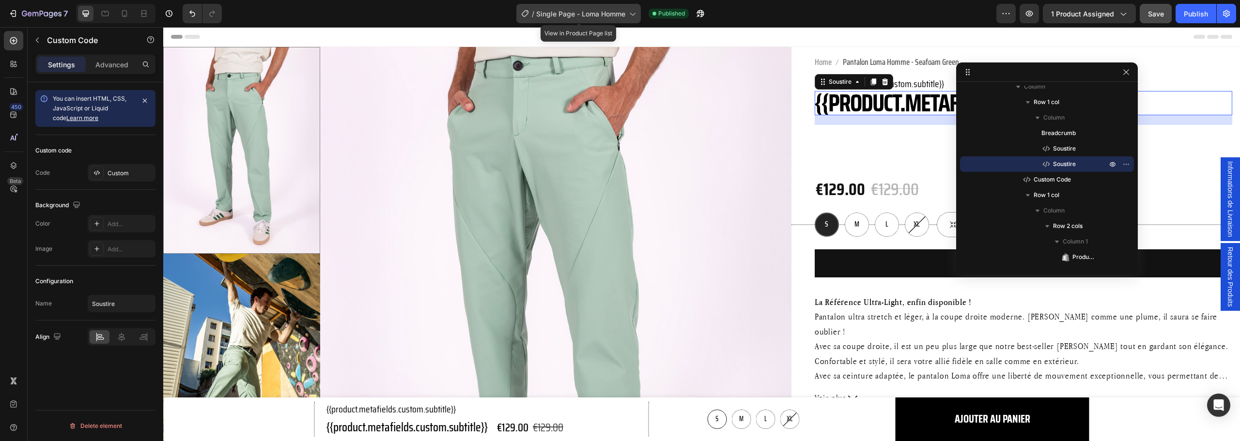
click at [576, 13] on span "Single Page - Loma Homme" at bounding box center [580, 14] width 89 height 10
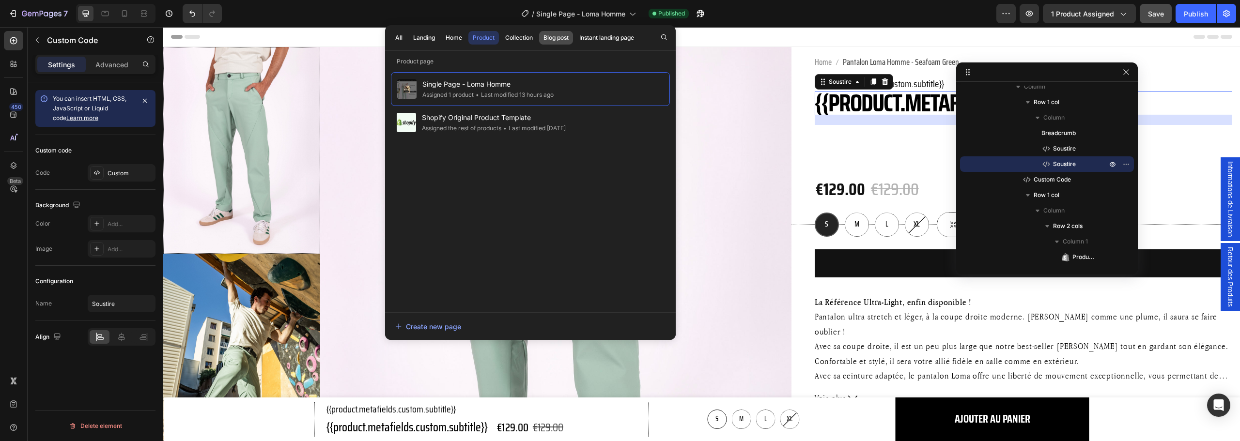
click at [555, 38] on div "Blog post" at bounding box center [555, 37] width 25 height 9
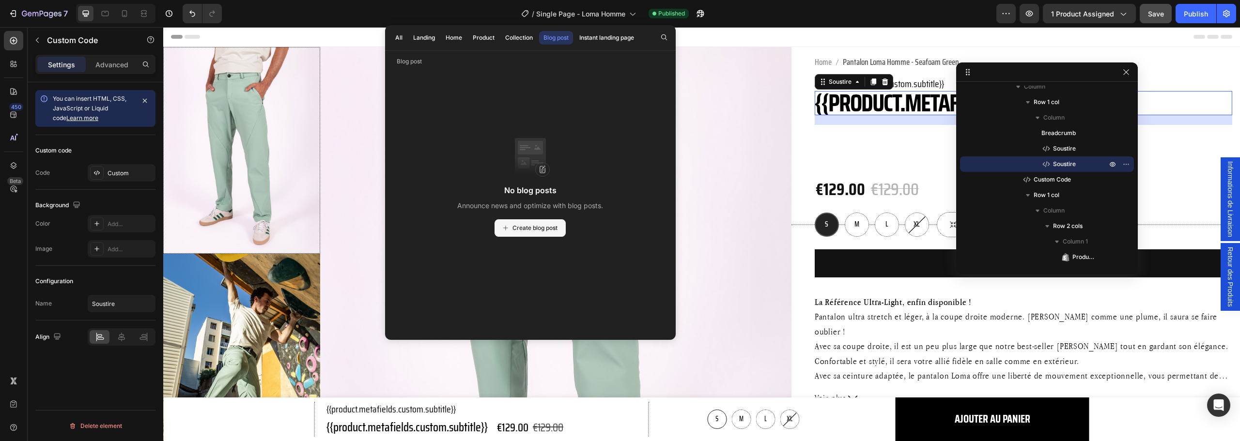
click at [514, 227] on span "Create blog post" at bounding box center [534, 228] width 45 height 9
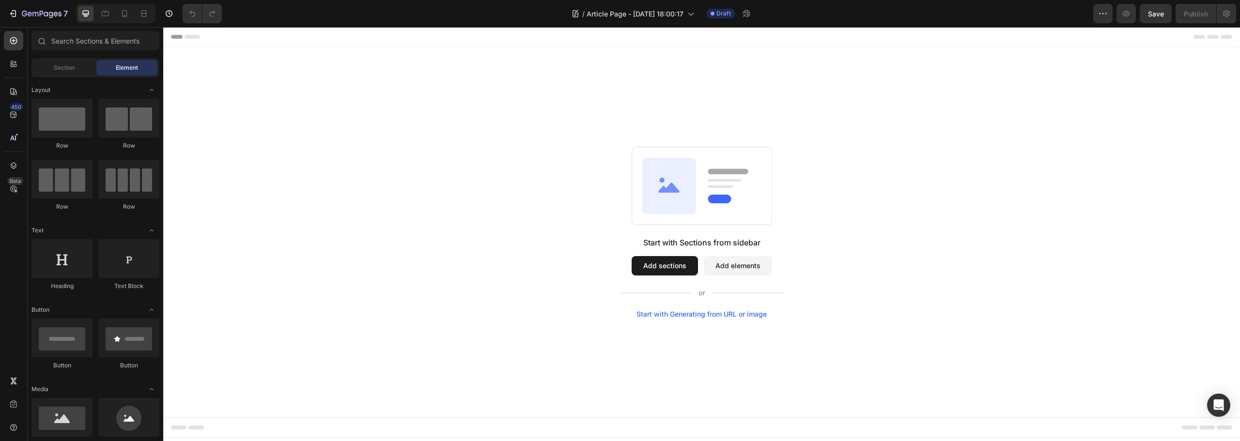
click at [653, 267] on button "Add sections" at bounding box center [665, 265] width 66 height 19
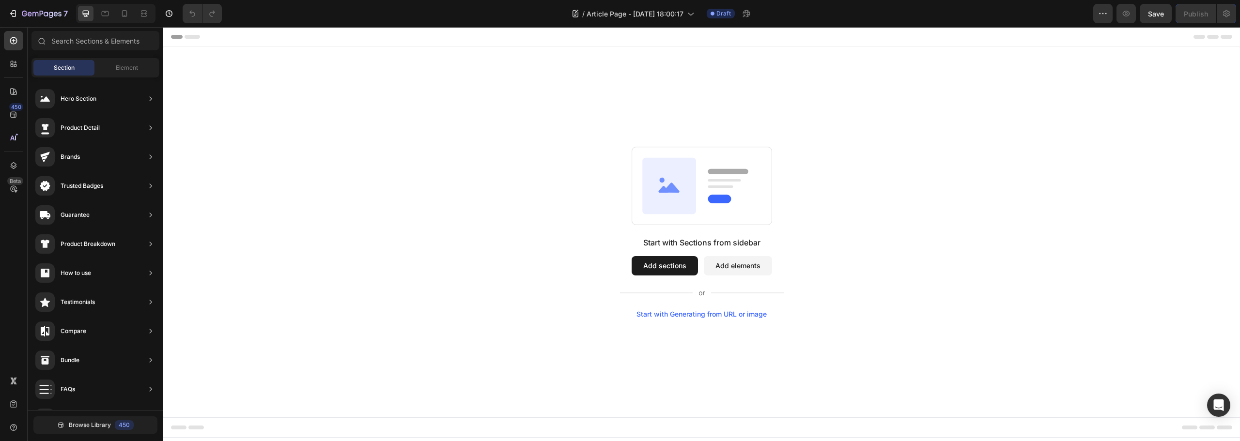
click at [647, 270] on button "Add sections" at bounding box center [665, 265] width 66 height 19
click at [22, 46] on div at bounding box center [13, 40] width 19 height 19
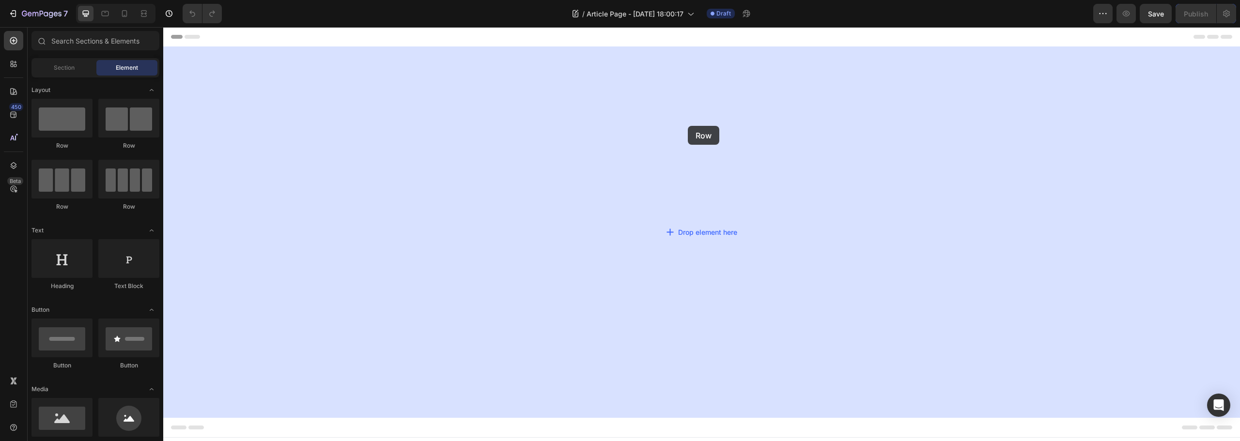
drag, startPoint x: 227, startPoint y: 149, endPoint x: 688, endPoint y: 126, distance: 461.1
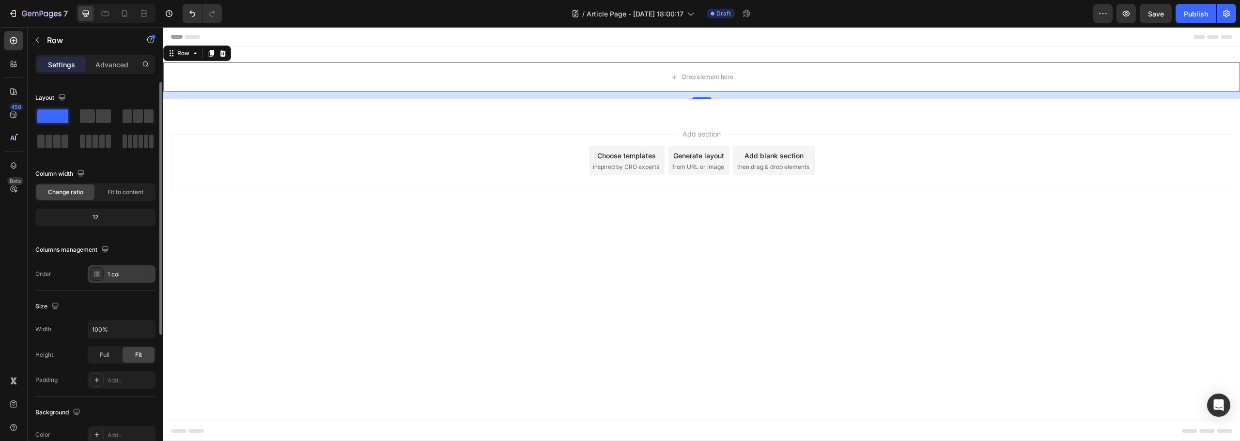
scroll to position [145, 0]
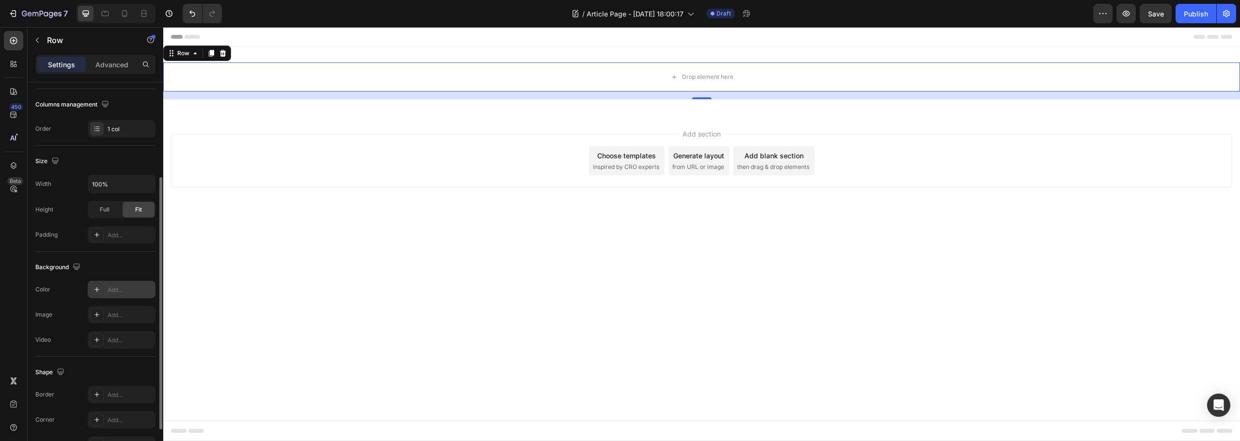
click at [110, 286] on div "Add..." at bounding box center [131, 290] width 46 height 9
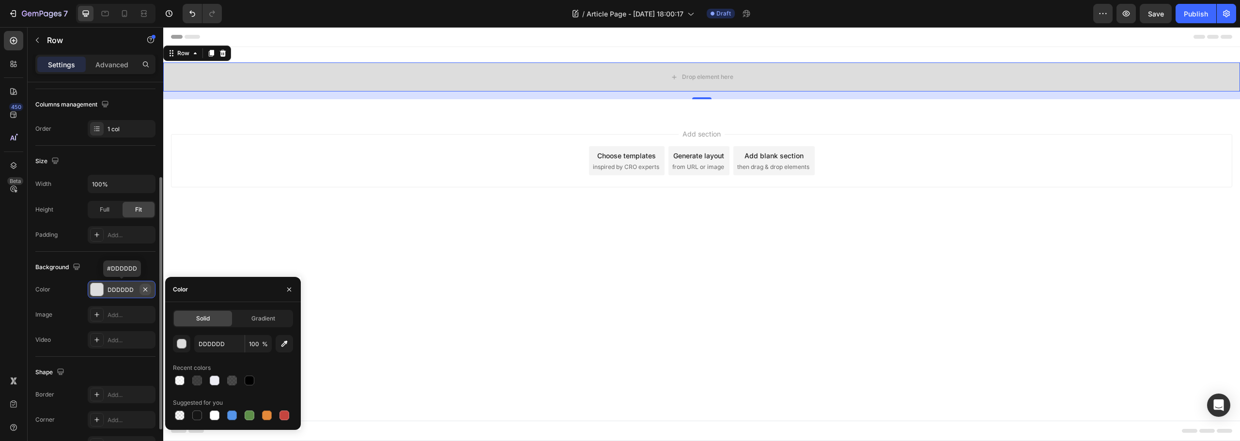
click at [147, 289] on icon "button" at bounding box center [145, 290] width 8 height 8
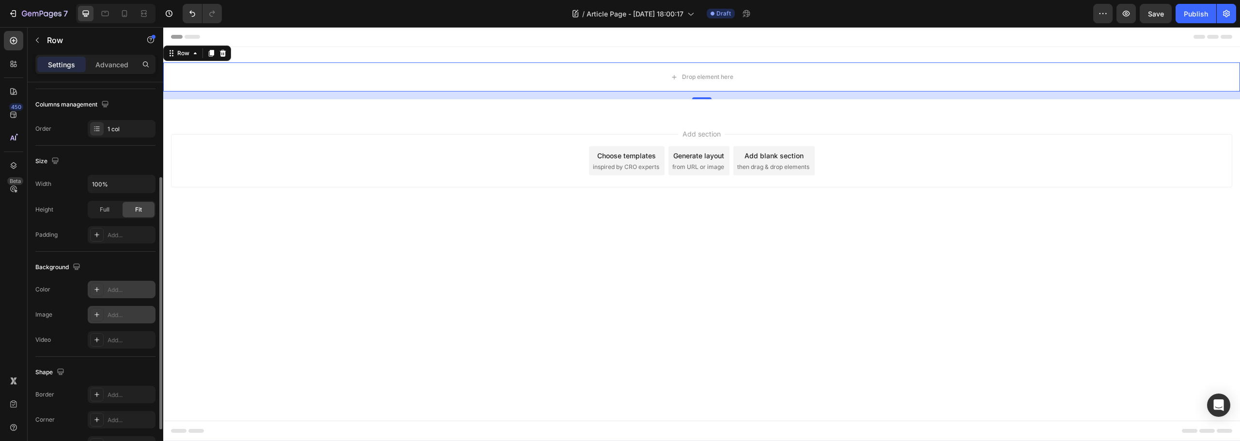
click at [124, 312] on div "Add..." at bounding box center [131, 315] width 46 height 9
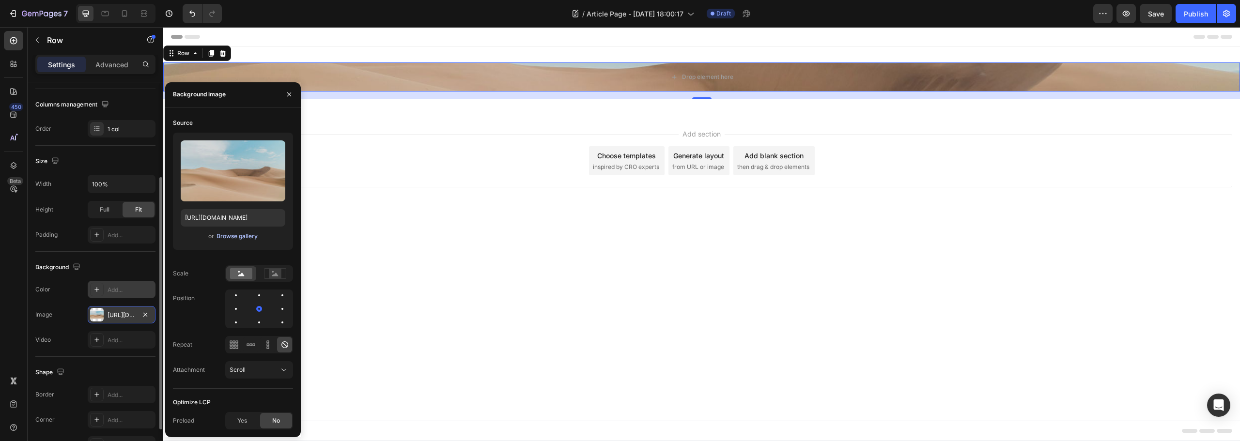
click at [251, 235] on div "Browse gallery" at bounding box center [236, 236] width 41 height 9
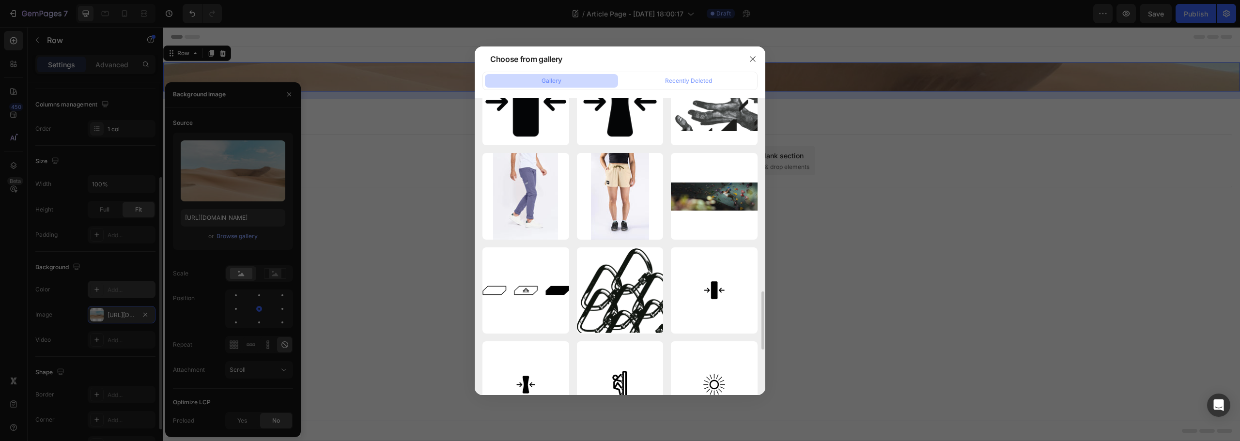
scroll to position [1183, 0]
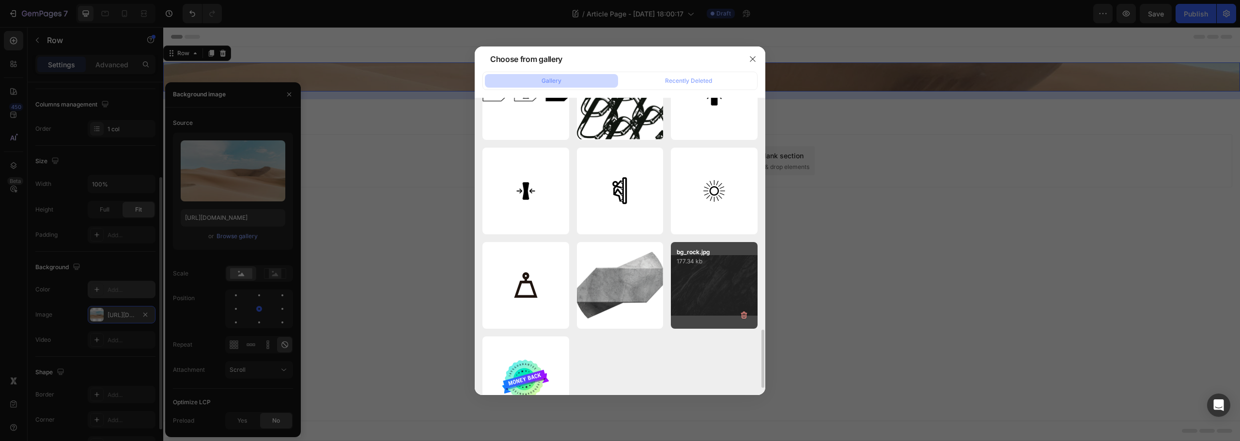
click at [704, 292] on div "bg_rock.jpg 177.34 kb" at bounding box center [714, 285] width 87 height 87
type input "https://cdn.shopify.com/s/files/1/0618/2082/9939/files/gempages_578941619886096…"
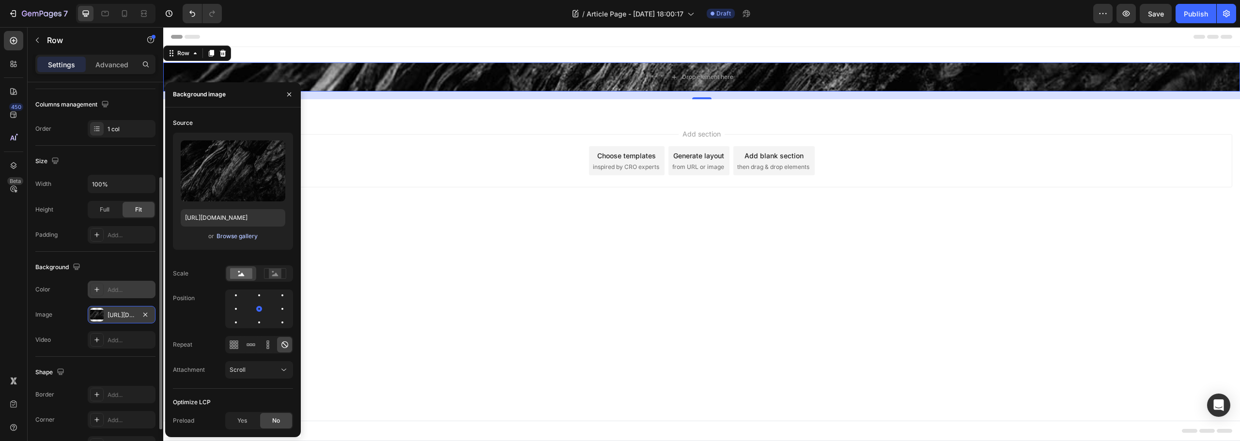
click at [229, 236] on div "Browse gallery" at bounding box center [236, 236] width 41 height 9
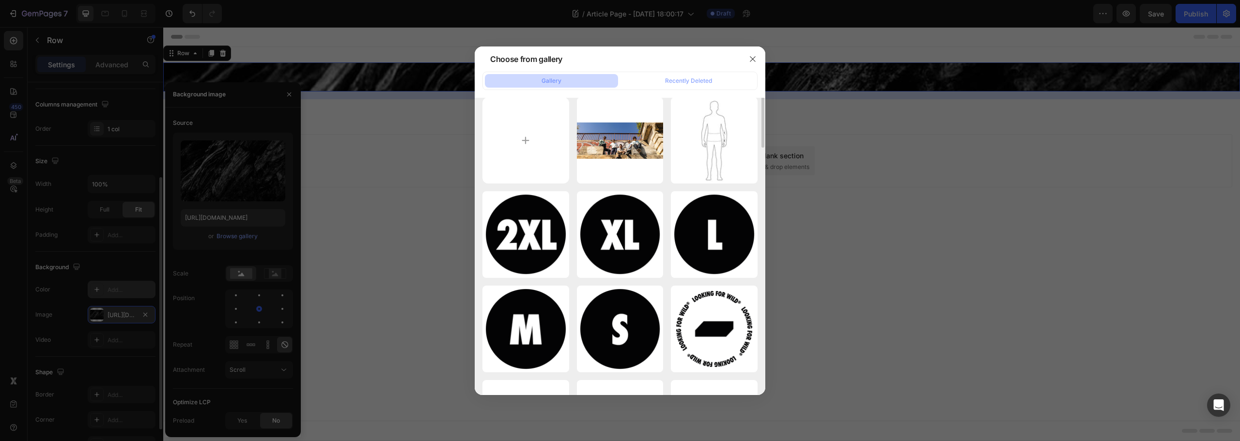
scroll to position [0, 0]
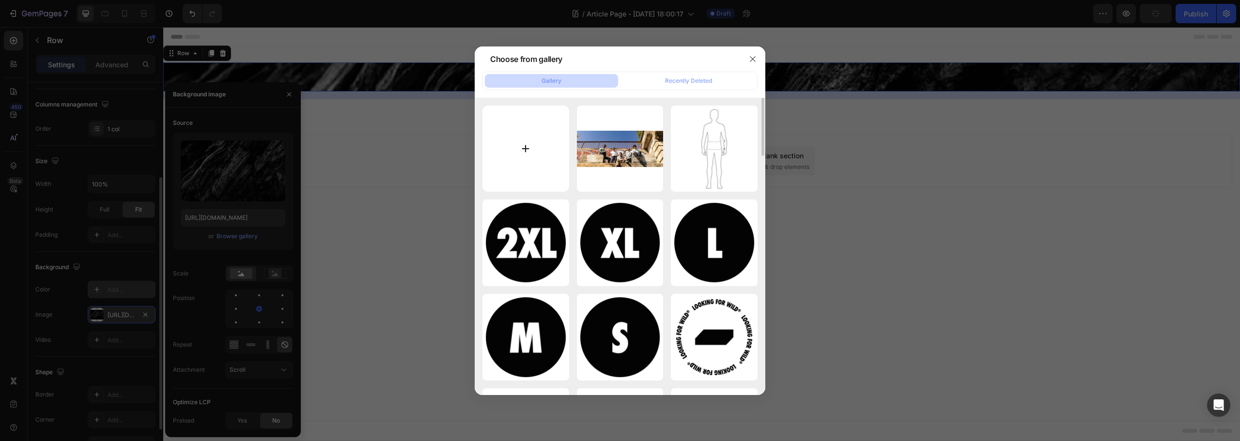
click at [515, 136] on input "file" at bounding box center [525, 149] width 87 height 87
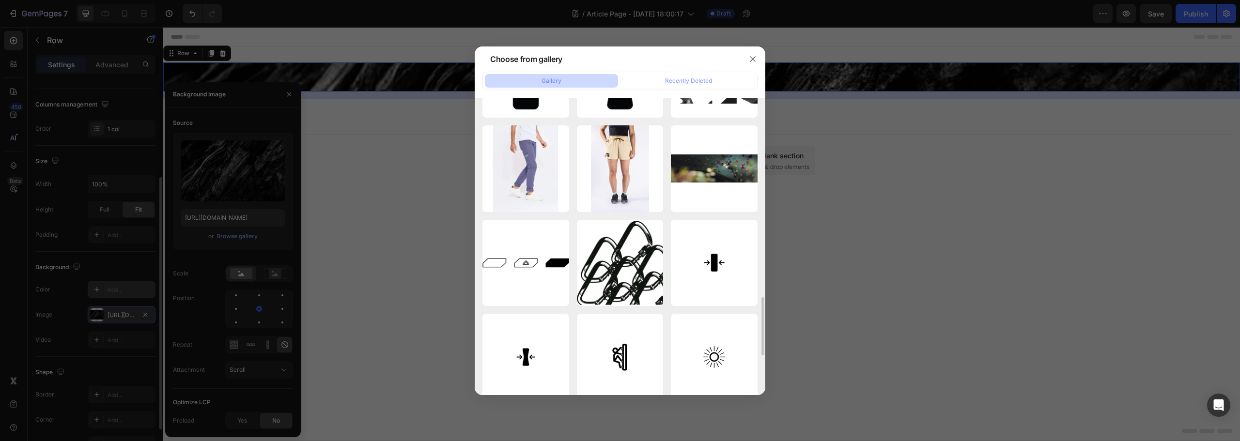
scroll to position [1211, 0]
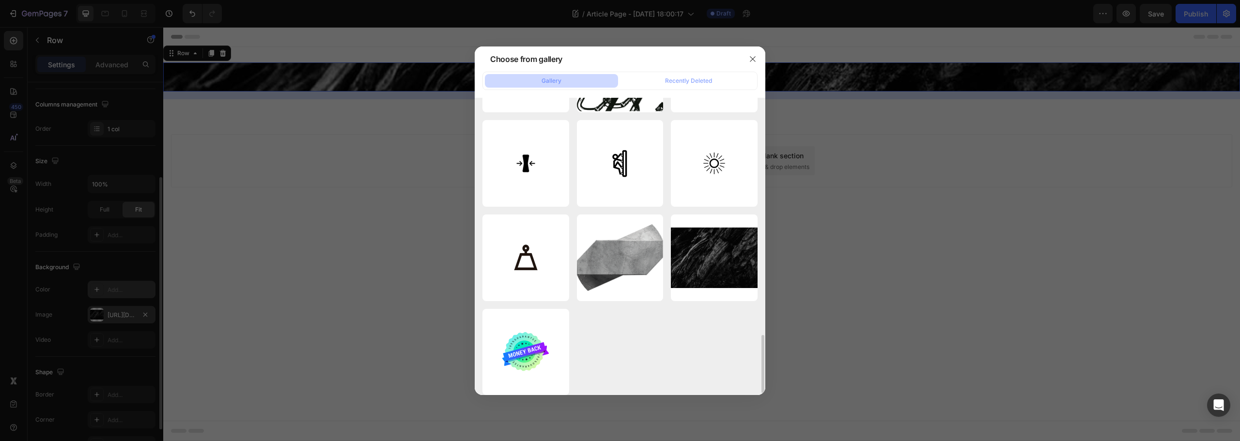
click at [938, 293] on div at bounding box center [620, 220] width 1240 height 441
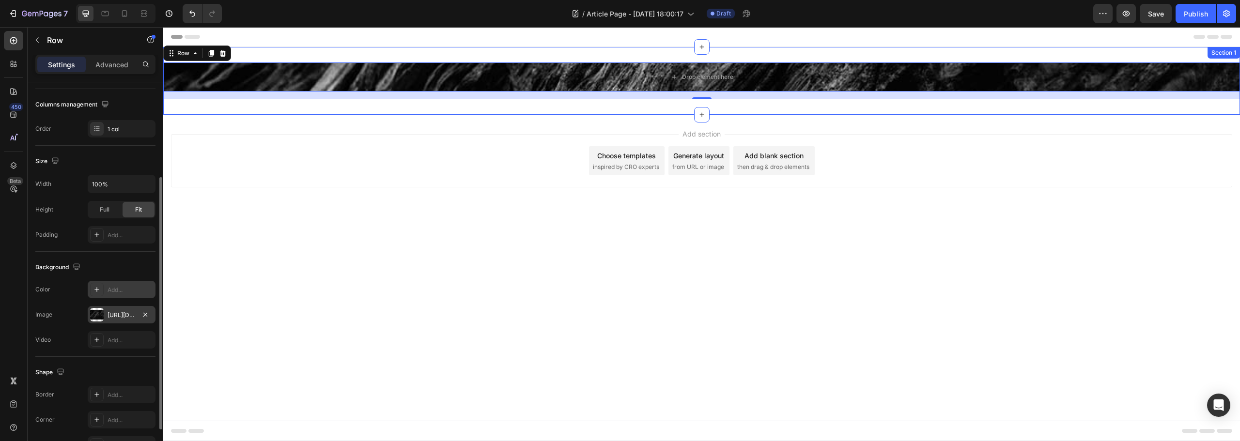
click at [755, 56] on div "Drop element here Row 16 Section 1" at bounding box center [701, 81] width 1077 height 68
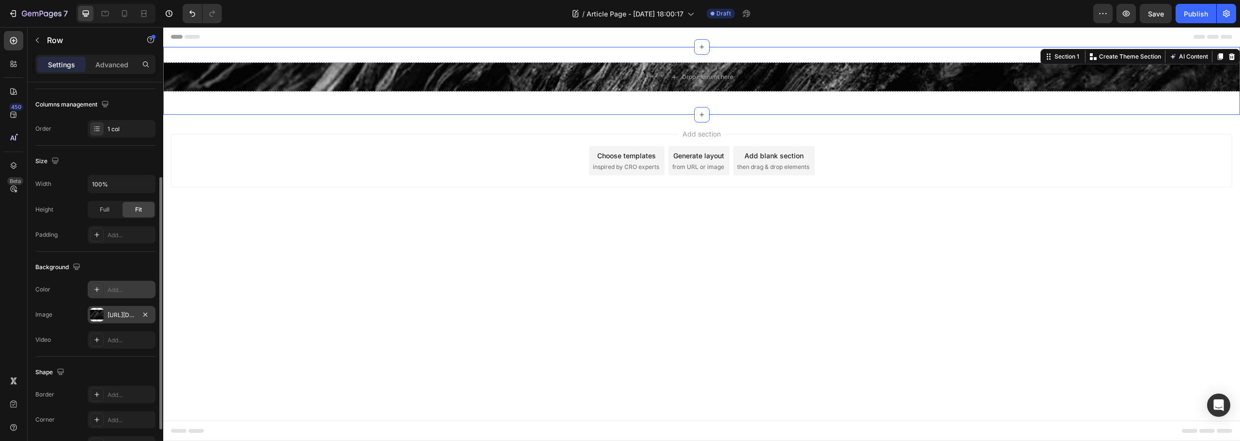
scroll to position [0, 0]
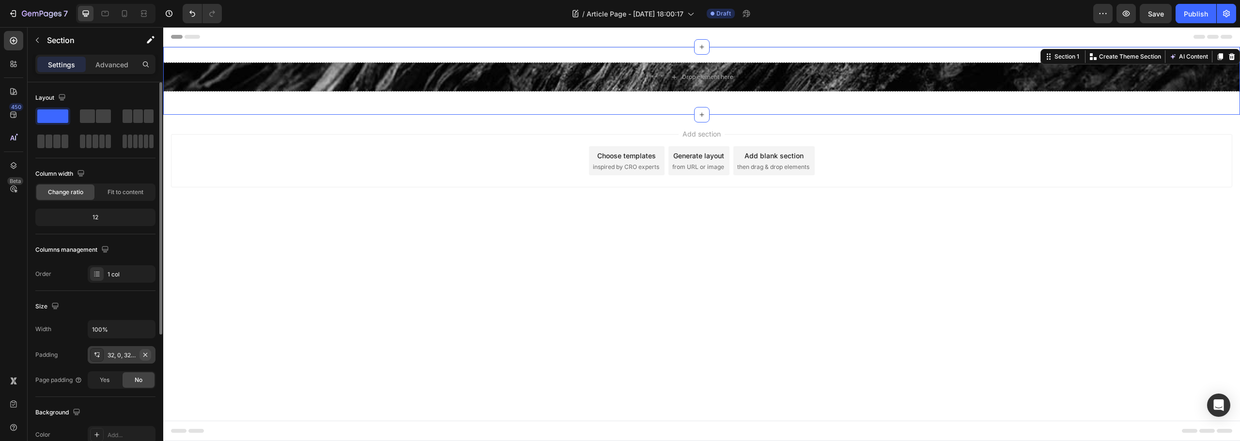
click at [145, 358] on icon "button" at bounding box center [145, 355] width 8 height 8
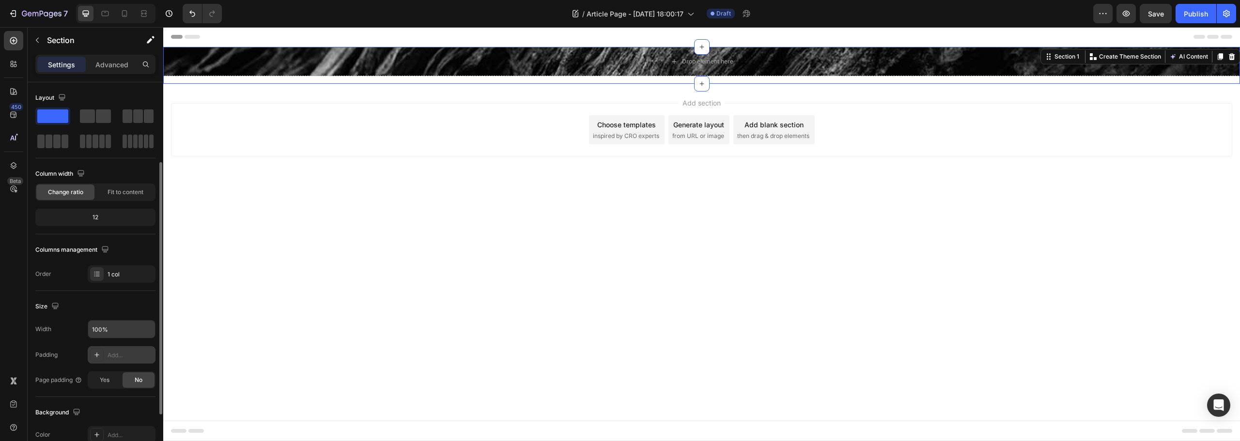
scroll to position [194, 0]
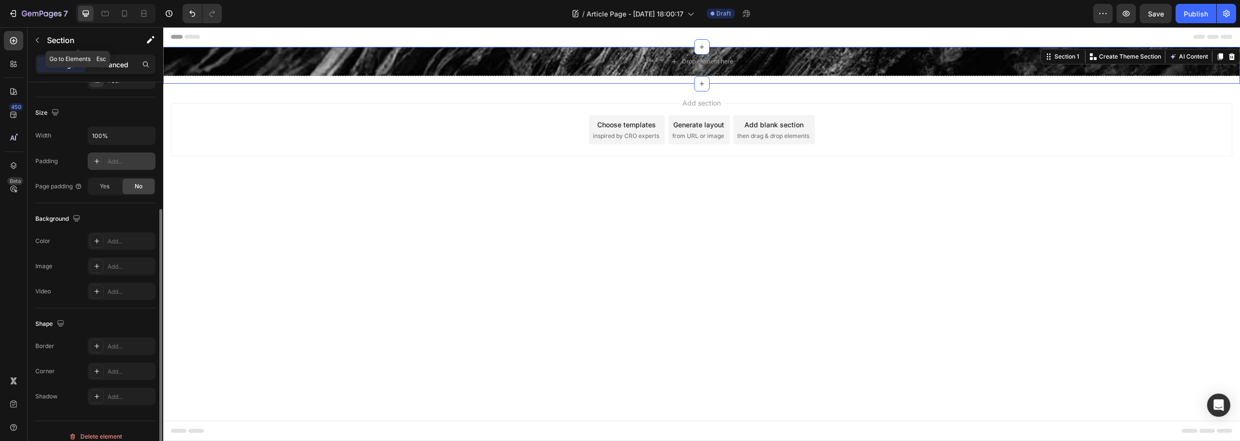
click at [115, 60] on p "Advanced" at bounding box center [111, 65] width 33 height 10
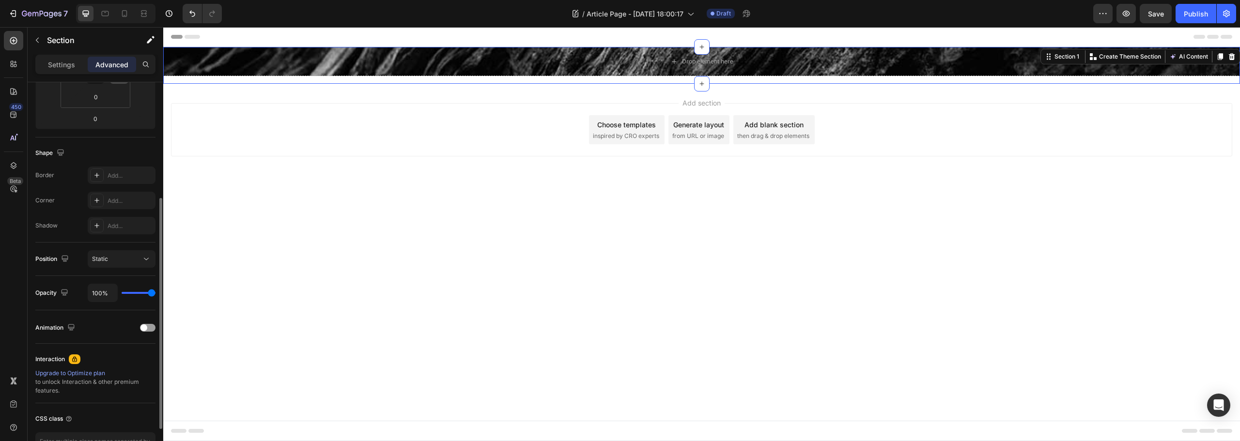
scroll to position [0, 0]
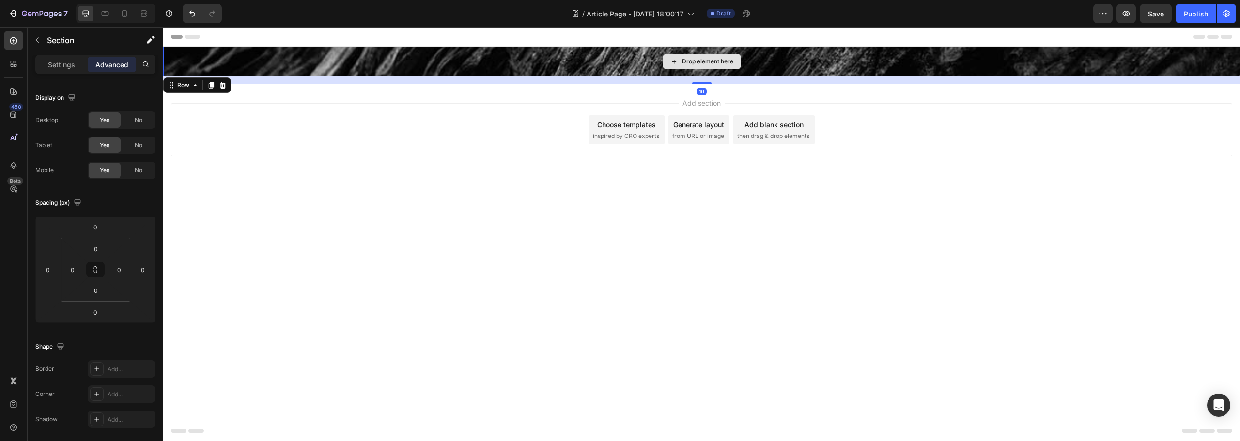
click at [534, 68] on div "Drop element here" at bounding box center [701, 61] width 1077 height 29
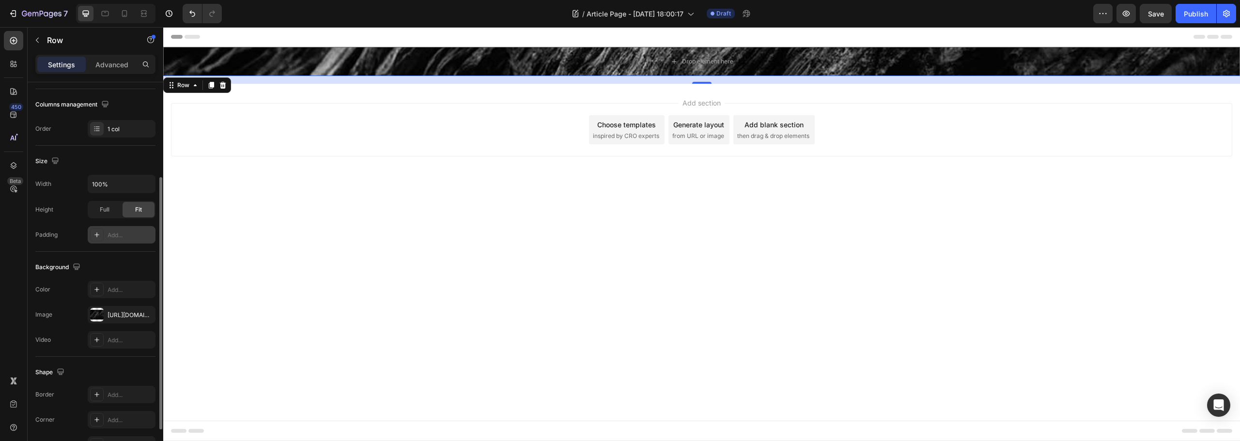
scroll to position [204, 0]
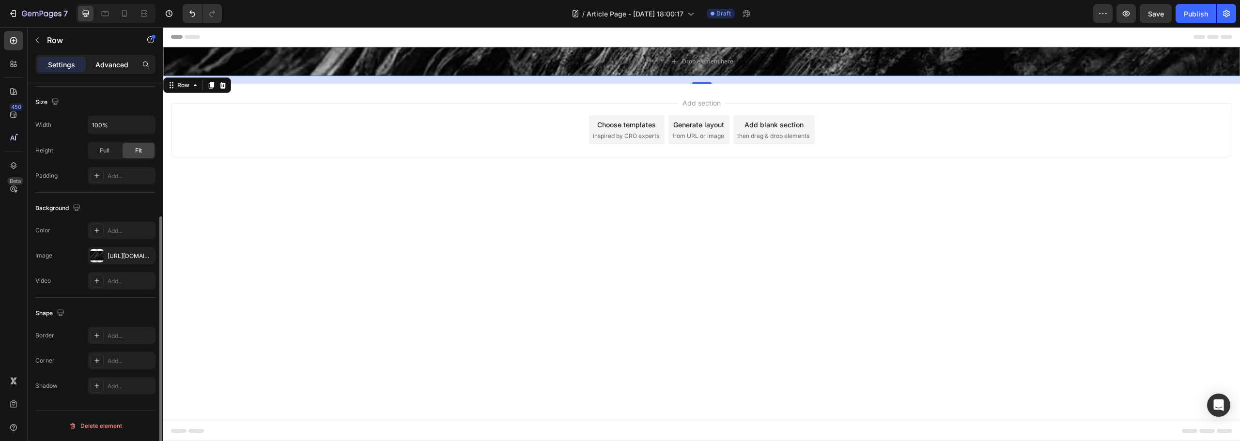
click at [107, 67] on p "Advanced" at bounding box center [111, 65] width 33 height 10
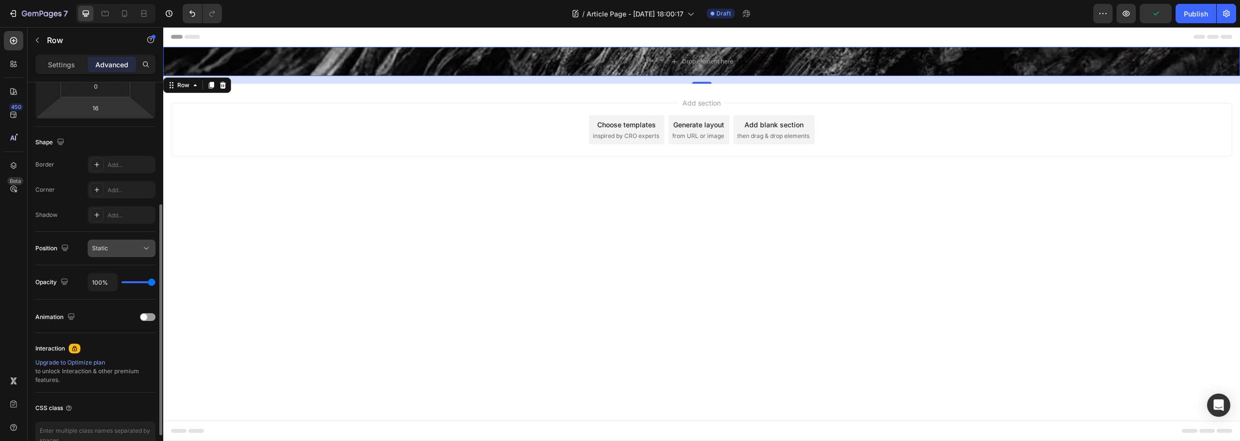
scroll to position [11, 0]
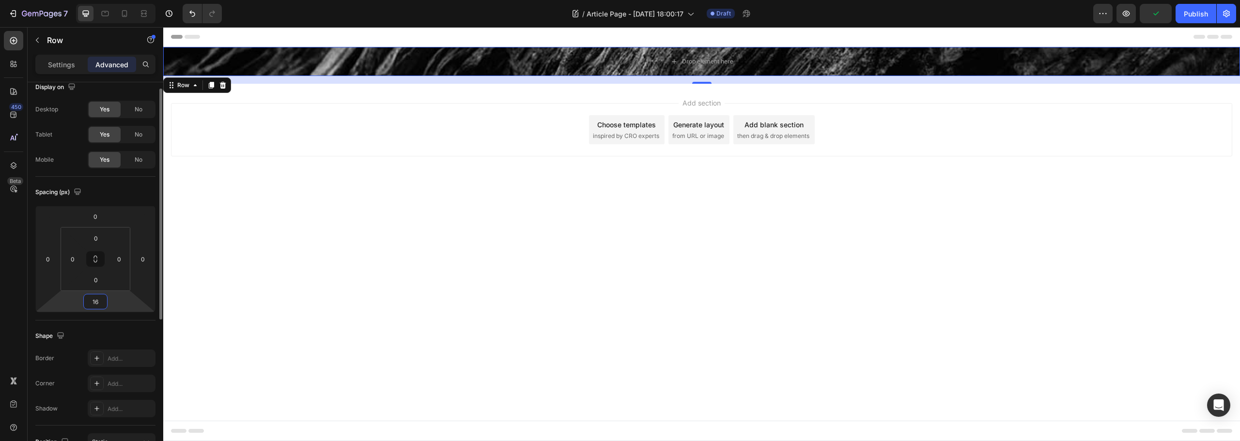
click at [98, 298] on input "16" at bounding box center [95, 301] width 19 height 15
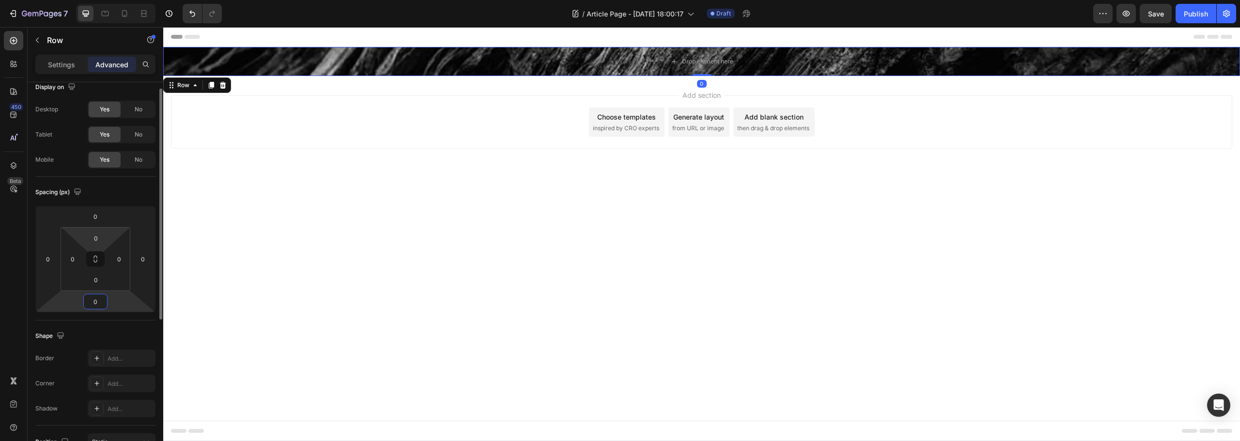
scroll to position [0, 0]
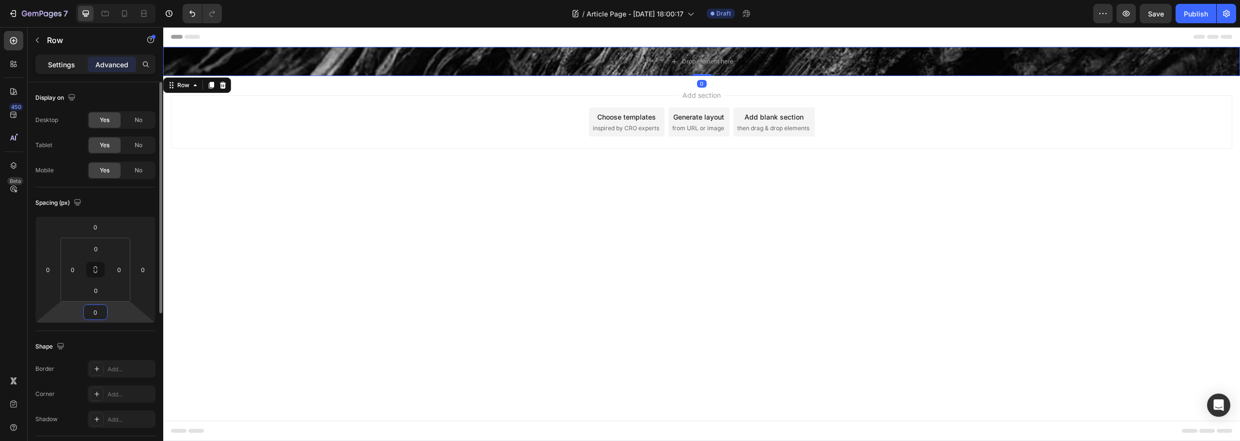
type input "0"
click at [56, 61] on p "Settings" at bounding box center [61, 65] width 27 height 10
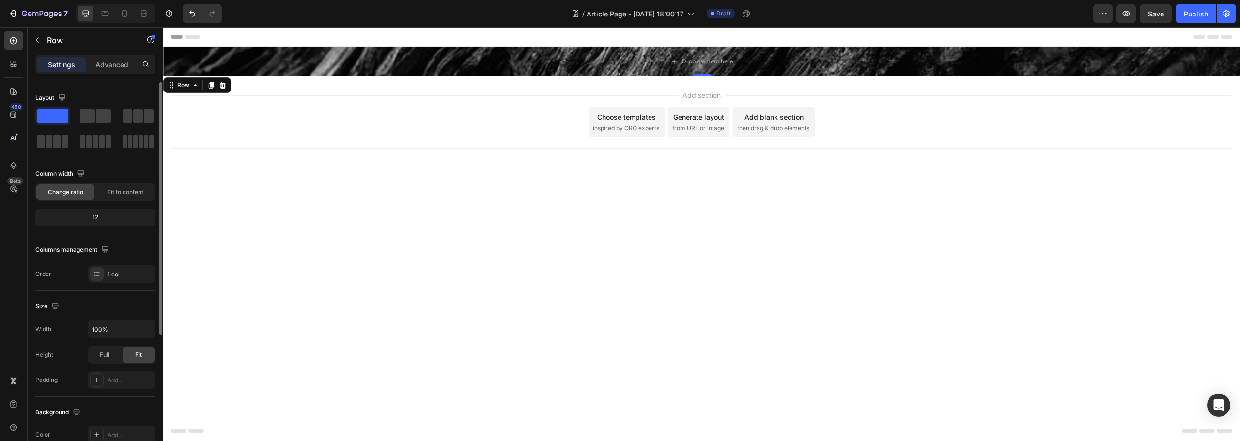
drag, startPoint x: 87, startPoint y: 115, endPoint x: 88, endPoint y: 154, distance: 38.8
click at [88, 154] on div "Layout" at bounding box center [95, 124] width 120 height 68
click at [89, 115] on span at bounding box center [87, 116] width 15 height 14
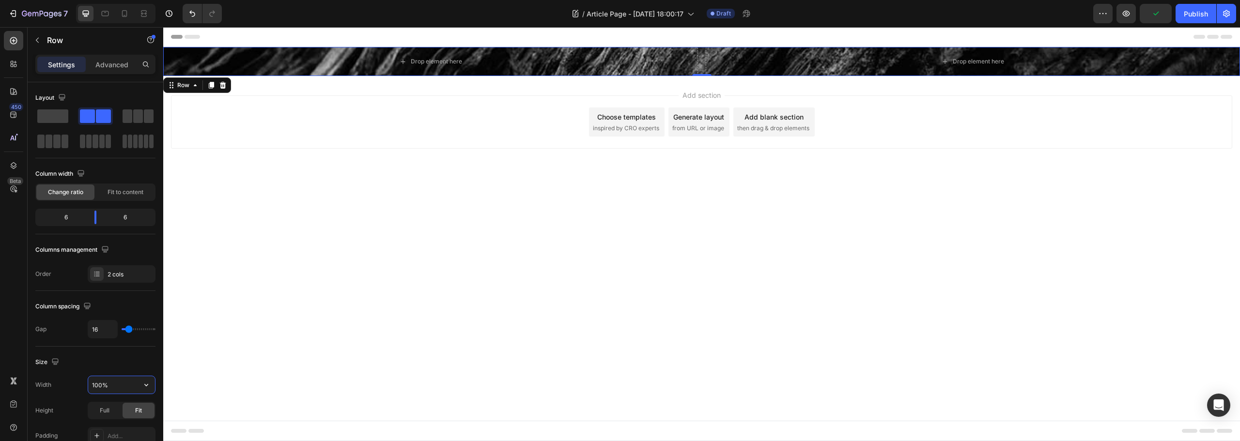
click at [122, 385] on input "100%" at bounding box center [121, 384] width 67 height 17
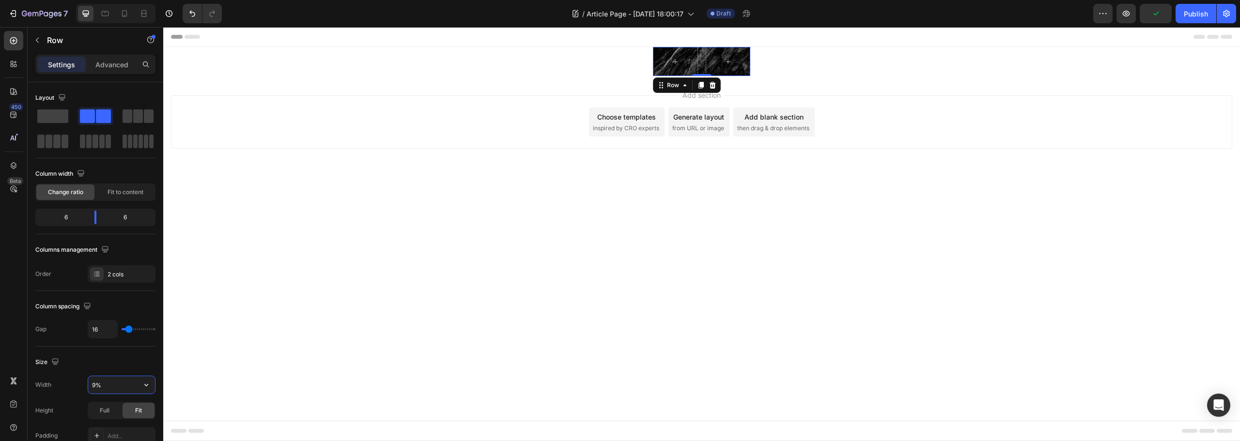
type input "90%"
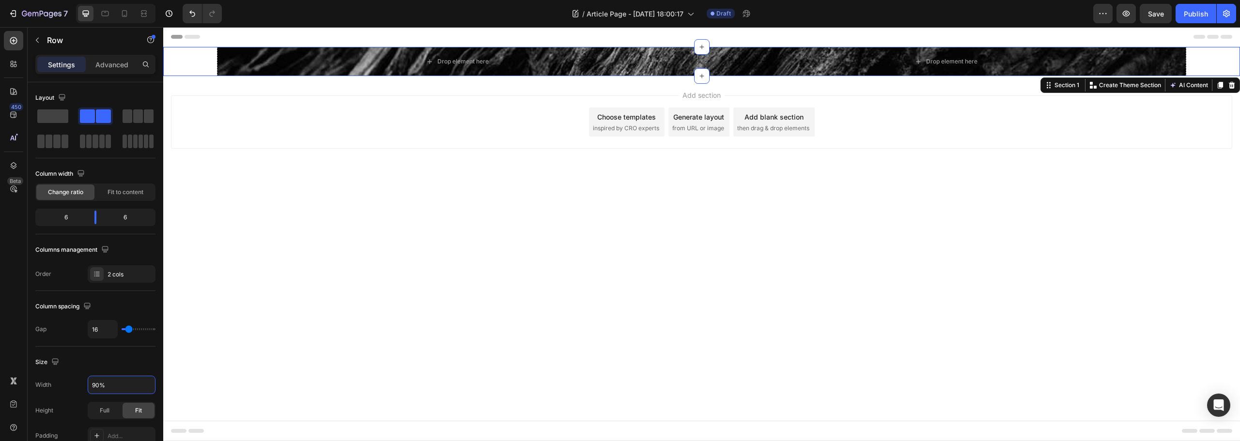
click at [192, 64] on div "Drop element here Drop element here Row" at bounding box center [701, 61] width 1077 height 29
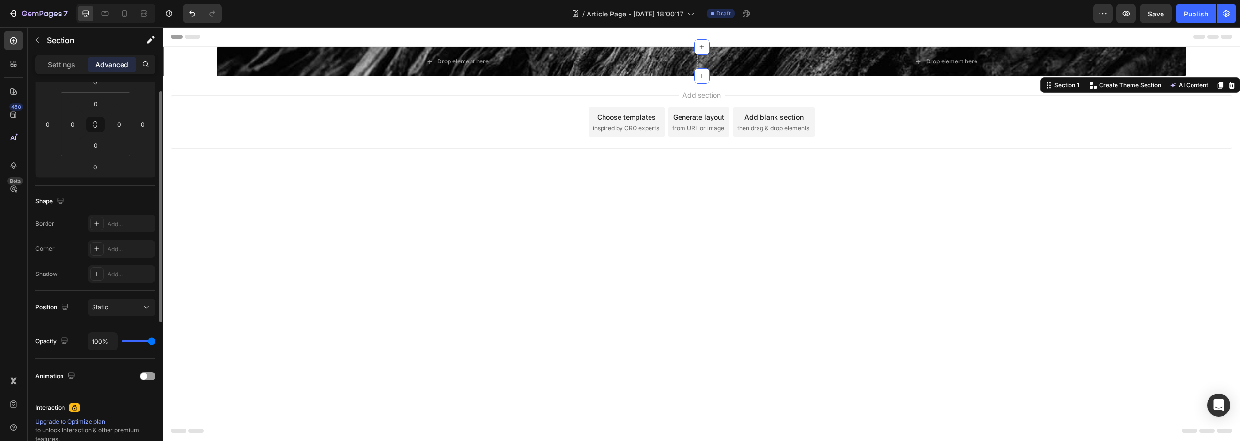
scroll to position [97, 0]
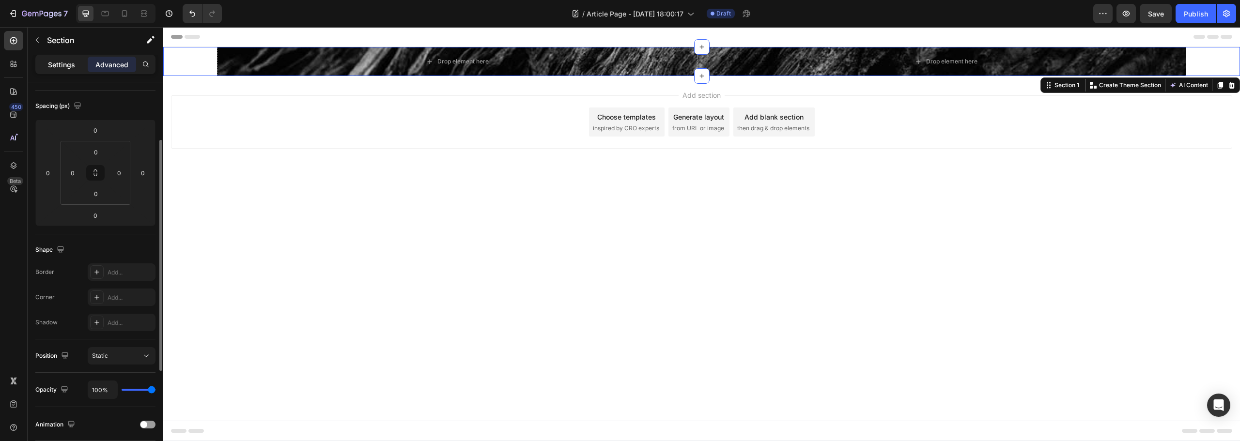
click at [45, 57] on div "Settings" at bounding box center [61, 64] width 48 height 15
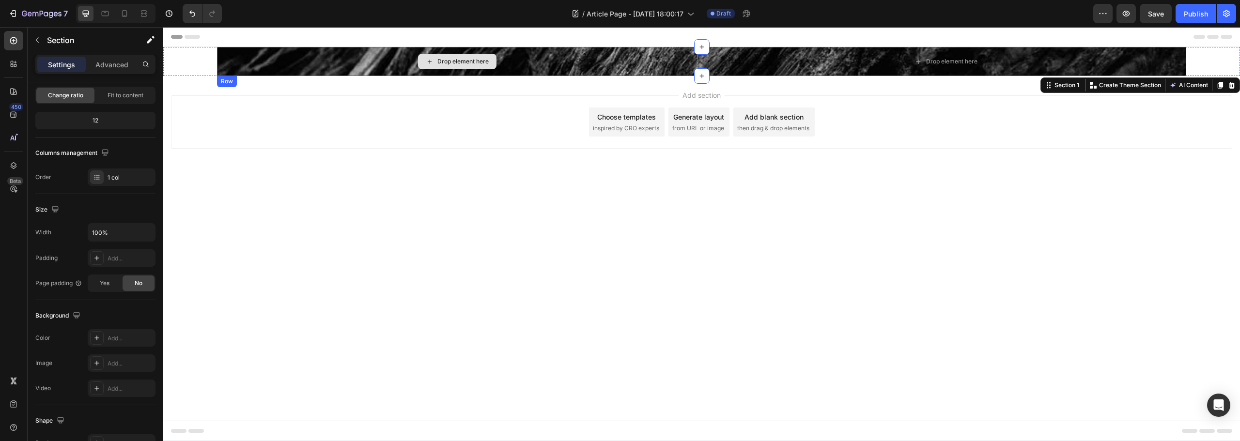
click at [323, 56] on div "Drop element here" at bounding box center [457, 61] width 480 height 29
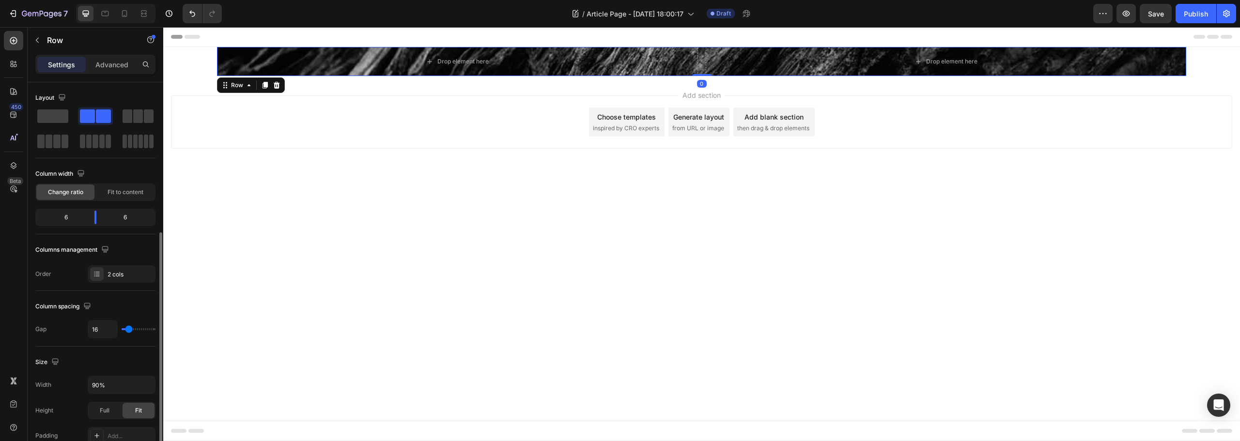
scroll to position [145, 0]
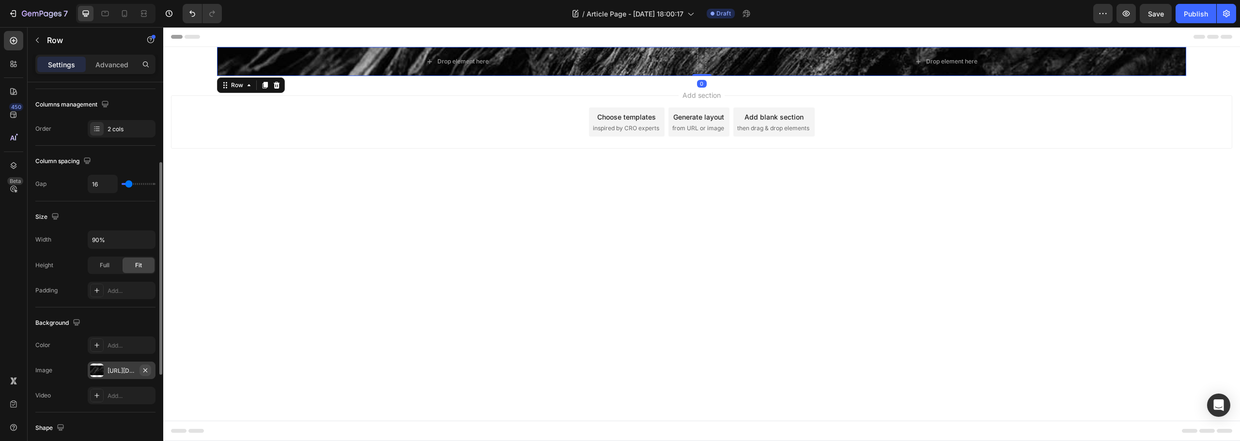
click at [149, 374] on button "button" at bounding box center [145, 371] width 12 height 12
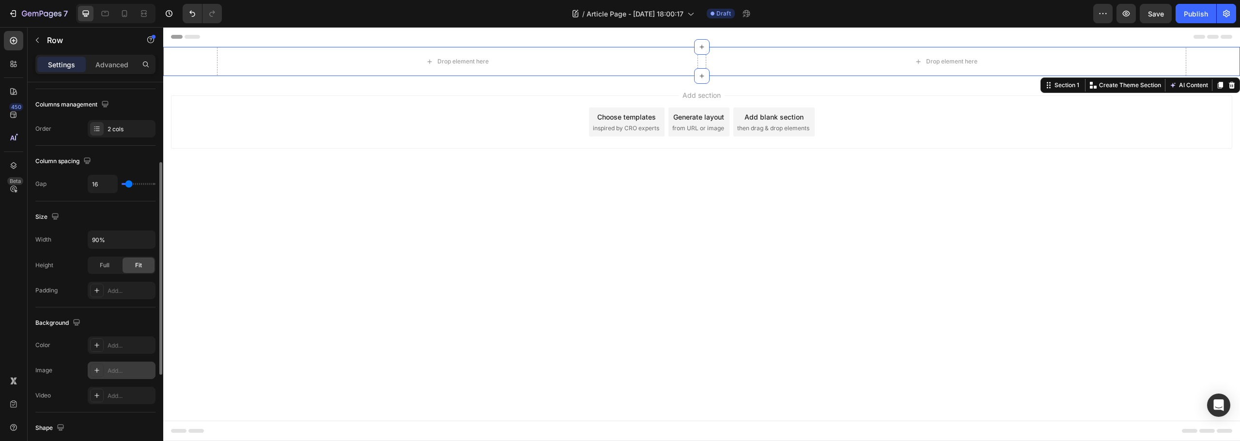
click at [187, 65] on div "Drop element here Drop element here Row" at bounding box center [701, 61] width 1077 height 29
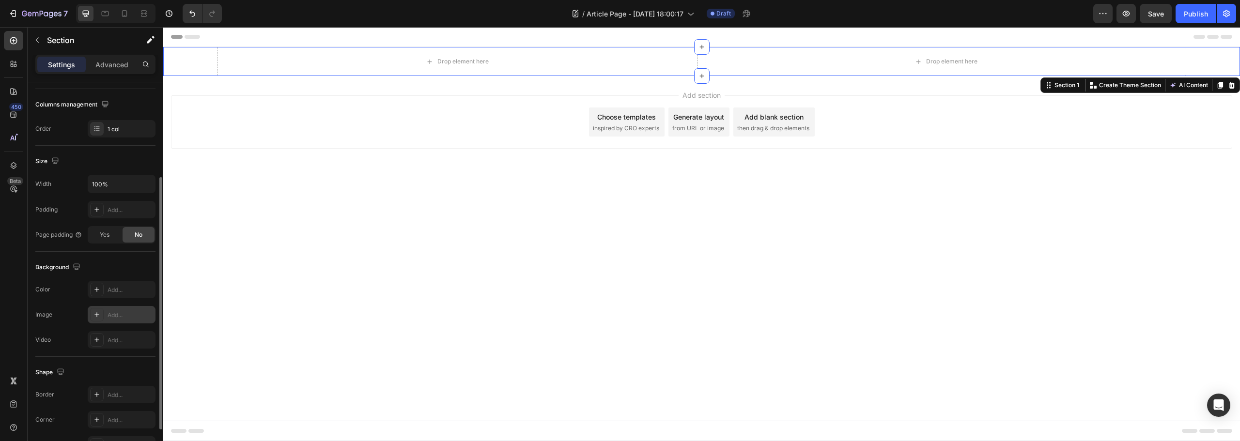
click at [116, 319] on div "Add..." at bounding box center [131, 315] width 46 height 9
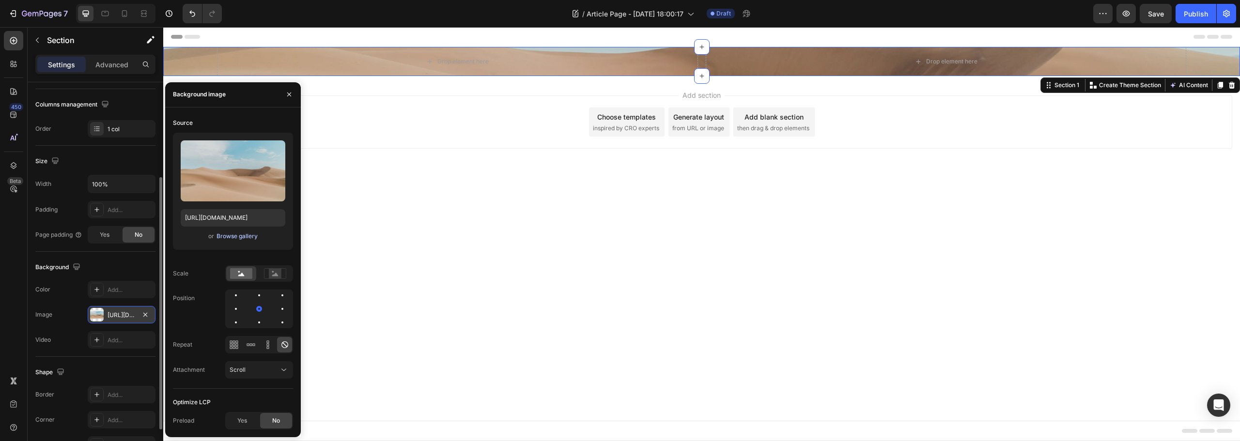
click at [238, 236] on div "Browse gallery" at bounding box center [236, 236] width 41 height 9
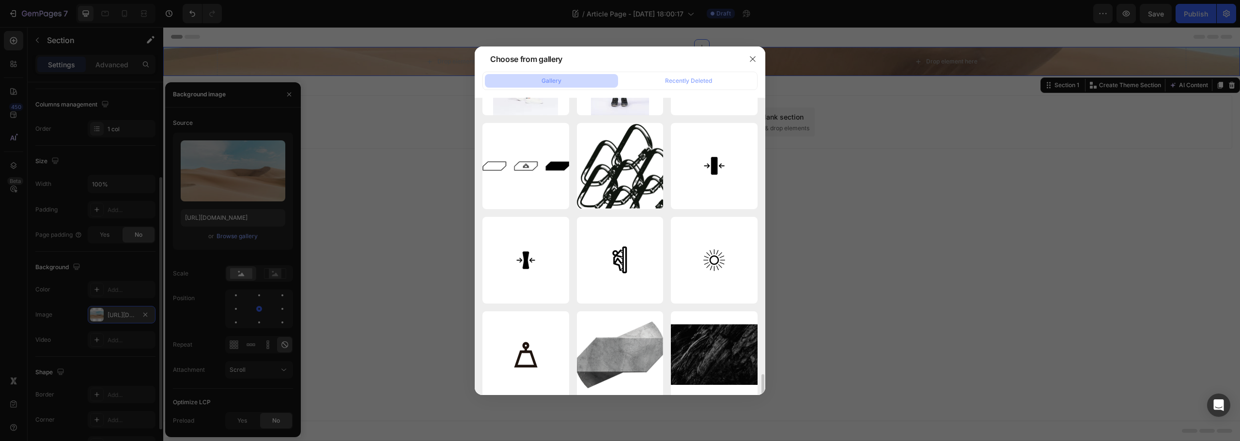
scroll to position [1162, 0]
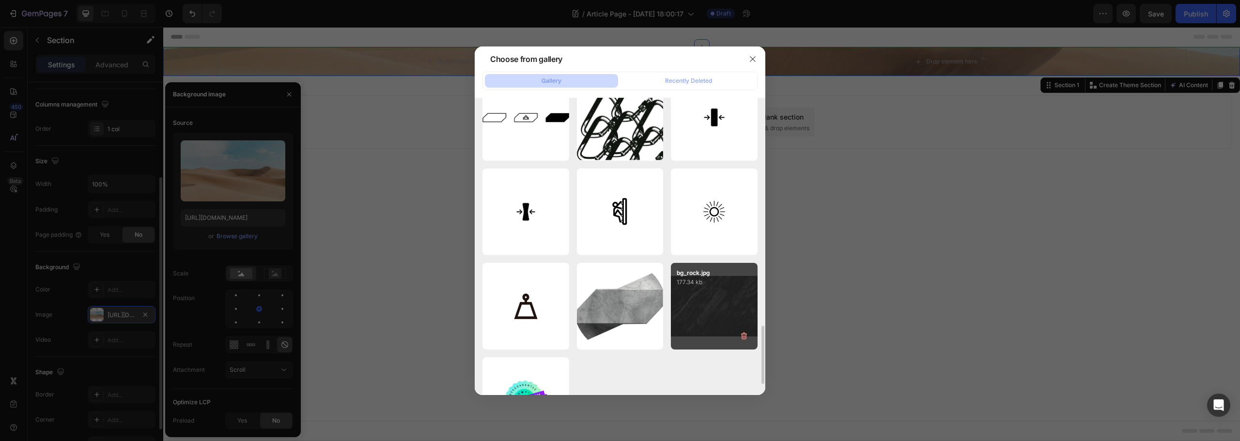
click at [690, 297] on div "bg_rock.jpg 177.34 kb" at bounding box center [714, 306] width 87 height 87
type input "https://cdn.shopify.com/s/files/1/0618/2082/9939/files/gempages_578941619886096…"
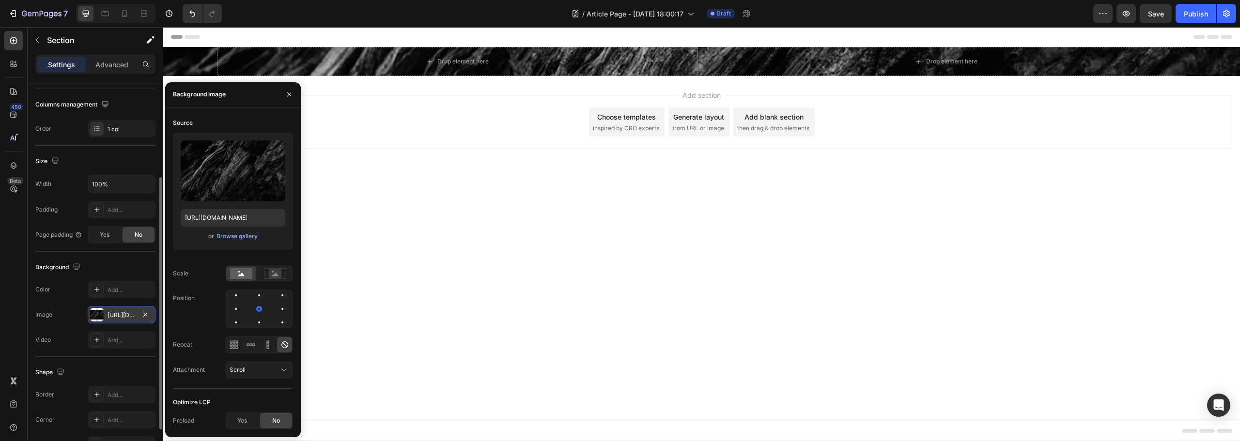
click at [1061, 221] on body "Header Drop element here Drop element here Row Section 1 Root Start with Sectio…" at bounding box center [701, 234] width 1077 height 414
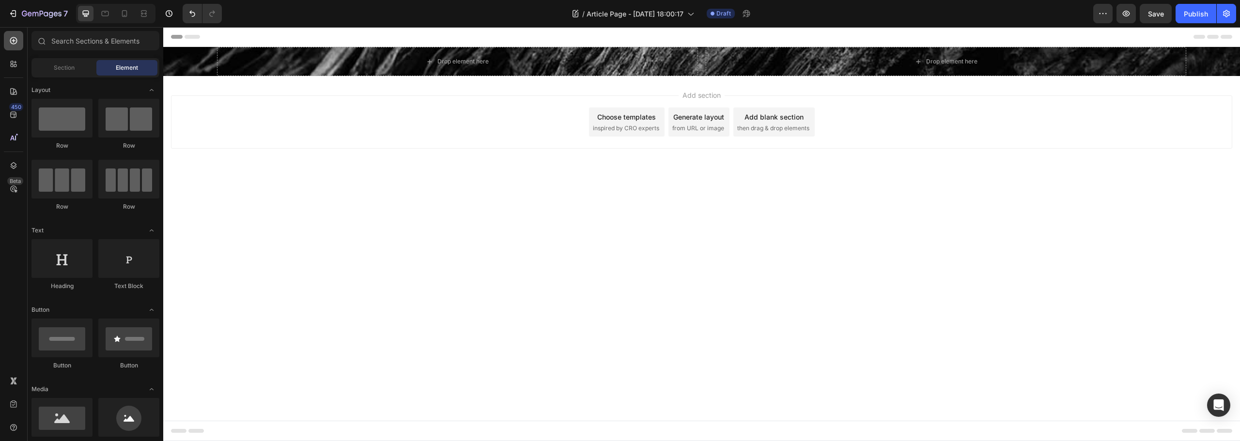
click at [9, 38] on div at bounding box center [13, 40] width 19 height 19
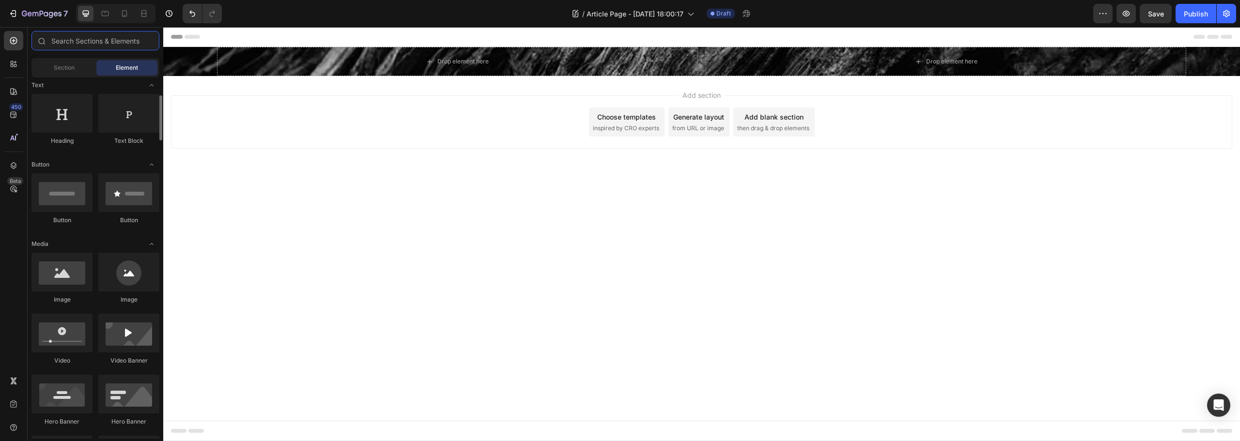
scroll to position [194, 0]
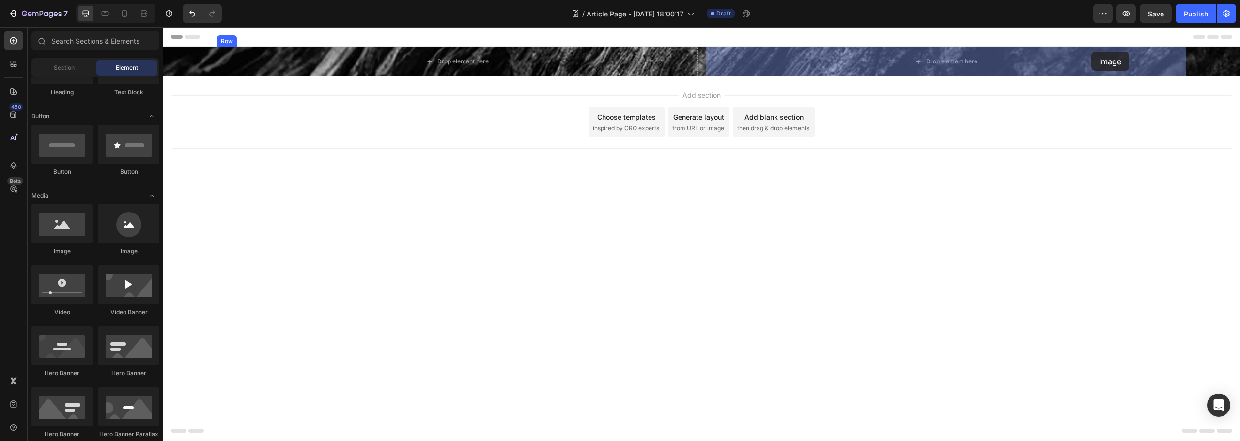
drag, startPoint x: 228, startPoint y: 258, endPoint x: 1091, endPoint y: 52, distance: 887.7
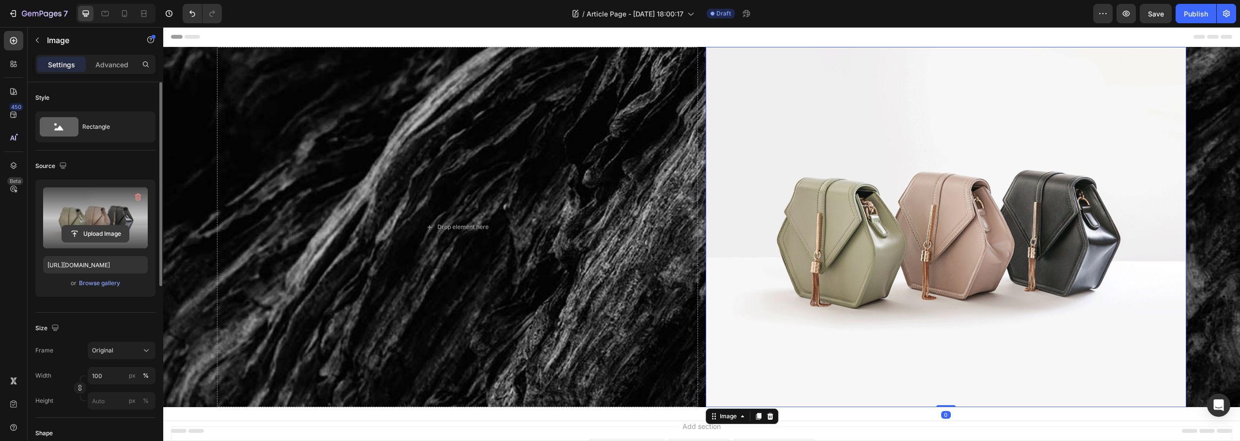
click at [92, 240] on input "file" at bounding box center [95, 234] width 67 height 16
